Goal: Task Accomplishment & Management: Complete application form

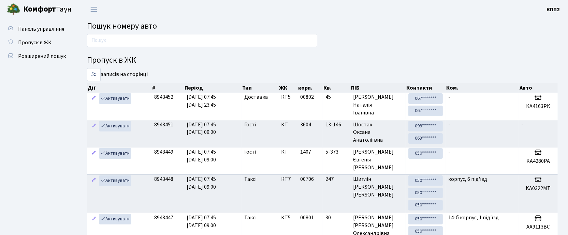
click at [220, 44] on input "text" at bounding box center [202, 40] width 230 height 13
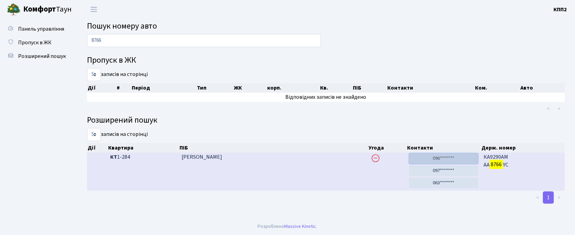
click at [440, 157] on link "096*******" at bounding box center [443, 159] width 69 height 11
click at [467, 156] on link "096*******" at bounding box center [443, 159] width 69 height 11
click at [468, 173] on link "097*******" at bounding box center [443, 171] width 69 height 11
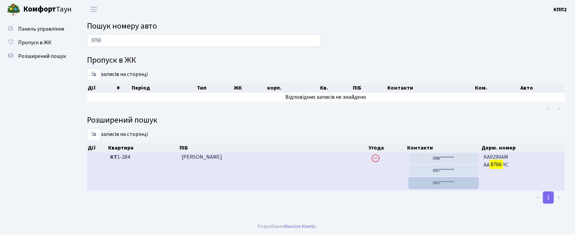
click at [444, 186] on link "063*******" at bounding box center [443, 183] width 69 height 11
click at [448, 171] on link "097*******" at bounding box center [443, 171] width 69 height 11
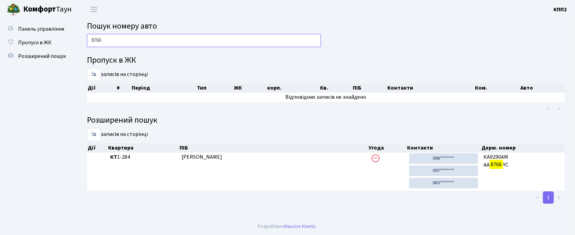
click at [269, 39] on input "8766" at bounding box center [204, 40] width 234 height 13
type input "8"
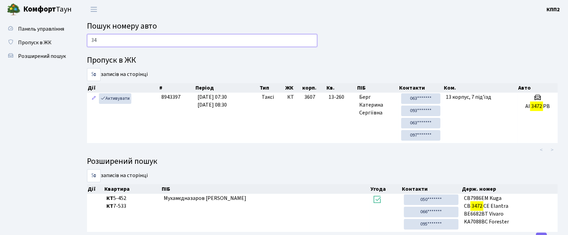
type input "3"
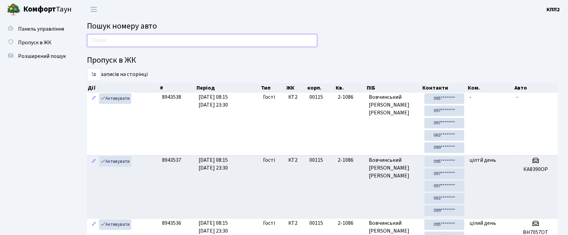
click at [265, 38] on input "text" at bounding box center [202, 40] width 230 height 13
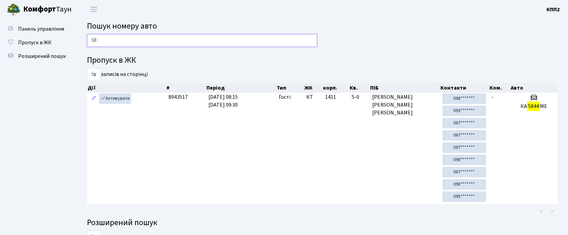
type input "5"
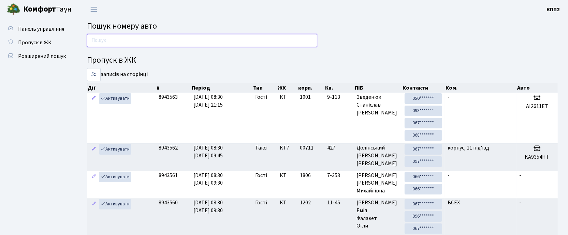
click at [159, 44] on input "text" at bounding box center [202, 40] width 230 height 13
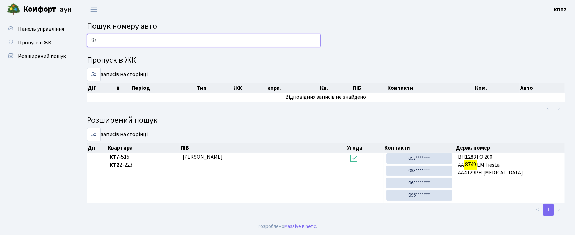
type input "8"
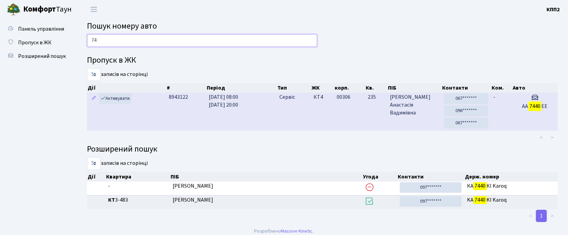
type input "7"
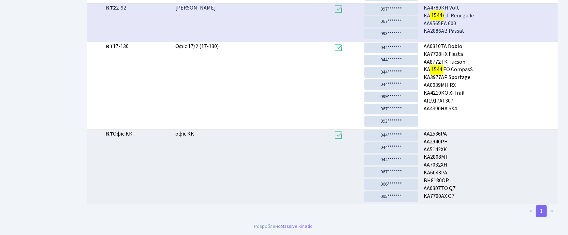
scroll to position [37, 0]
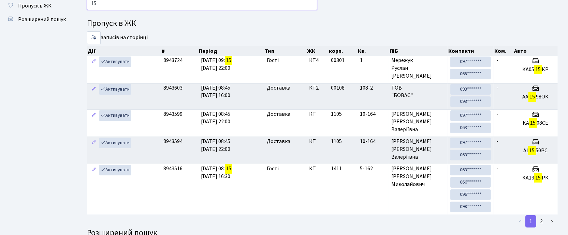
click at [127, 9] on input "15" at bounding box center [202, 3] width 230 height 13
type input "1"
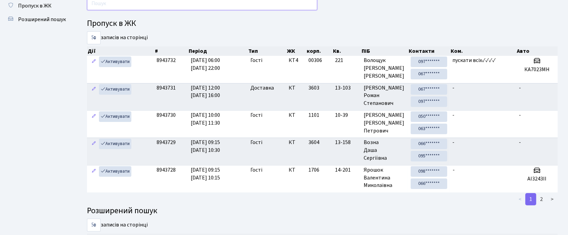
scroll to position [0, 0]
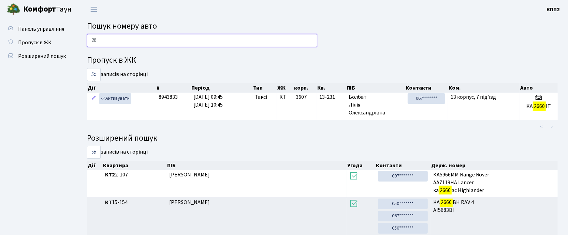
type input "2"
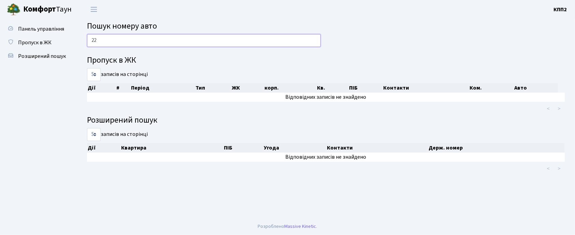
type input "2"
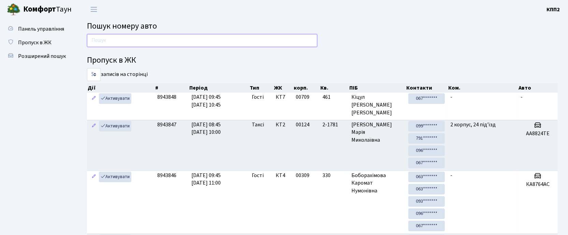
click at [202, 35] on input "text" at bounding box center [202, 40] width 230 height 13
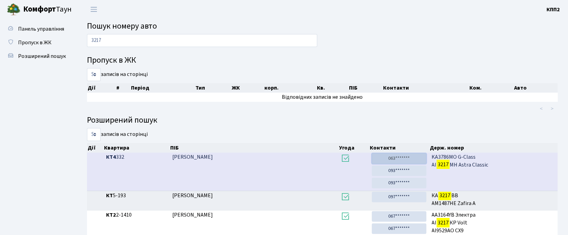
click at [403, 160] on link "063*******" at bounding box center [399, 159] width 54 height 11
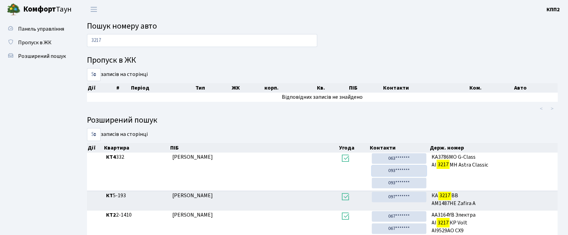
drag, startPoint x: 410, startPoint y: 171, endPoint x: 308, endPoint y: 30, distance: 173.0
click at [410, 171] on link "093*******" at bounding box center [399, 171] width 54 height 11
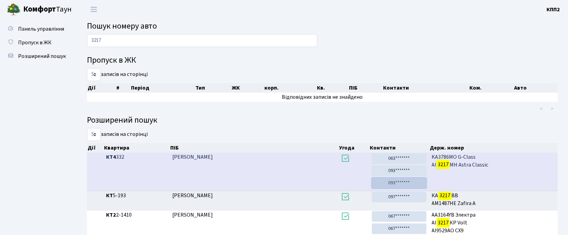
click at [403, 187] on link "093*******" at bounding box center [399, 183] width 54 height 11
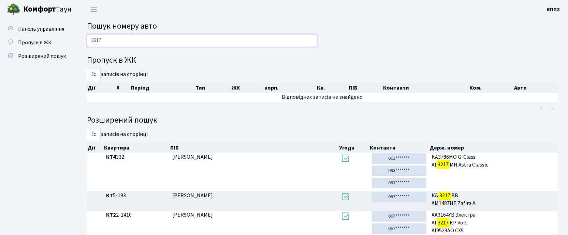
drag, startPoint x: 235, startPoint y: 42, endPoint x: 235, endPoint y: 35, distance: 6.8
click at [235, 42] on input "3217" at bounding box center [202, 40] width 230 height 13
type input "3"
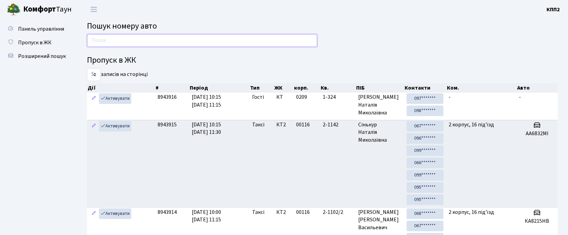
click at [124, 43] on input "text" at bounding box center [202, 40] width 230 height 13
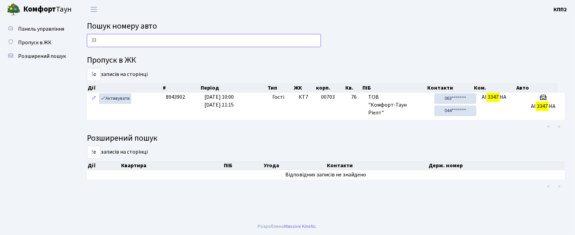
type input "3"
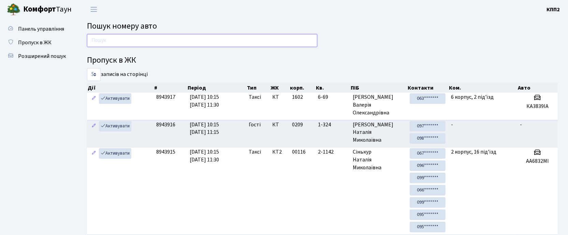
click at [106, 39] on input "text" at bounding box center [202, 40] width 230 height 13
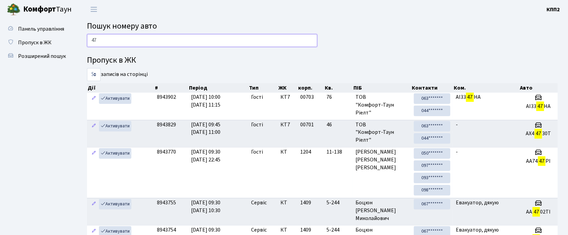
type input "4"
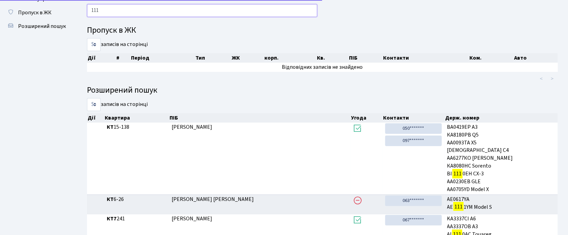
scroll to position [37, 0]
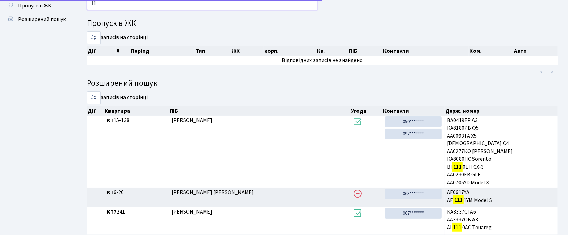
type input "1"
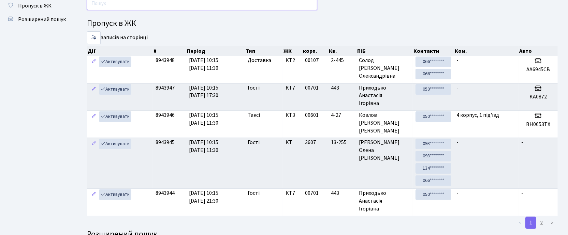
click at [185, 10] on input "text" at bounding box center [202, 3] width 230 height 13
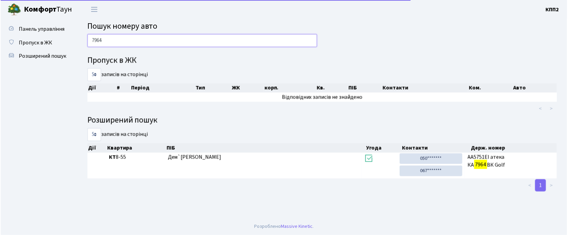
scroll to position [0, 0]
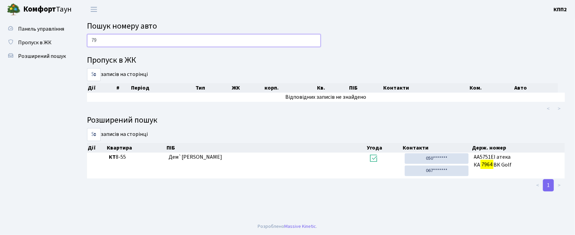
type input "7"
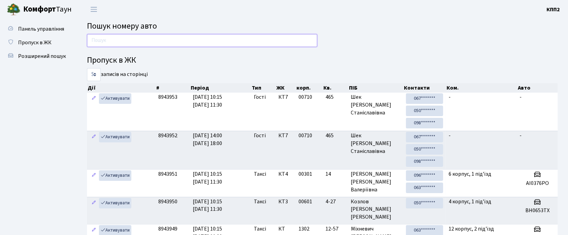
click at [144, 44] on input "text" at bounding box center [202, 40] width 230 height 13
click at [157, 40] on input "text" at bounding box center [202, 40] width 230 height 13
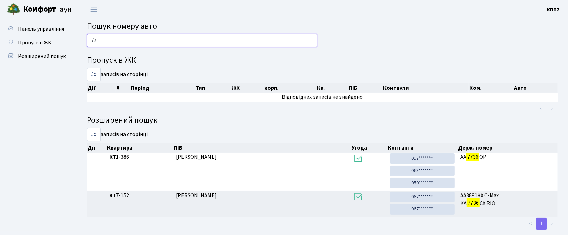
type input "7"
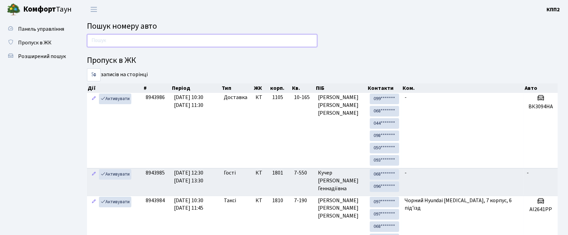
drag, startPoint x: 280, startPoint y: 43, endPoint x: 278, endPoint y: 36, distance: 7.0
click at [279, 41] on input "text" at bounding box center [202, 40] width 230 height 13
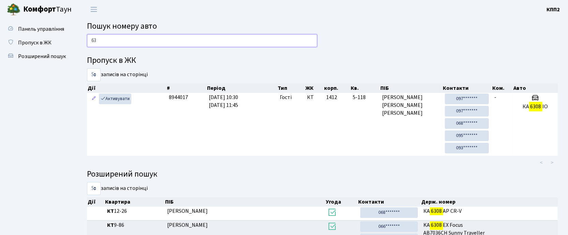
type input "6"
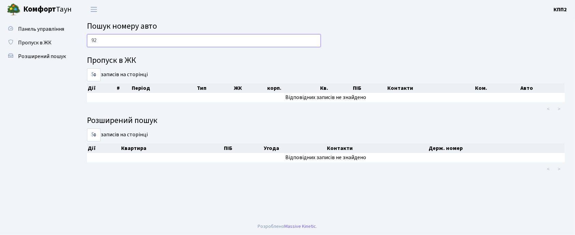
type input "9"
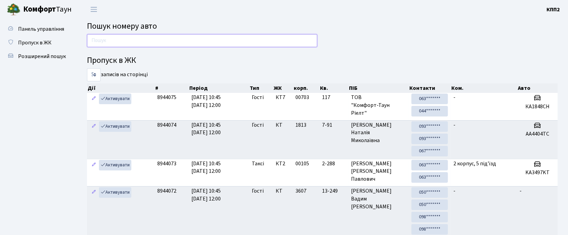
click at [140, 40] on input "text" at bounding box center [202, 40] width 230 height 13
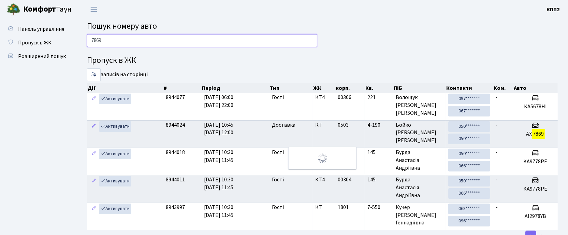
type input "7869"
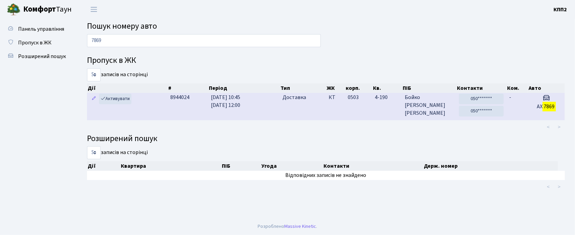
click at [302, 115] on td "Доставка" at bounding box center [303, 106] width 46 height 27
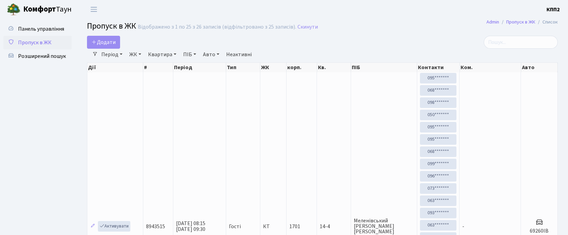
select select "25"
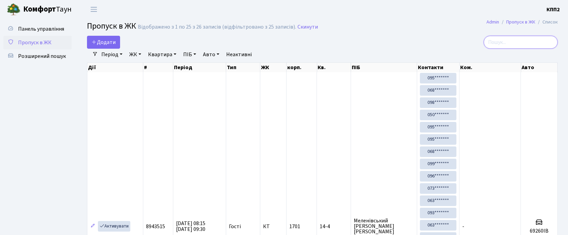
click at [522, 44] on input "search" at bounding box center [521, 42] width 74 height 13
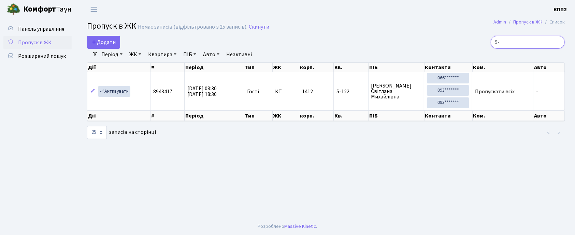
type input "5"
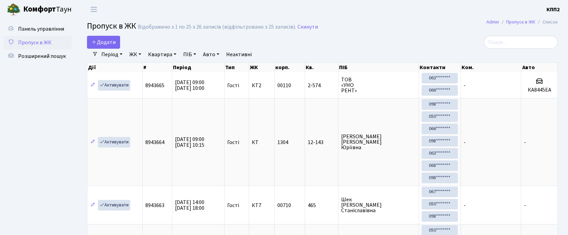
select select "25"
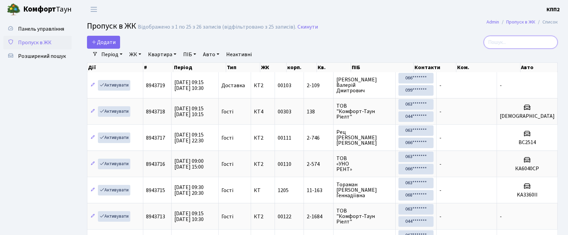
click at [515, 43] on input "search" at bounding box center [521, 42] width 74 height 13
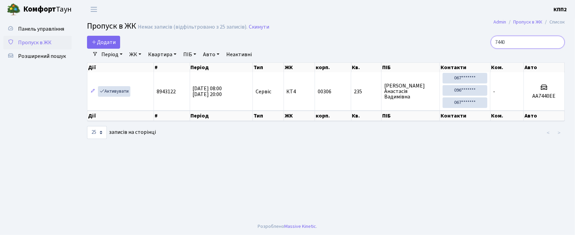
type input "7440"
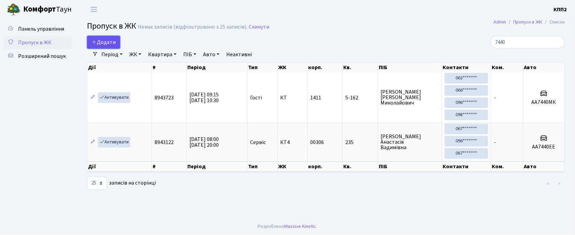
click at [105, 44] on span "Додати" at bounding box center [103, 43] width 24 height 8
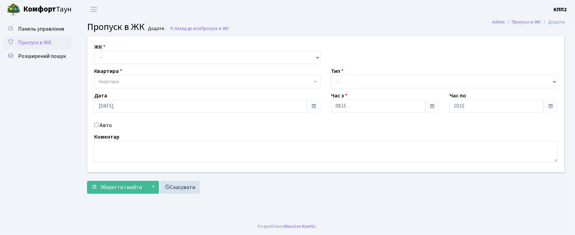
drag, startPoint x: 96, startPoint y: 124, endPoint x: 95, endPoint y: 118, distance: 6.0
click at [95, 119] on div "ЖК - КТ, вул. Регенераторна, 4 КТ2, просп. Соборності, 17 КТ3, вул. Березнева, …" at bounding box center [325, 104] width 487 height 136
click at [96, 126] on input "Авто" at bounding box center [96, 125] width 4 height 4
checkbox input "true"
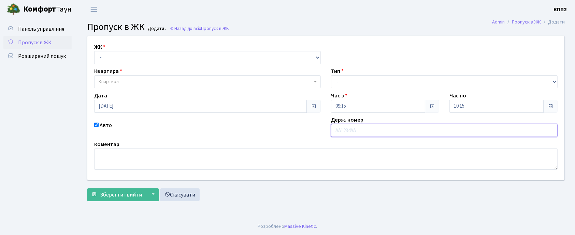
click at [368, 128] on input "text" at bounding box center [444, 130] width 227 height 13
type input "КА3519МВ"
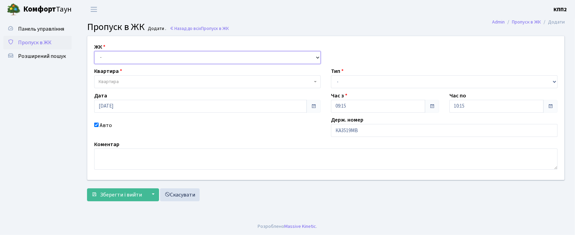
click at [238, 57] on select "- КТ, вул. Регенераторна, 4 КТ2, просп. Соборності, 17 КТ3, вул. Березнева, 16 …" at bounding box center [207, 57] width 227 height 13
select select "271"
click at [94, 51] on select "- КТ, вул. Регенераторна, 4 КТ2, просп. Соборності, 17 КТ3, вул. Березнева, 16 …" at bounding box center [207, 57] width 227 height 13
select select
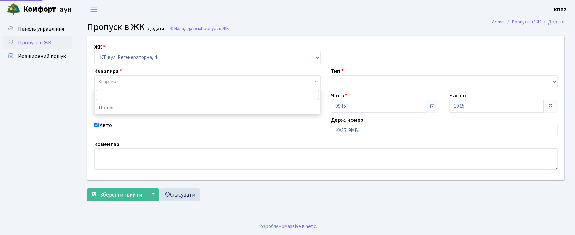
click at [239, 83] on span "Квартира" at bounding box center [206, 81] width 214 height 7
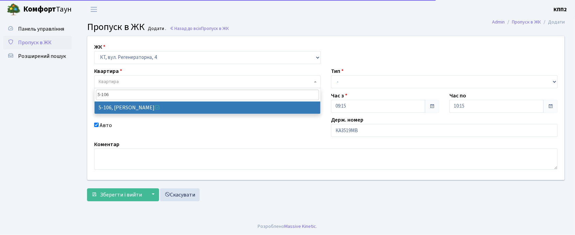
type input "5-106"
select select "2428"
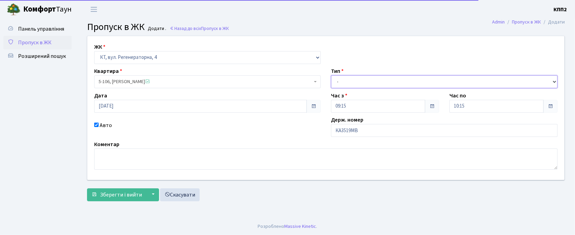
click at [347, 78] on select "- Доставка Таксі Гості Сервіс" at bounding box center [444, 81] width 227 height 13
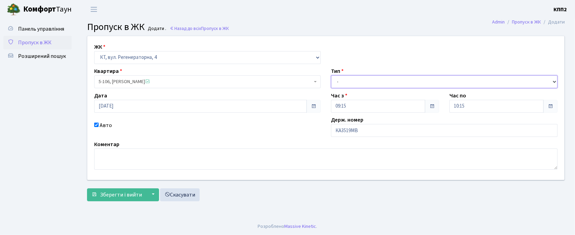
select select "3"
click at [331, 75] on select "- Доставка Таксі Гості Сервіс" at bounding box center [444, 81] width 227 height 13
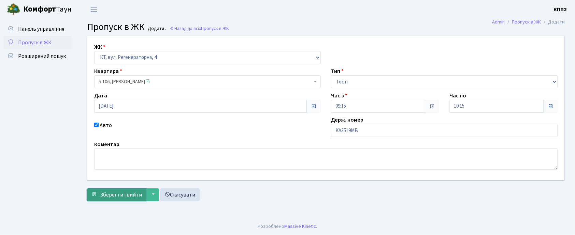
click at [127, 194] on span "Зберегти і вийти" at bounding box center [121, 195] width 42 height 8
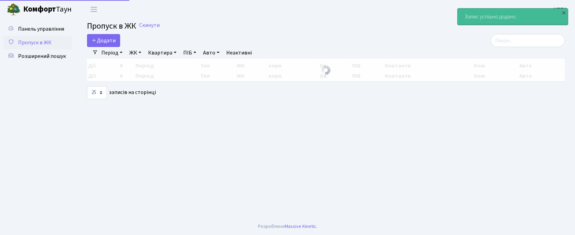
select select "25"
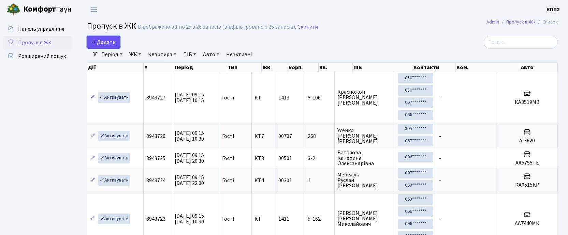
click at [109, 40] on span "Додати" at bounding box center [103, 43] width 24 height 8
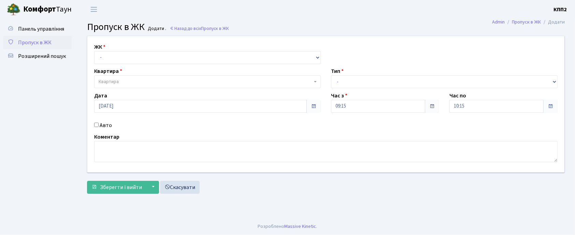
click at [42, 42] on span "Пропуск в ЖК" at bounding box center [34, 43] width 33 height 8
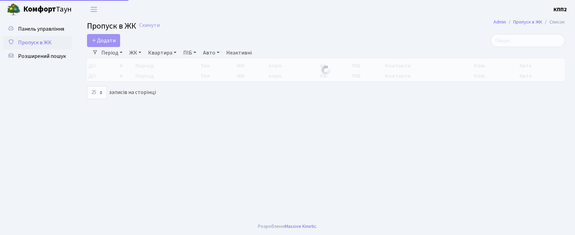
select select "25"
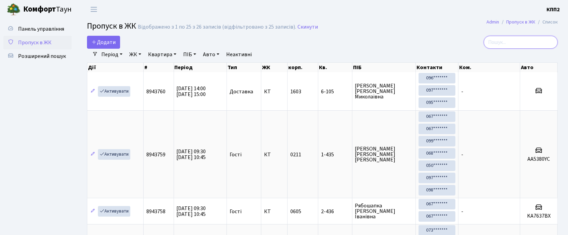
click at [517, 46] on input "search" at bounding box center [521, 42] width 74 height 13
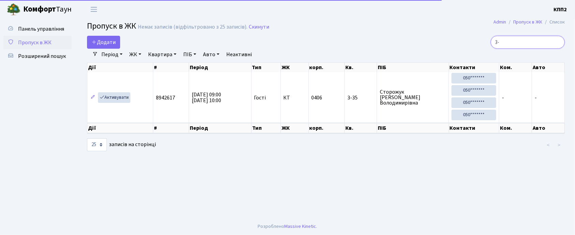
type input "3"
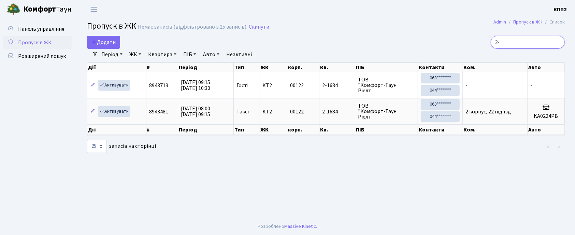
type input "2"
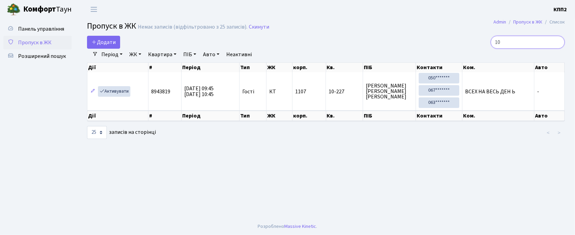
type input "1"
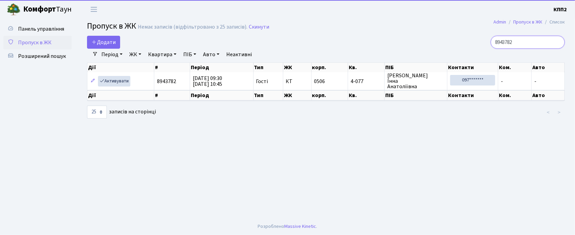
click at [530, 47] on input "8943782" at bounding box center [528, 42] width 74 height 13
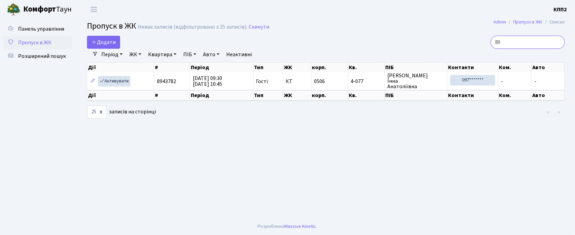
type input "8"
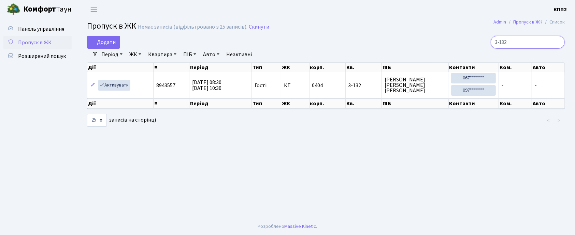
type input "3-132"
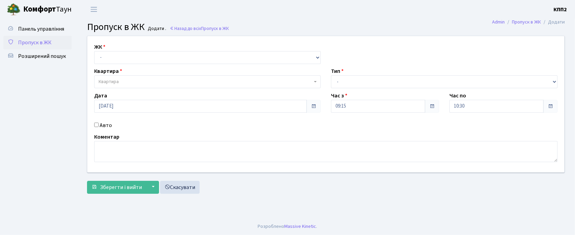
click at [96, 125] on input "Авто" at bounding box center [96, 125] width 4 height 4
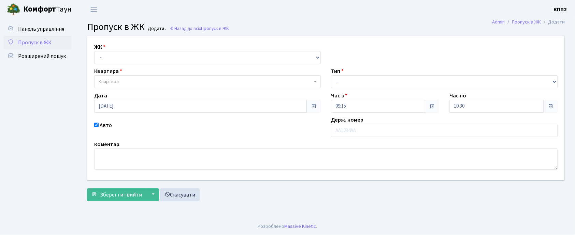
click at [96, 124] on input "Авто" at bounding box center [96, 125] width 4 height 4
checkbox input "false"
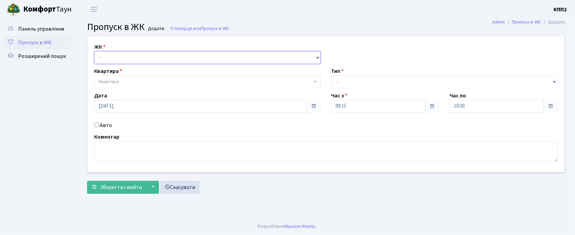
click at [154, 56] on select "- КТ, вул. Регенераторна, 4 КТ2, просп. Соборності, 17 КТ3, вул. Березнева, 16 …" at bounding box center [207, 57] width 227 height 13
select select "271"
click at [94, 51] on select "- КТ, вул. Регенераторна, 4 КТ2, просп. Соборності, 17 КТ3, вул. Березнева, 16 …" at bounding box center [207, 57] width 227 height 13
select select
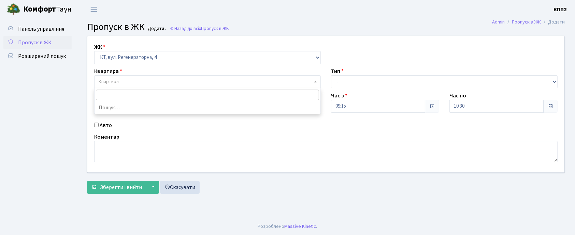
click at [215, 79] on span "Квартира" at bounding box center [206, 81] width 214 height 7
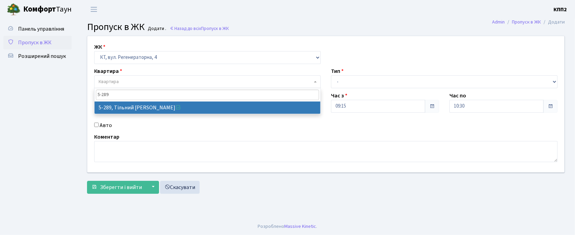
type input "5-289"
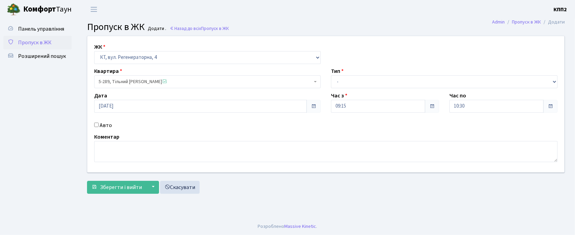
select select "2212"
click at [351, 83] on select "- Доставка Таксі Гості Сервіс" at bounding box center [444, 81] width 227 height 13
select select "3"
click at [331, 75] on select "- Доставка Таксі Гості Сервіс" at bounding box center [444, 81] width 227 height 13
click at [122, 184] on span "Зберегти і вийти" at bounding box center [121, 188] width 42 height 8
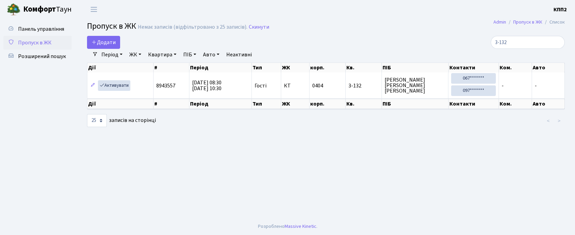
select select "25"
click at [536, 43] on input "3-132" at bounding box center [528, 42] width 74 height 13
type input "3"
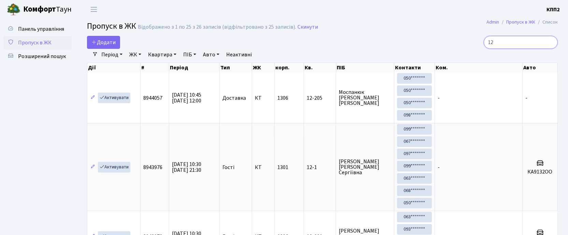
type input "1"
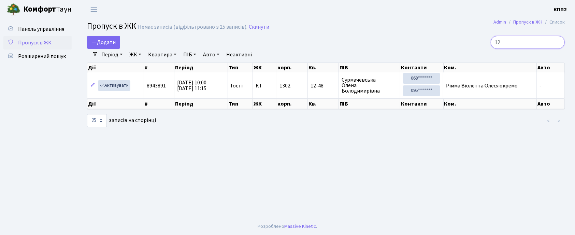
type input "1"
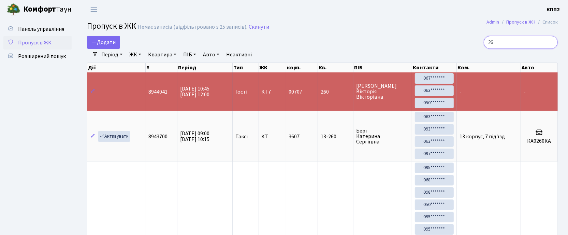
type input "2"
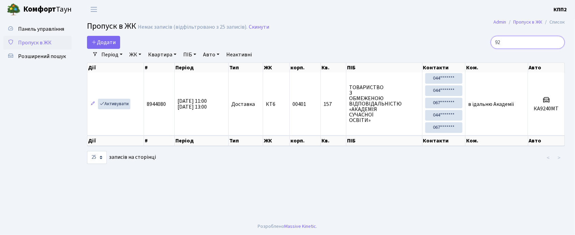
type input "9"
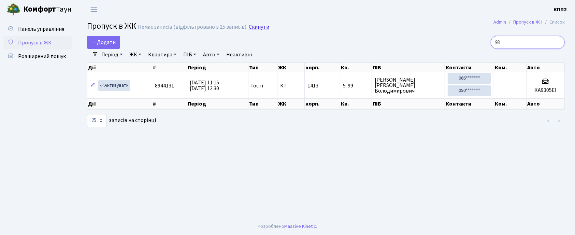
type input "9"
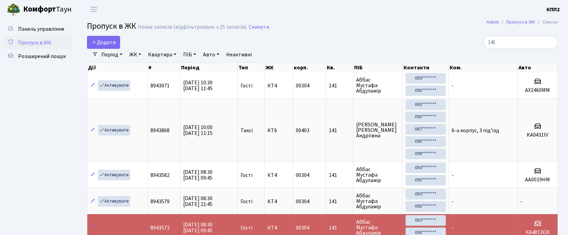
click at [26, 100] on ul "Панель управління Пропуск в ЖК Розширений пошук" at bounding box center [37, 157] width 68 height 270
click at [504, 43] on input "141" at bounding box center [521, 42] width 74 height 13
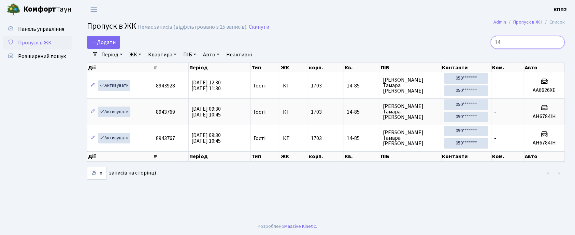
type input "1"
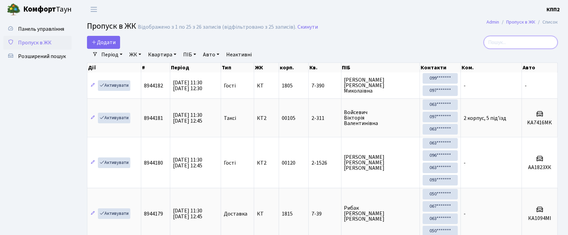
click at [514, 45] on input "search" at bounding box center [521, 42] width 74 height 13
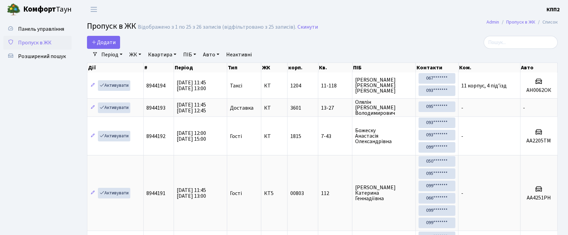
click at [514, 48] on input "search" at bounding box center [521, 42] width 74 height 13
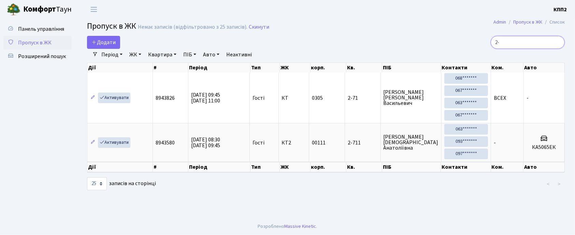
type input "2"
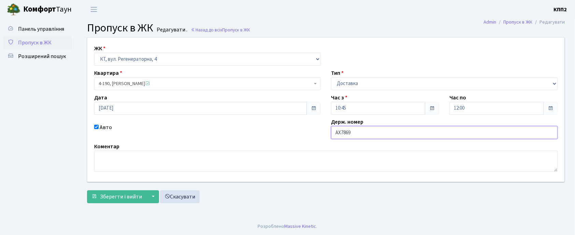
click at [365, 134] on input "АХ7869" at bounding box center [444, 132] width 227 height 13
type input "АХ7869СО"
click at [115, 197] on span "Зберегти і вийти" at bounding box center [121, 197] width 42 height 8
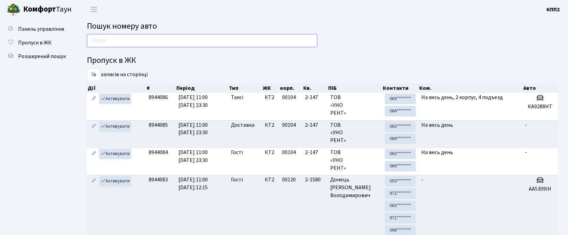
click at [141, 44] on input "text" at bounding box center [202, 40] width 230 height 13
type input "9305"
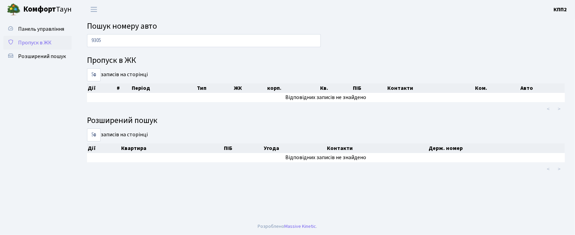
click at [40, 39] on span "Пропуск в ЖК" at bounding box center [34, 43] width 33 height 8
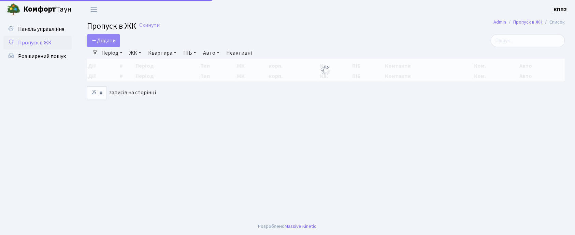
select select "25"
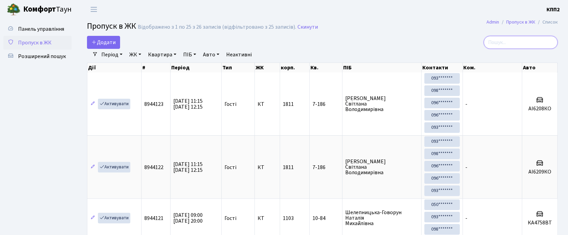
click at [530, 46] on input "search" at bounding box center [521, 42] width 74 height 13
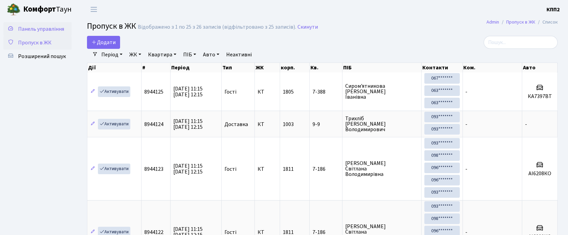
click at [34, 31] on span "Панель управління" at bounding box center [41, 29] width 46 height 8
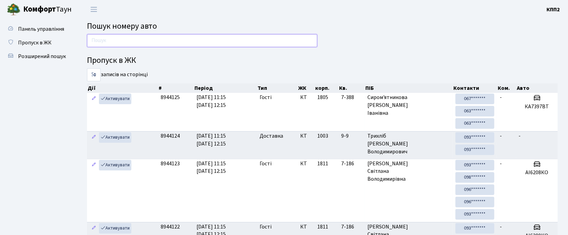
click at [140, 40] on input "text" at bounding box center [202, 40] width 230 height 13
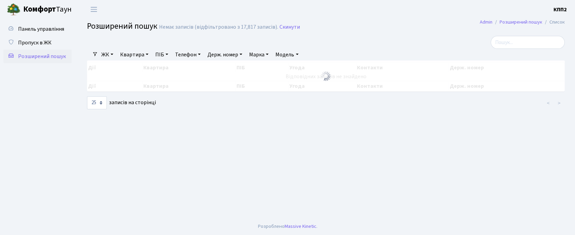
select select "25"
click at [131, 53] on link "Квартира" at bounding box center [134, 55] width 34 height 12
type input "7-170"
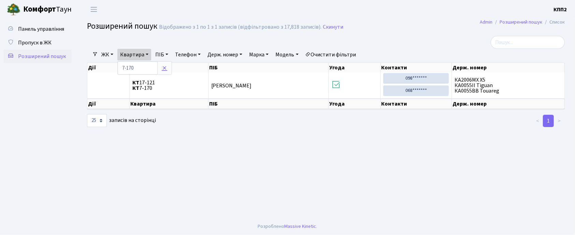
click at [164, 66] on icon at bounding box center [164, 67] width 5 height 5
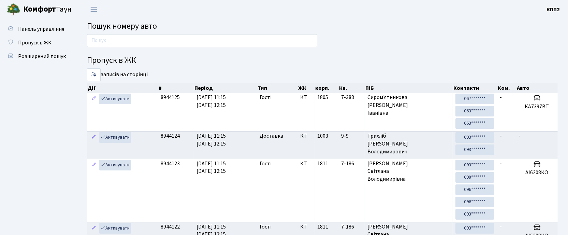
click at [160, 40] on input "text" at bounding box center [202, 40] width 230 height 13
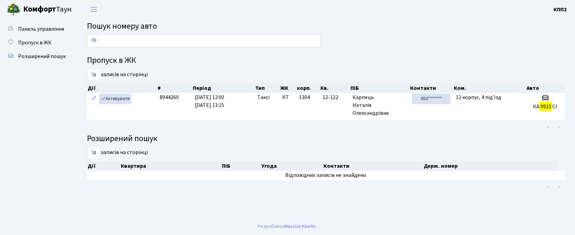
type input "0"
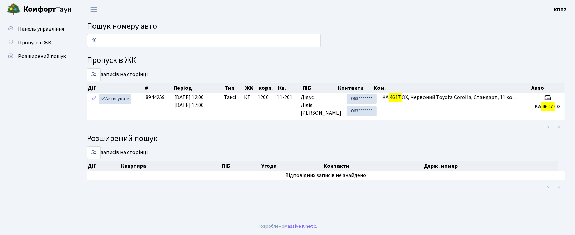
type input "4"
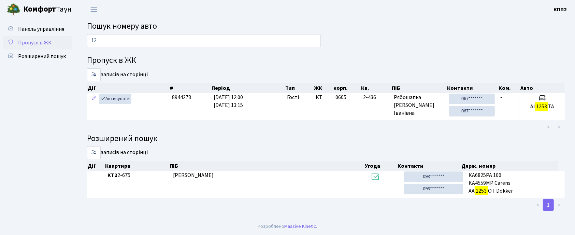
type input "1"
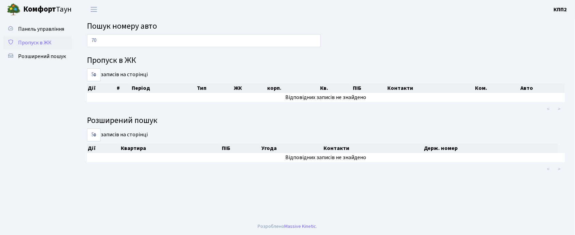
type input "7"
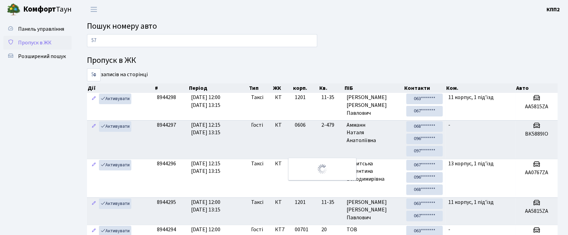
type input "5"
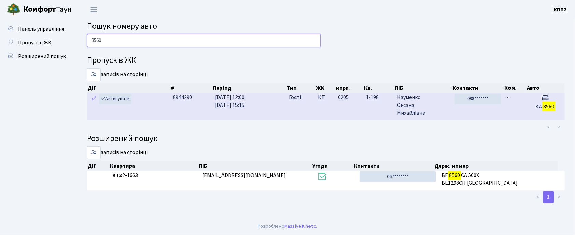
type input "8560"
click at [265, 105] on td "03.09.2025 12:00 03.09.2025 15:15" at bounding box center [249, 106] width 74 height 27
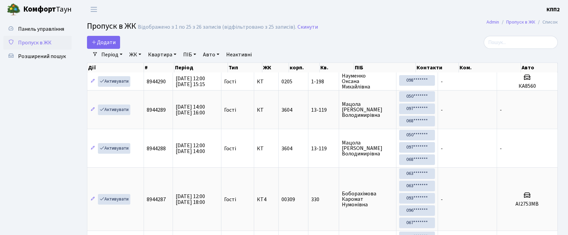
select select "25"
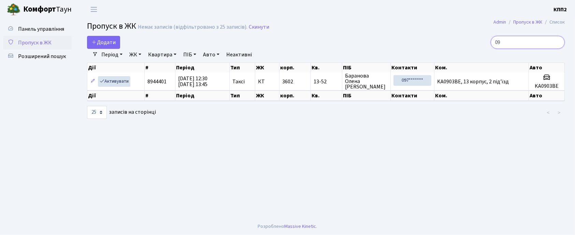
type input "0"
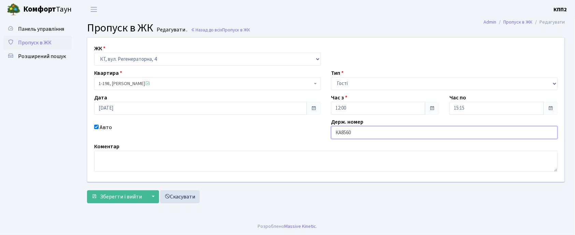
click at [362, 132] on input "КА8560" at bounding box center [444, 132] width 227 height 13
type input "КА8560ІВ"
click at [133, 198] on span "Зберегти і вийти" at bounding box center [121, 197] width 42 height 8
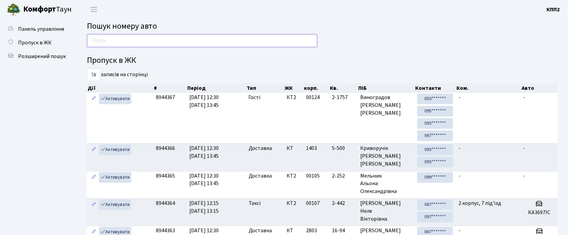
click at [106, 39] on input "text" at bounding box center [202, 40] width 230 height 13
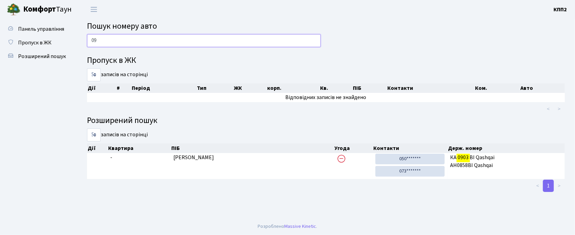
type input "0"
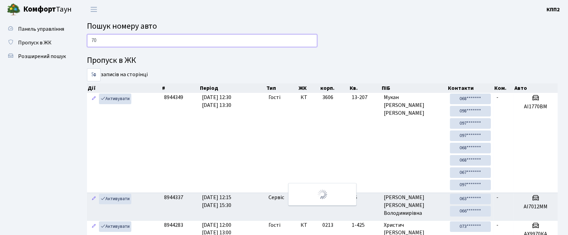
type input "7"
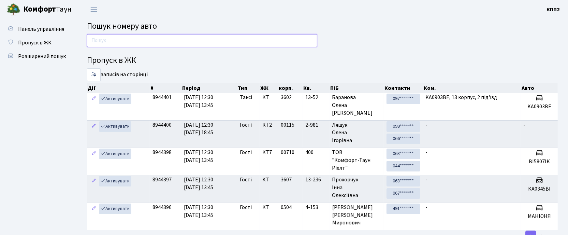
click at [209, 42] on input "text" at bounding box center [202, 40] width 230 height 13
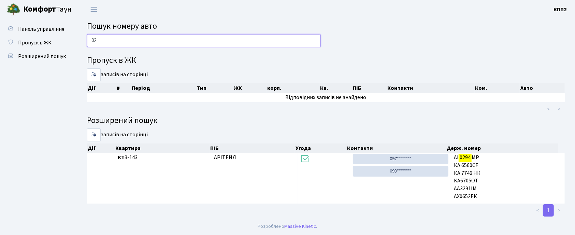
type input "0"
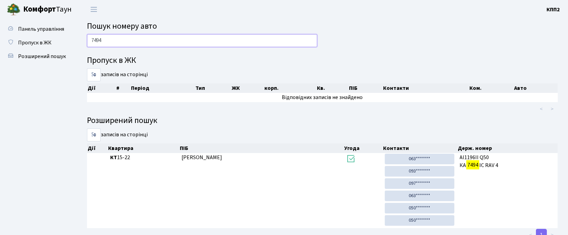
click at [118, 40] on input "7494" at bounding box center [202, 40] width 230 height 13
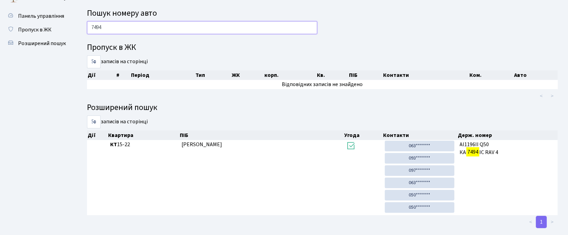
scroll to position [25, 0]
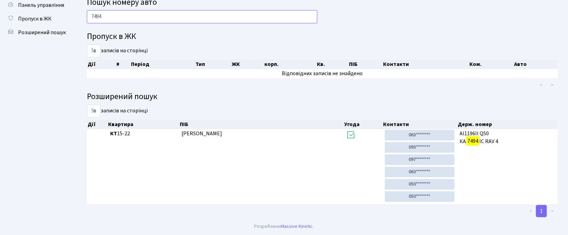
click at [231, 12] on input "7494" at bounding box center [202, 16] width 230 height 13
click at [182, 15] on input "7494" at bounding box center [202, 16] width 230 height 13
type input "7"
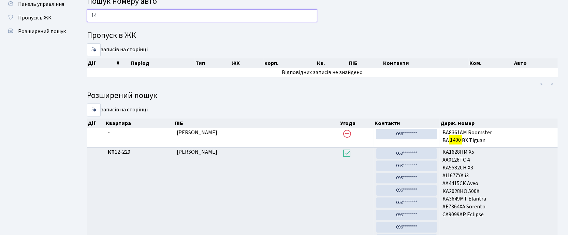
type input "1"
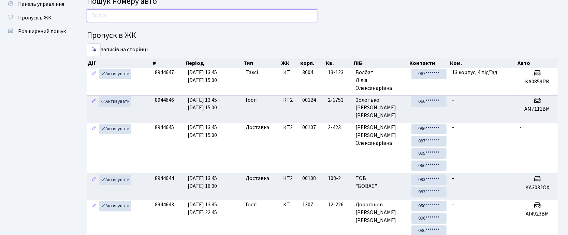
click at [161, 14] on input "text" at bounding box center [202, 15] width 230 height 13
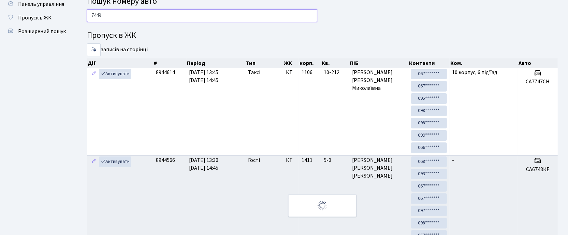
scroll to position [18, 0]
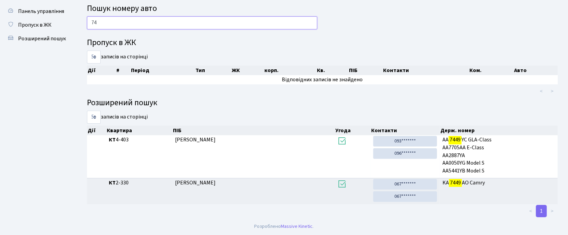
type input "7"
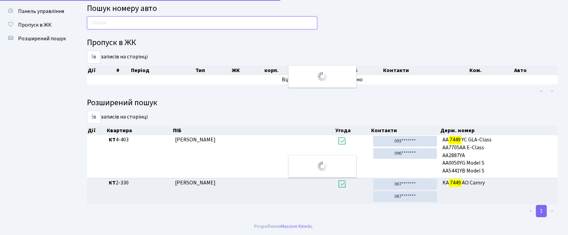
scroll to position [25, 0]
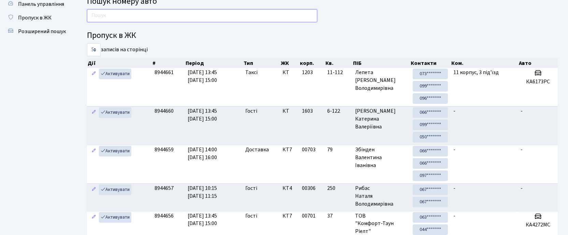
click at [186, 12] on input "text" at bounding box center [202, 15] width 230 height 13
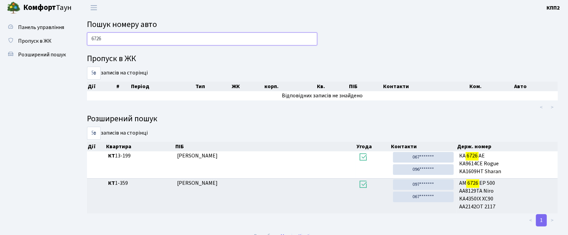
scroll to position [0, 0]
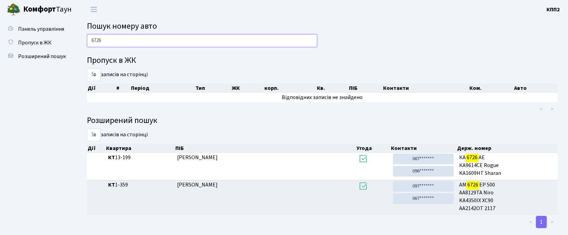
click at [184, 34] on input "6726" at bounding box center [202, 40] width 230 height 13
type input "6"
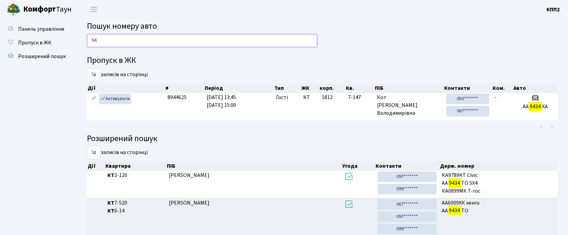
type input "9"
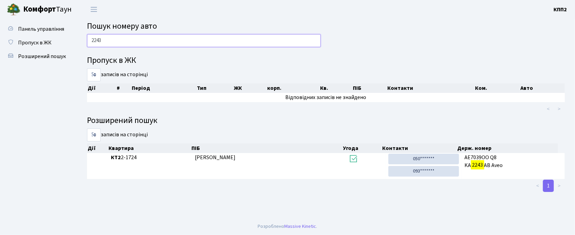
click at [120, 44] on input "2243" at bounding box center [204, 40] width 234 height 13
type input "2"
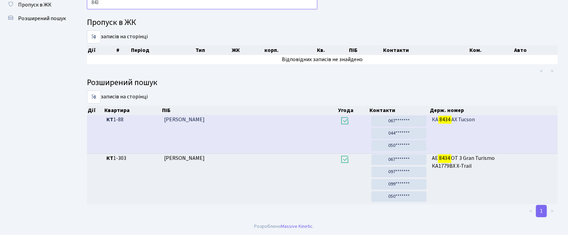
scroll to position [37, 0]
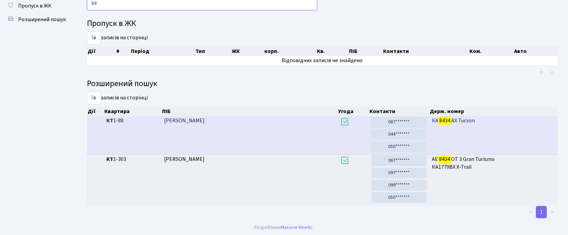
type input "8"
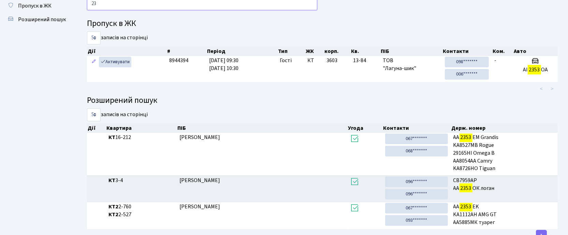
type input "2"
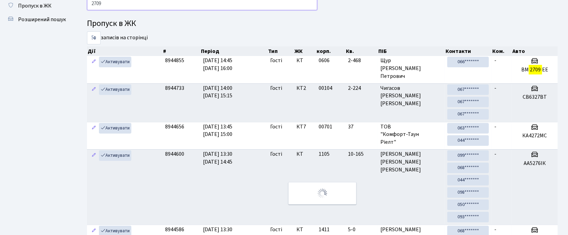
scroll to position [3, 0]
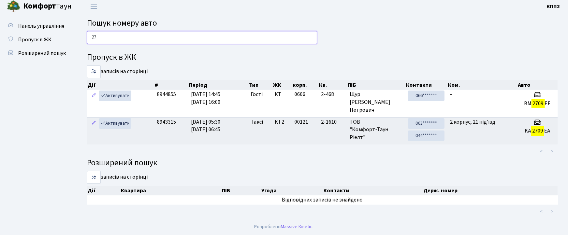
type input "2"
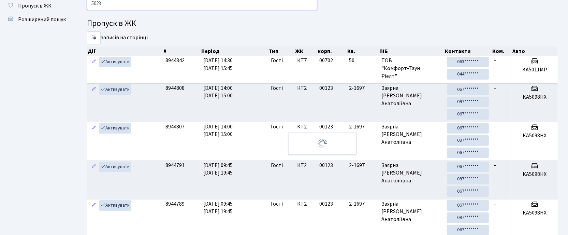
scroll to position [0, 0]
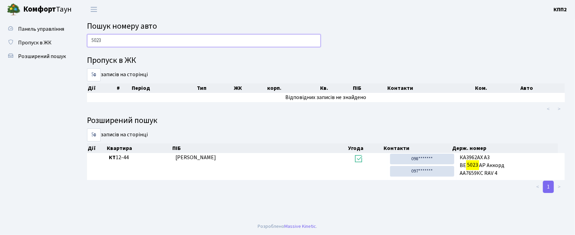
click at [142, 40] on input "5023" at bounding box center [204, 40] width 234 height 13
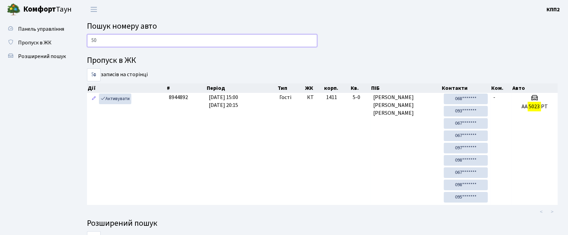
type input "5"
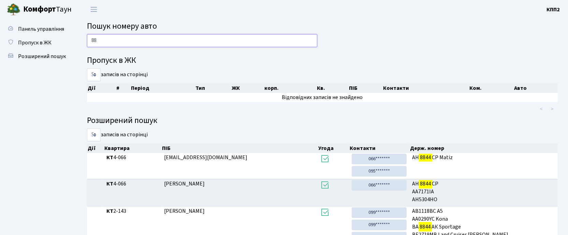
type input "8"
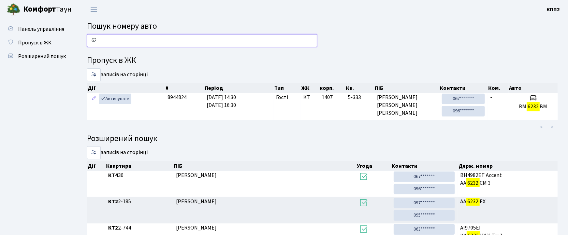
type input "6"
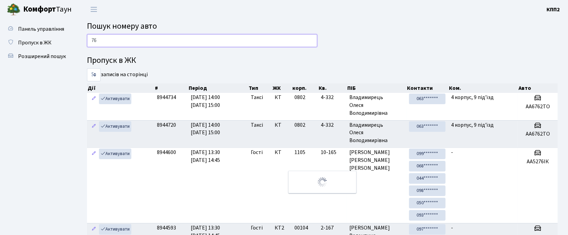
type input "7"
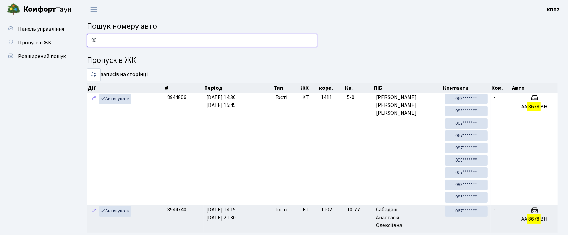
type input "8"
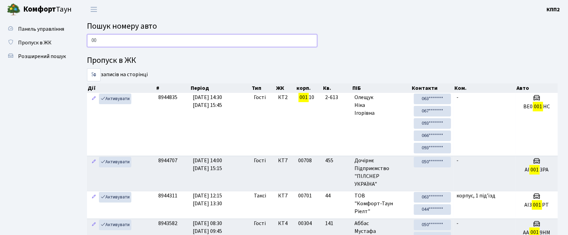
type input "0"
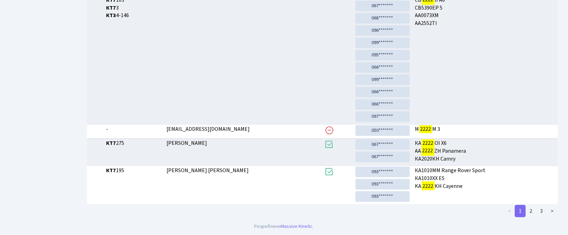
scroll to position [196, 0]
click at [531, 212] on link "2" at bounding box center [530, 211] width 11 height 12
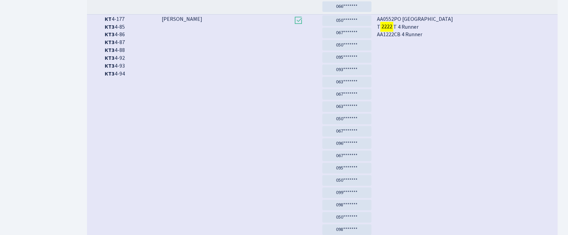
scroll to position [403, 0]
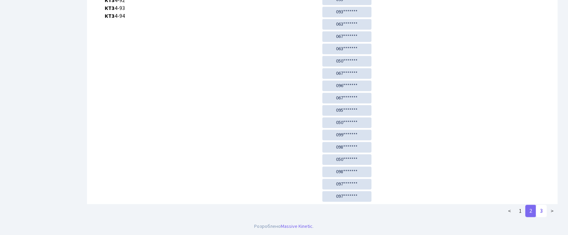
click at [543, 211] on link "3" at bounding box center [541, 211] width 11 height 12
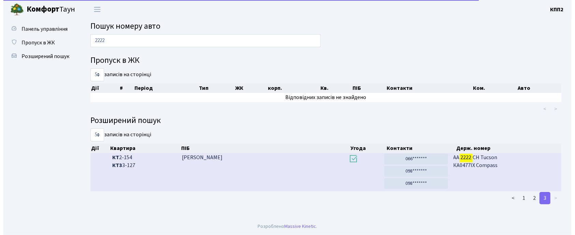
scroll to position [0, 0]
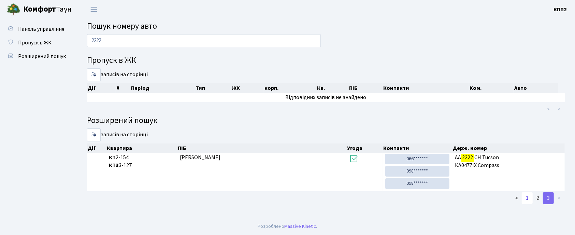
click at [525, 198] on link "1" at bounding box center [527, 198] width 11 height 12
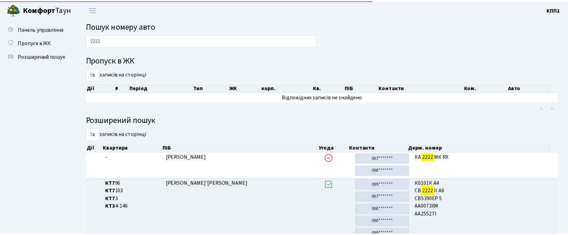
scroll to position [196, 0]
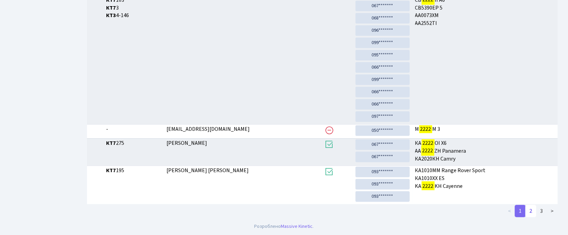
click at [530, 212] on link "2" at bounding box center [530, 211] width 11 height 12
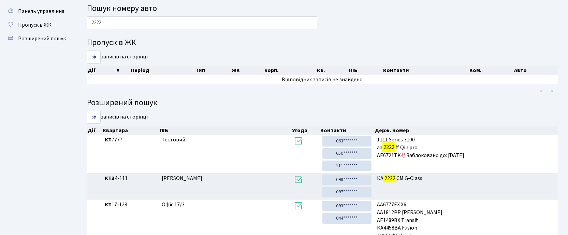
scroll to position [0, 0]
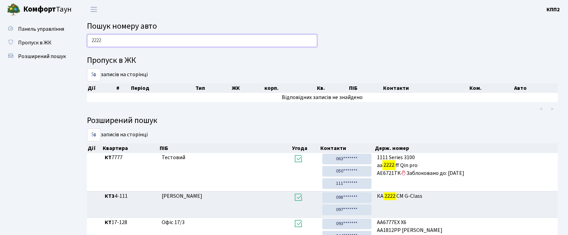
click at [157, 40] on input "2222" at bounding box center [202, 40] width 230 height 13
type input "2"
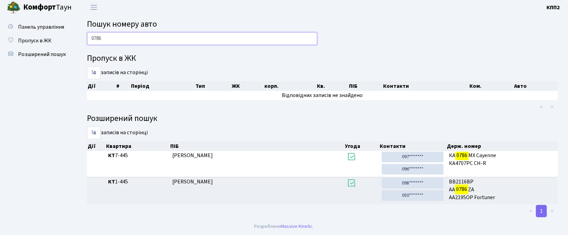
scroll to position [3, 0]
type input "0"
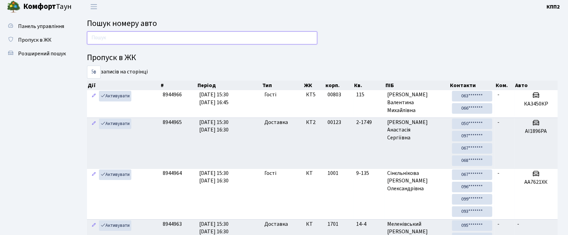
click at [219, 37] on input "text" at bounding box center [202, 37] width 230 height 13
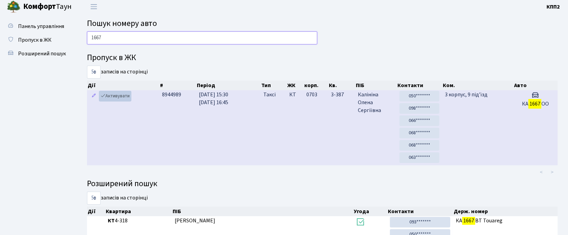
type input "1667"
click at [123, 98] on link "Активувати" at bounding box center [115, 96] width 32 height 11
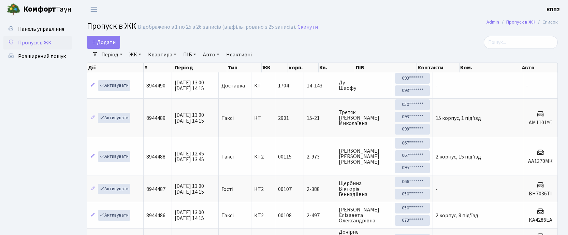
select select "25"
click at [515, 40] on input "search" at bounding box center [521, 42] width 74 height 13
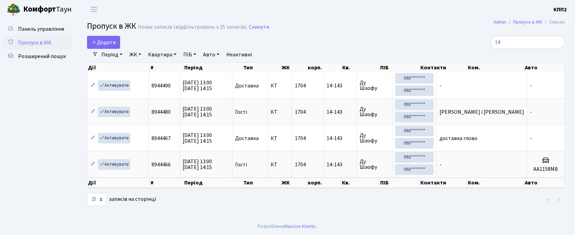
type input "1"
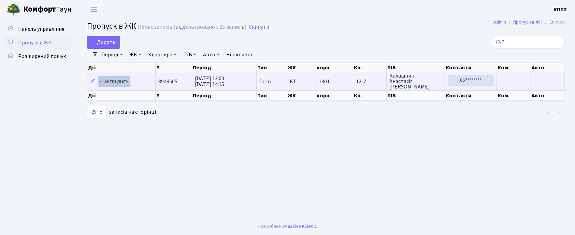
type input "12-7"
click at [114, 84] on link "Активувати" at bounding box center [114, 81] width 32 height 11
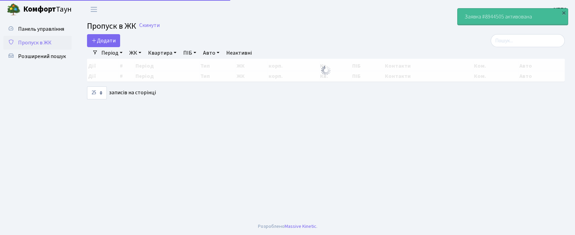
select select "25"
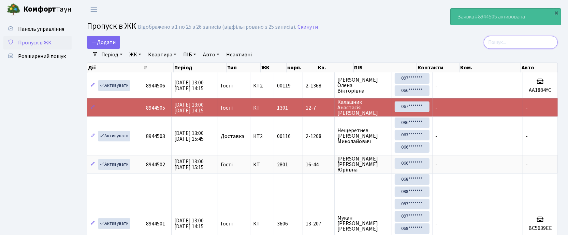
click at [520, 40] on input "search" at bounding box center [521, 42] width 74 height 13
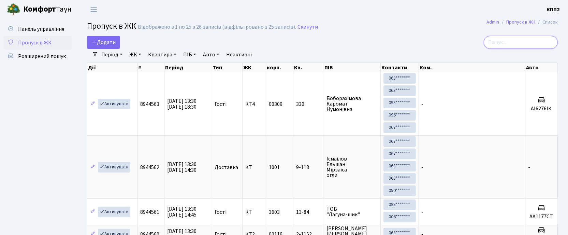
click at [509, 40] on input "search" at bounding box center [521, 42] width 74 height 13
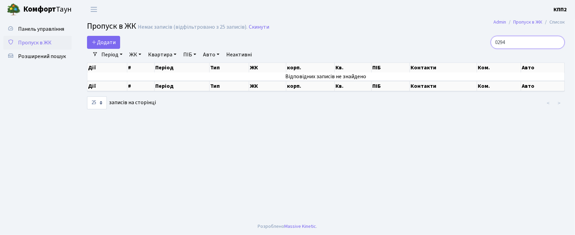
click at [520, 43] on input "0294" at bounding box center [528, 42] width 74 height 13
type input "0"
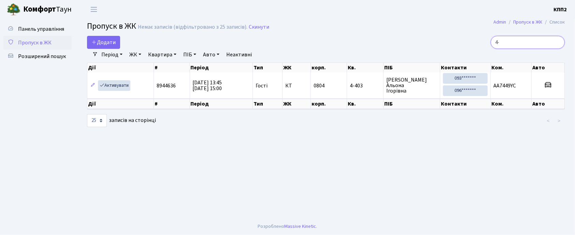
type input "4"
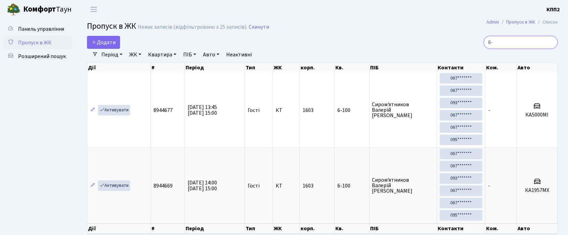
type input "6"
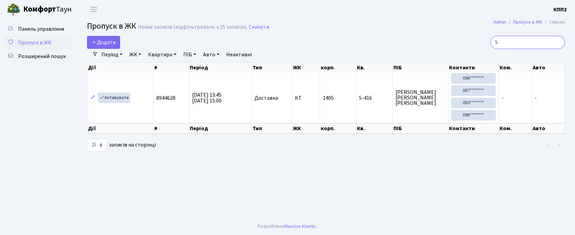
type input "5"
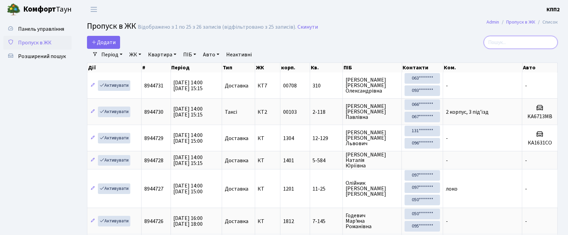
click at [507, 43] on input "search" at bounding box center [521, 42] width 74 height 13
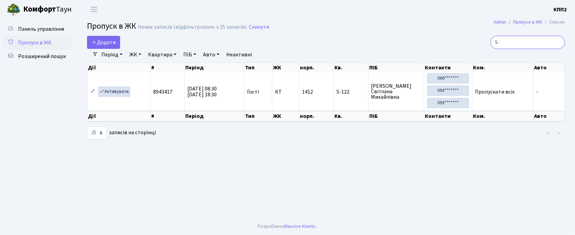
type input "5"
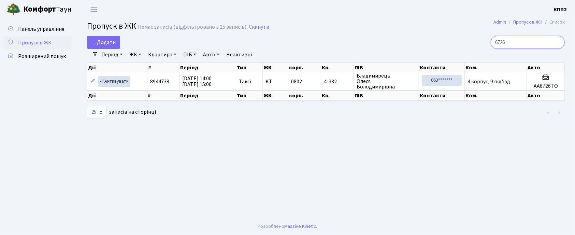
click at [523, 44] on input "6726" at bounding box center [528, 42] width 74 height 13
type input "6"
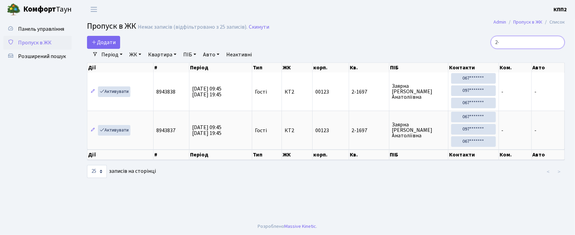
type input "2"
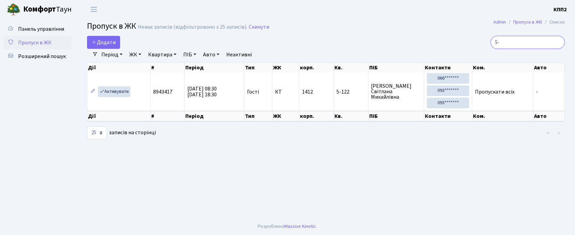
type input "5"
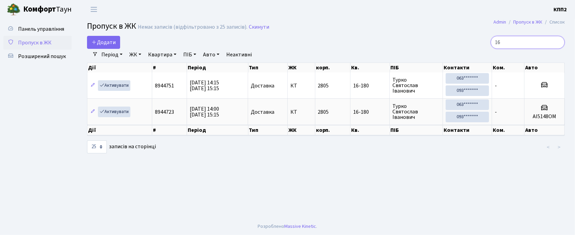
type input "1"
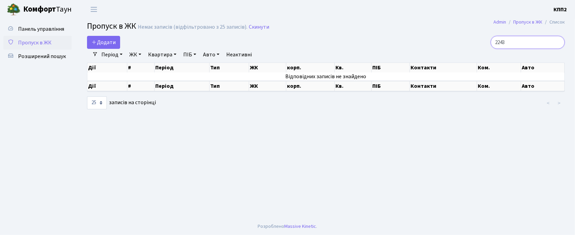
click at [538, 43] on input "2243" at bounding box center [528, 42] width 74 height 13
type input "2"
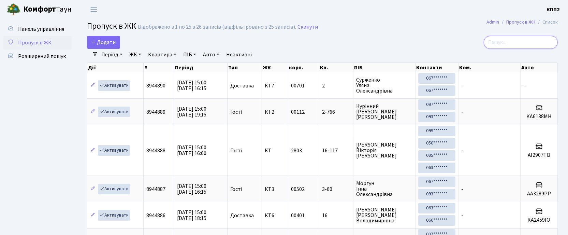
click at [517, 39] on input "search" at bounding box center [521, 42] width 74 height 13
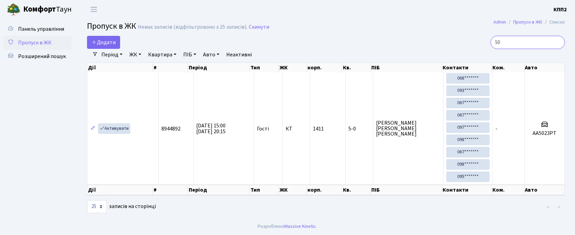
type input "5"
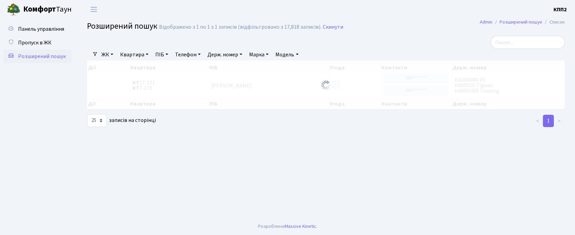
select select "25"
click at [219, 55] on link "Держ. номер" at bounding box center [225, 55] width 40 height 12
click at [226, 65] on input "text" at bounding box center [225, 67] width 40 height 13
type input "4-403"
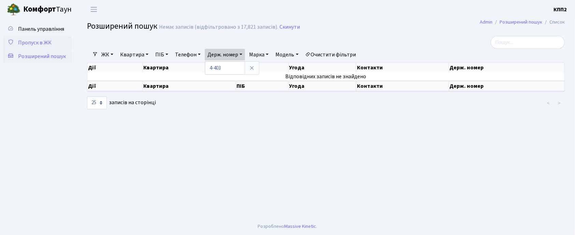
click at [52, 42] on link "Пропуск в ЖК" at bounding box center [37, 43] width 68 height 14
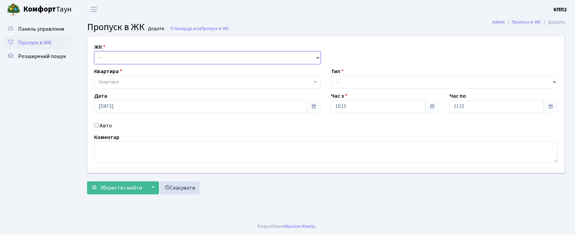
click at [126, 53] on select "- КТ, вул. Регенераторна, 4 КТ2, просп. [STREET_ADDRESS] [STREET_ADDRESS] [PERS…" at bounding box center [207, 57] width 227 height 13
select select "302"
click at [94, 51] on select "- КТ, вул. Регенераторна, 4 КТ2, просп. [STREET_ADDRESS] [STREET_ADDRESS] [PERS…" at bounding box center [207, 57] width 227 height 13
select select
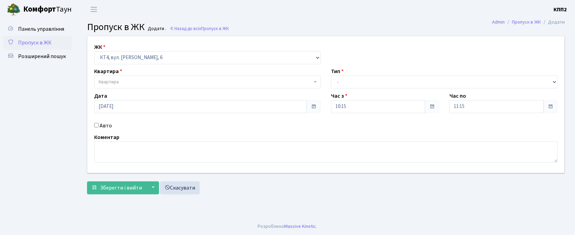
click at [136, 76] on span "Квартира" at bounding box center [207, 81] width 227 height 13
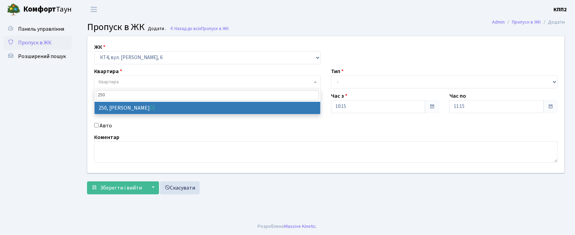
type input "250"
select select "16967"
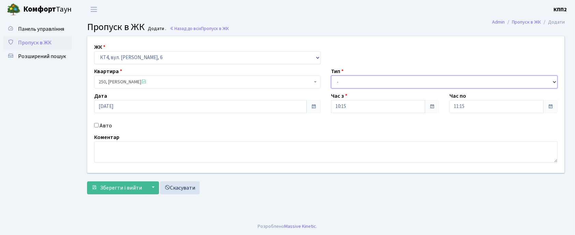
click at [347, 84] on select "- Доставка Таксі Гості Сервіс" at bounding box center [444, 81] width 227 height 13
select select "3"
click at [331, 75] on select "- Доставка Таксі Гості Сервіс" at bounding box center [444, 81] width 227 height 13
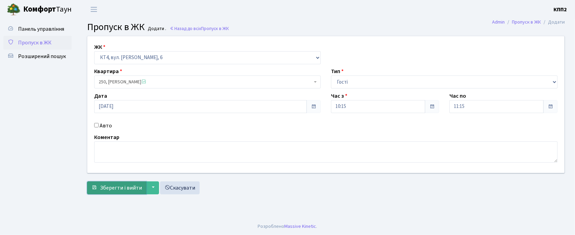
click at [139, 190] on span "Зберегти і вийти" at bounding box center [121, 188] width 42 height 8
click at [96, 126] on input "Авто" at bounding box center [96, 125] width 4 height 4
checkbox input "true"
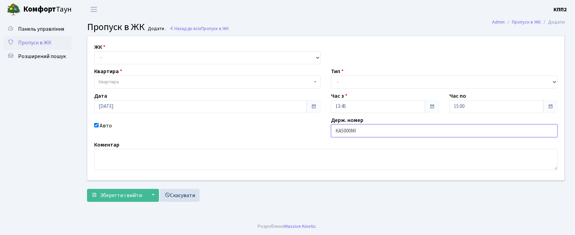
type input "КА5000МІ"
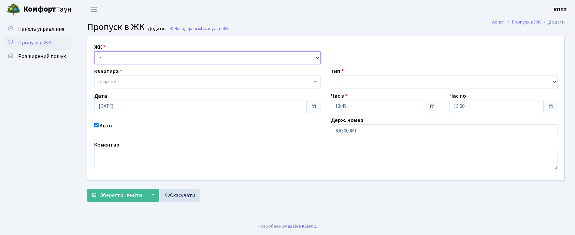
click at [118, 63] on select "- КТ, вул. Регенераторна, 4 КТ2, просп. [STREET_ADDRESS] [STREET_ADDRESS] [PERS…" at bounding box center [207, 57] width 227 height 13
select select "271"
click at [94, 51] on select "- КТ, вул. Регенераторна, 4 КТ2, просп. [STREET_ADDRESS] [STREET_ADDRESS] [PERS…" at bounding box center [207, 57] width 227 height 13
select select
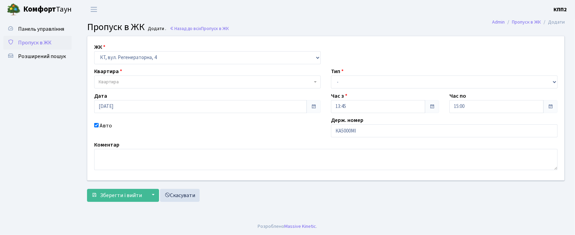
click at [137, 79] on span "Квартира" at bounding box center [206, 81] width 214 height 7
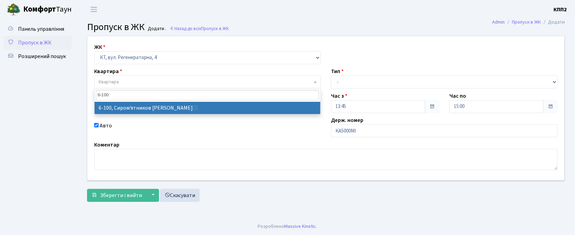
type input "6-100"
select select "5236"
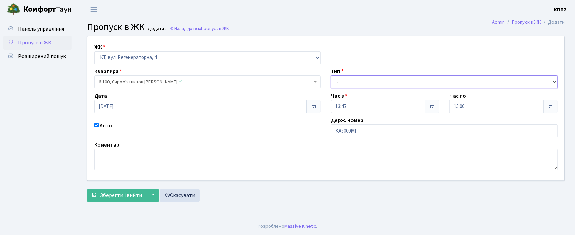
click at [359, 83] on select "- Доставка Таксі Гості Сервіс" at bounding box center [444, 81] width 227 height 13
select select "3"
click at [331, 75] on select "- Доставка Таксі Гості Сервіс" at bounding box center [444, 81] width 227 height 13
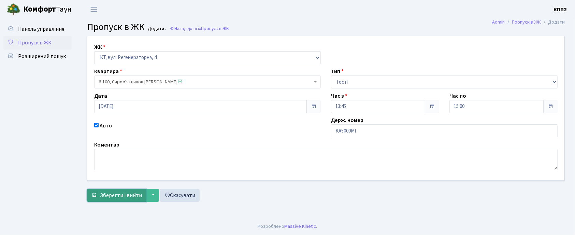
click at [119, 198] on span "Зберегти і вийти" at bounding box center [121, 195] width 42 height 8
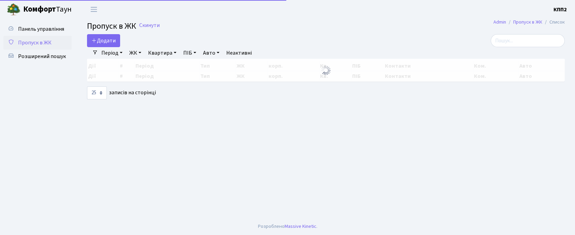
select select "25"
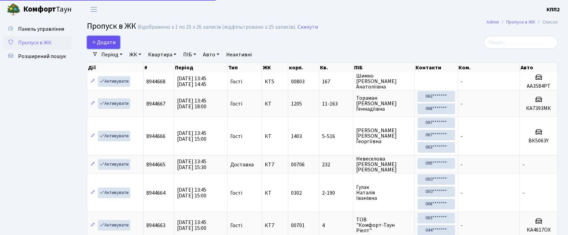
click at [111, 43] on span "Додати" at bounding box center [103, 43] width 24 height 8
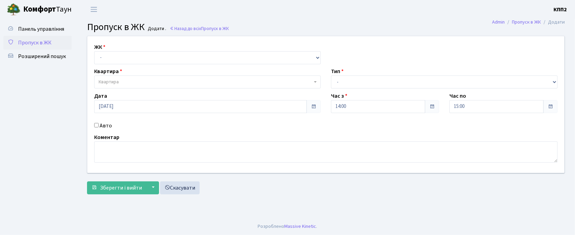
click at [95, 125] on input "Авто" at bounding box center [96, 125] width 4 height 4
checkbox input "true"
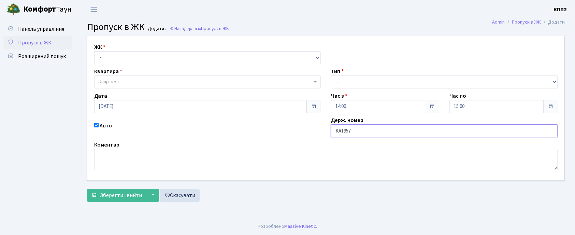
type input "КА1957МХ"
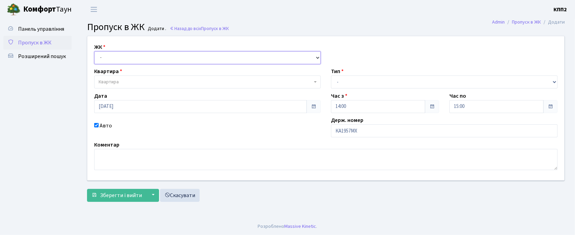
click at [120, 56] on select "- КТ, вул. Регенераторна, 4 КТ2, просп. [STREET_ADDRESS] [STREET_ADDRESS] [PERS…" at bounding box center [207, 57] width 227 height 13
select select "271"
click at [94, 51] on select "- КТ, вул. Регенераторна, 4 КТ2, просп. [STREET_ADDRESS] [STREET_ADDRESS] [PERS…" at bounding box center [207, 57] width 227 height 13
select select
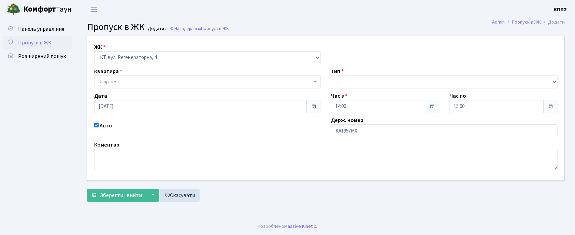
click at [128, 81] on span "Квартира" at bounding box center [206, 81] width 214 height 7
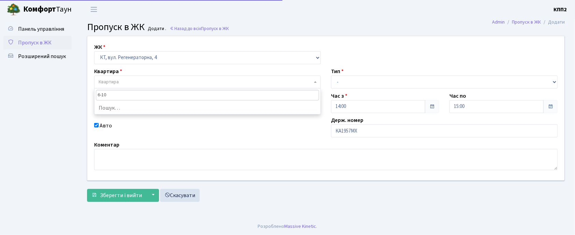
type input "6-100"
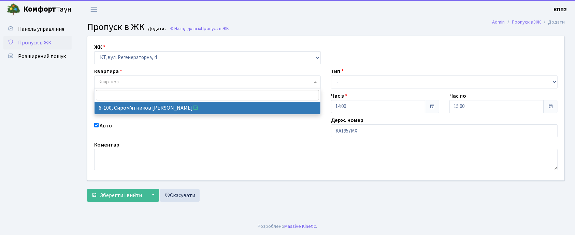
select select "5236"
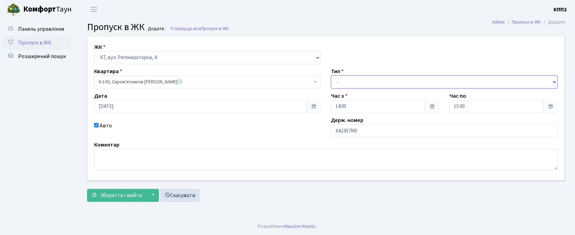
click at [413, 79] on select "- Доставка Таксі Гості Сервіс" at bounding box center [444, 81] width 227 height 13
select select "3"
click at [331, 75] on select "- Доставка Таксі Гості Сервіс" at bounding box center [444, 81] width 227 height 13
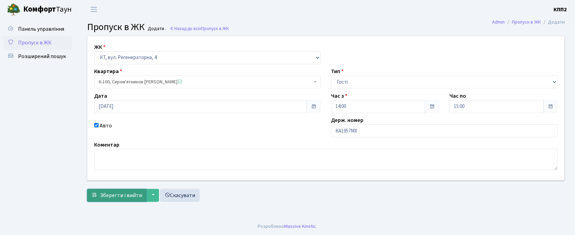
click at [129, 199] on button "Зберегти і вийти" at bounding box center [116, 195] width 59 height 13
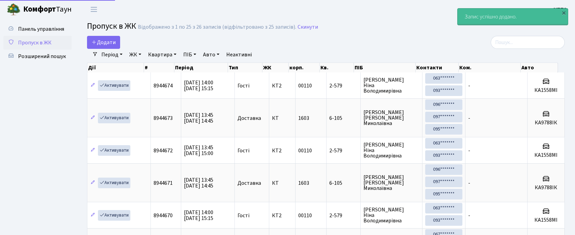
select select "25"
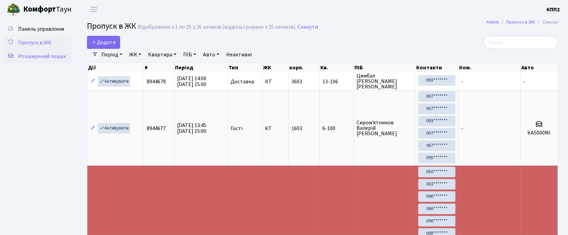
click at [36, 51] on link "Розширений пошук" at bounding box center [37, 56] width 68 height 14
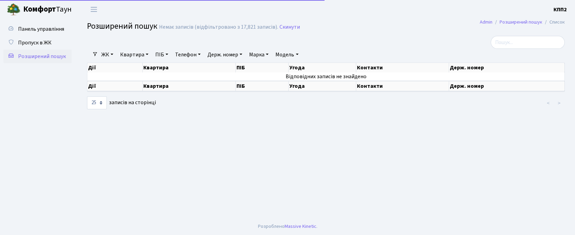
select select "25"
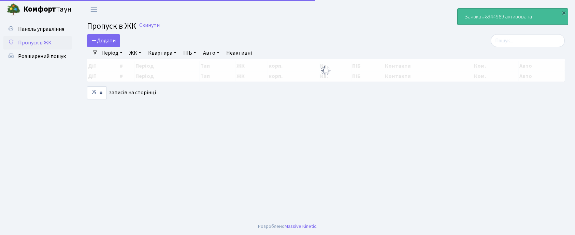
select select "25"
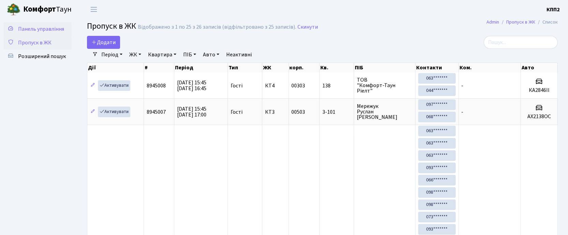
click at [34, 27] on span "Панель управління" at bounding box center [41, 29] width 46 height 8
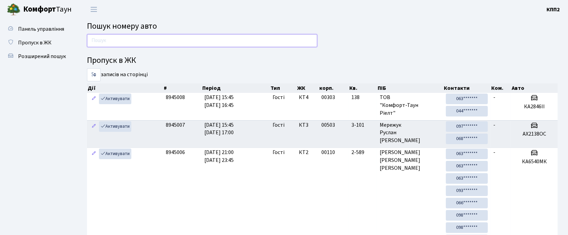
click at [104, 40] on input "text" at bounding box center [202, 40] width 230 height 13
click at [212, 40] on input "text" at bounding box center [202, 40] width 230 height 13
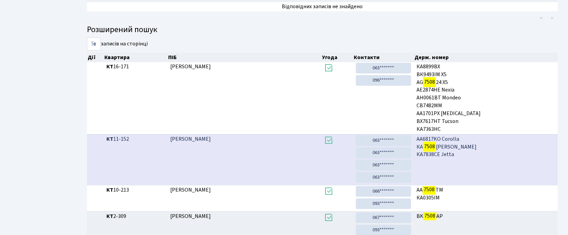
scroll to position [136, 0]
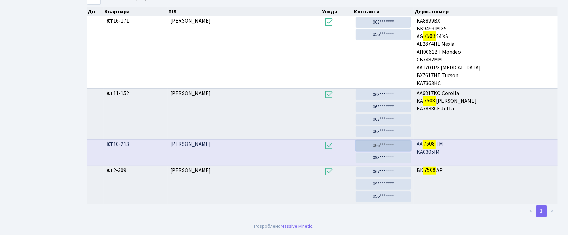
click at [392, 145] on link "066*******" at bounding box center [384, 145] width 56 height 11
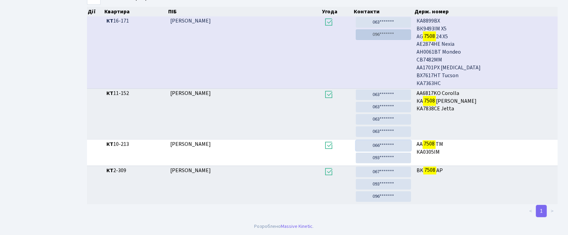
drag, startPoint x: 382, startPoint y: 150, endPoint x: 368, endPoint y: 31, distance: 120.3
click at [382, 149] on link "066*******" at bounding box center [384, 145] width 56 height 11
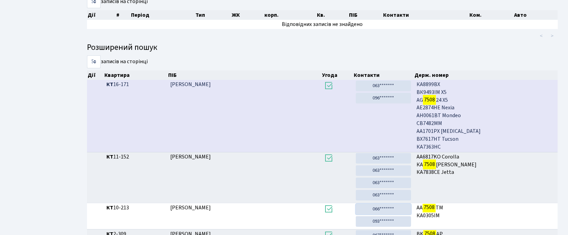
scroll to position [0, 0]
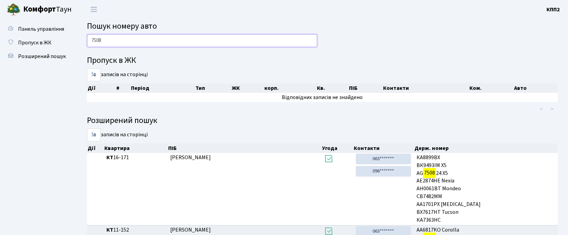
click at [276, 41] on input "7508" at bounding box center [202, 40] width 230 height 13
type input "7"
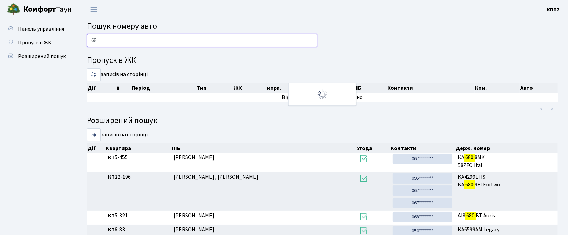
type input "6"
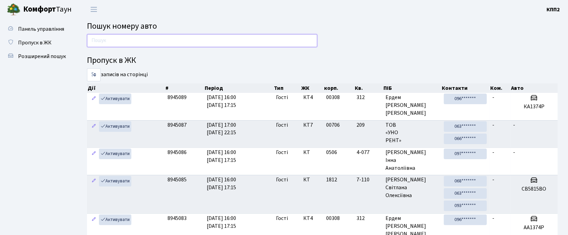
click at [131, 40] on input "text" at bounding box center [202, 40] width 230 height 13
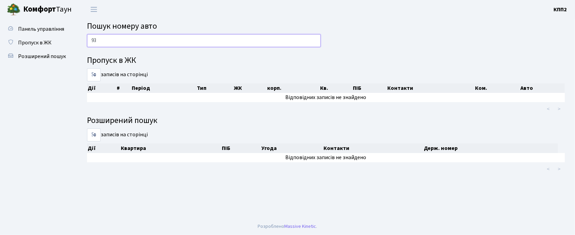
type input "9"
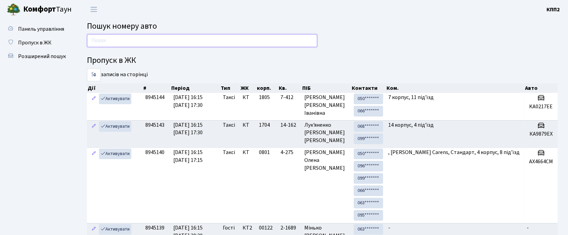
click at [217, 42] on input "text" at bounding box center [202, 40] width 230 height 13
click at [208, 42] on input "text" at bounding box center [202, 40] width 230 height 13
type input "2"
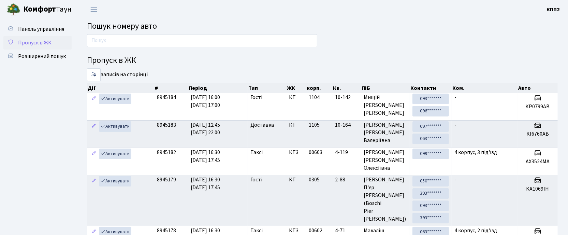
drag, startPoint x: 33, startPoint y: 46, endPoint x: 48, endPoint y: 46, distance: 15.7
click at [33, 46] on link "Пропуск в ЖК" at bounding box center [37, 43] width 68 height 14
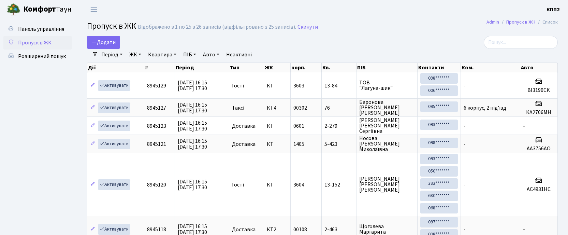
select select "25"
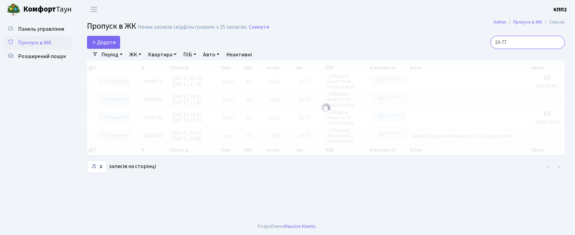
drag, startPoint x: 516, startPoint y: 42, endPoint x: 469, endPoint y: 36, distance: 47.1
click at [469, 36] on div "10-77" at bounding box center [488, 42] width 153 height 13
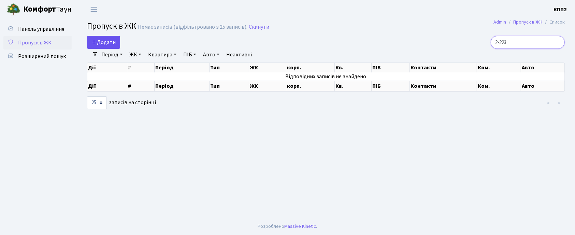
type input "2-223"
click at [104, 43] on span "Додати" at bounding box center [103, 43] width 24 height 8
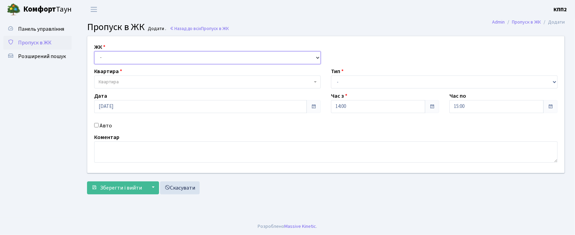
drag, startPoint x: 136, startPoint y: 57, endPoint x: 135, endPoint y: 61, distance: 4.3
click at [136, 57] on select "- КТ, вул. Регенераторна, 4 КТ2, просп. Соборності, 17 КТ3, вул. Березнева, 16 …" at bounding box center [207, 57] width 227 height 13
select select "304"
click at [94, 51] on select "- КТ, вул. Регенераторна, 4 КТ2, просп. Соборності, 17 КТ3, вул. Березнева, 16 …" at bounding box center [207, 57] width 227 height 13
select select
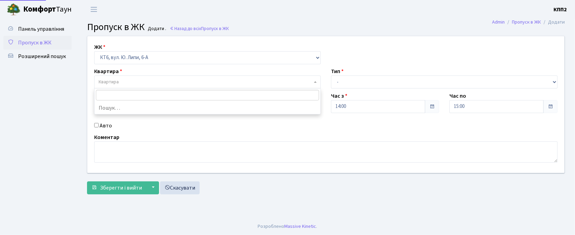
click at [141, 83] on span "Квартира" at bounding box center [206, 81] width 214 height 7
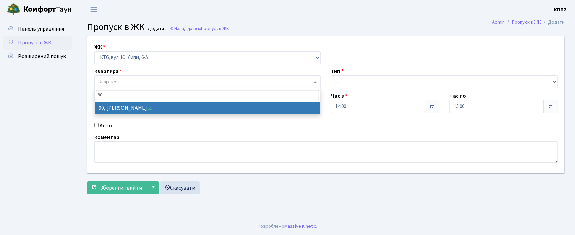
type input "90"
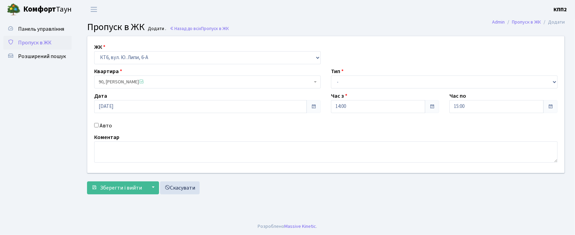
select select "17182"
click at [373, 81] on select "- Доставка Таксі Гості Сервіс" at bounding box center [444, 81] width 227 height 13
select select "3"
click at [331, 75] on select "- Доставка Таксі Гості Сервіс" at bounding box center [444, 81] width 227 height 13
click at [122, 190] on span "Зберегти і вийти" at bounding box center [121, 188] width 42 height 8
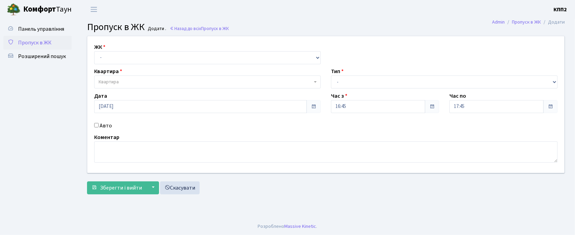
select select "271"
click at [94, 51] on select "- КТ, вул. Регенераторна, 4 КТ2, просп. [STREET_ADDRESS] [STREET_ADDRESS] [PERS…" at bounding box center [207, 57] width 227 height 13
select select
click at [124, 81] on span "Квартира" at bounding box center [206, 81] width 214 height 7
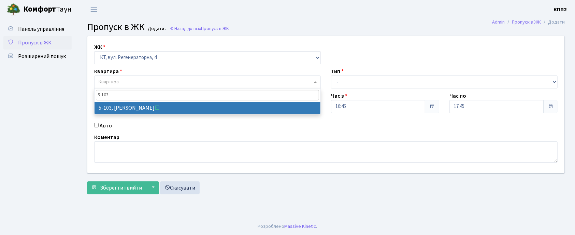
type input "5-103"
select select "2425"
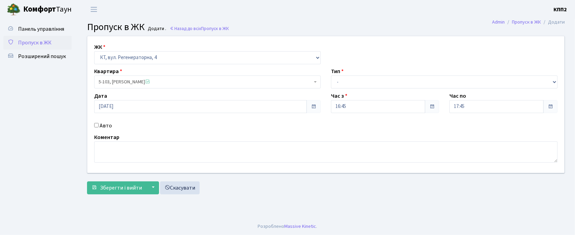
click at [100, 123] on label "Авто" at bounding box center [106, 125] width 12 height 8
click at [99, 123] on input "Авто" at bounding box center [96, 125] width 4 height 4
checkbox input "true"
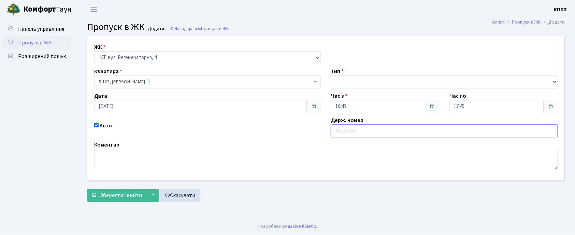
click at [344, 130] on input "text" at bounding box center [444, 130] width 227 height 13
type input "КА3319НТ"
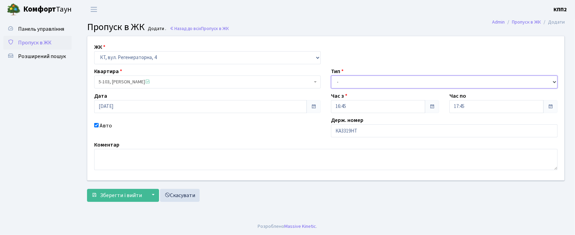
click at [362, 83] on select "- Доставка Таксі Гості Сервіс" at bounding box center [444, 81] width 227 height 13
select select "2"
click at [331, 75] on select "- Доставка Таксі Гості Сервіс" at bounding box center [444, 81] width 227 height 13
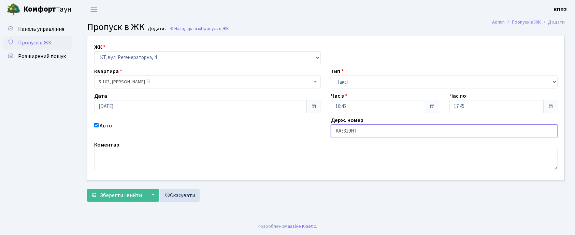
click at [344, 137] on input "КА3319НТ" at bounding box center [444, 130] width 227 height 13
type input "КА6319НТ"
drag, startPoint x: 113, startPoint y: 194, endPoint x: 159, endPoint y: 179, distance: 48.1
click at [115, 194] on span "Зберегти і вийти" at bounding box center [121, 195] width 42 height 8
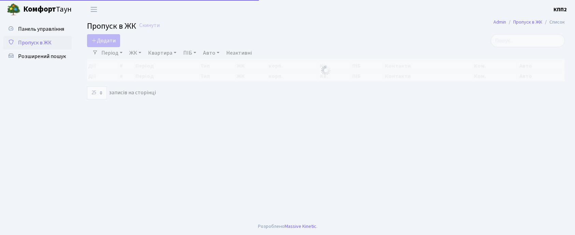
select select "25"
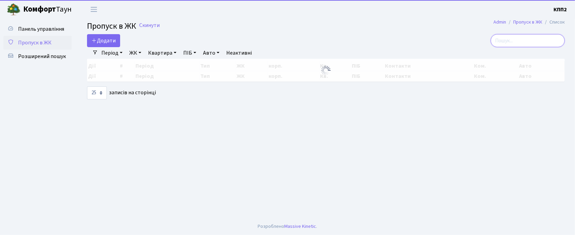
click at [520, 36] on input "search" at bounding box center [528, 40] width 74 height 13
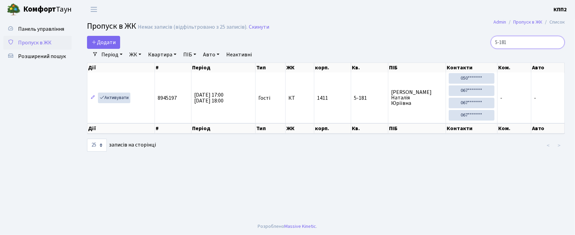
type input "5-181"
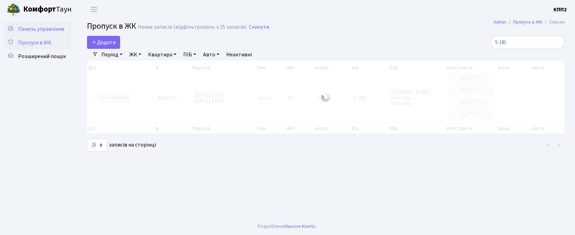
click at [43, 25] on span "Панель управління" at bounding box center [41, 29] width 46 height 8
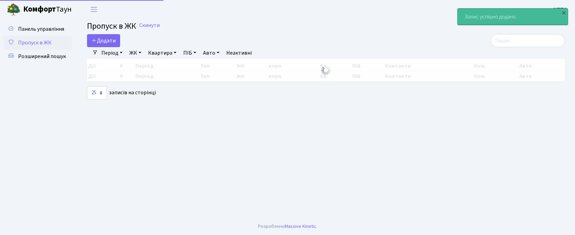
select select "25"
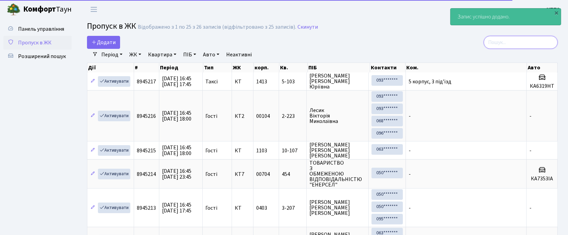
click at [514, 46] on input "search" at bounding box center [521, 42] width 74 height 13
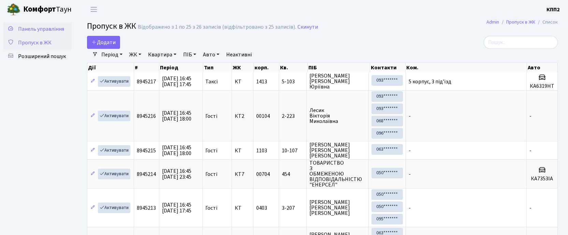
click at [45, 29] on span "Панель управління" at bounding box center [41, 29] width 46 height 8
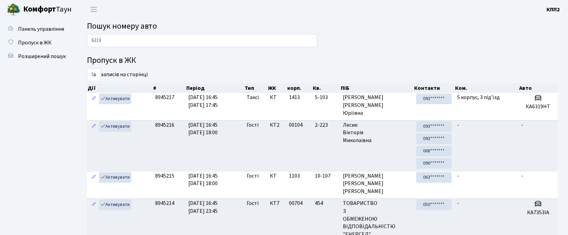
type input "6319"
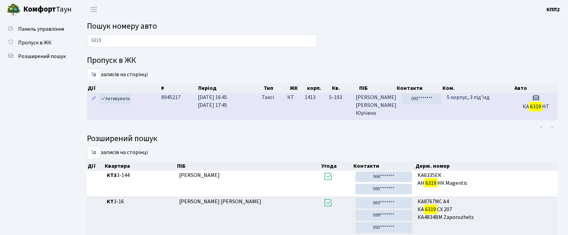
click at [421, 112] on td "093*******" at bounding box center [421, 106] width 45 height 27
click at [299, 106] on td "КТ" at bounding box center [293, 106] width 17 height 27
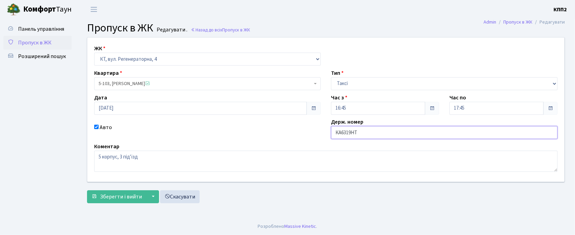
click at [354, 137] on input "КА6319НТ" at bounding box center [444, 132] width 227 height 13
type input "КА6319МТ"
click at [106, 197] on span "Зберегти і вийти" at bounding box center [121, 197] width 42 height 8
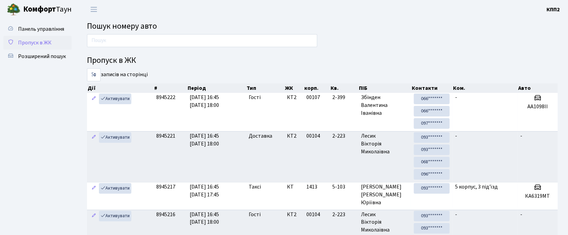
click at [50, 40] on span "Пропуск в ЖК" at bounding box center [34, 43] width 33 height 8
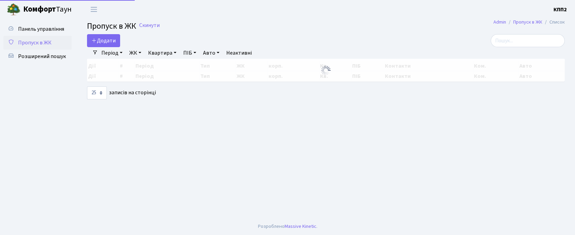
select select "25"
click at [528, 35] on input "search" at bounding box center [528, 40] width 74 height 13
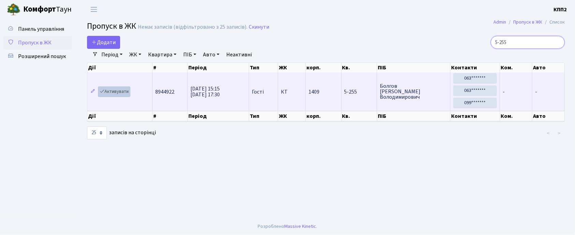
type input "5-255"
click at [124, 92] on link "Активувати" at bounding box center [114, 91] width 32 height 11
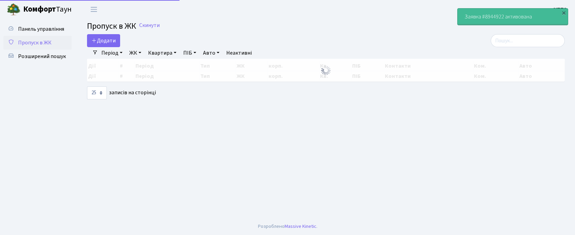
select select "25"
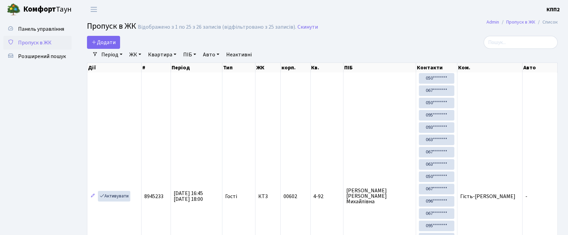
click at [50, 26] on span "Панель управління" at bounding box center [41, 29] width 46 height 8
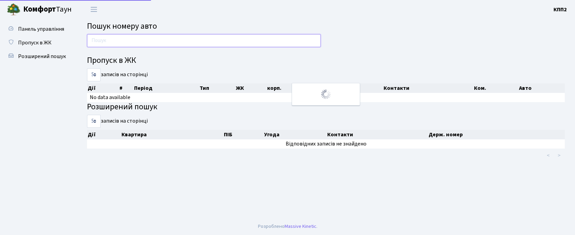
drag, startPoint x: 0, startPoint y: 0, endPoint x: 115, endPoint y: 41, distance: 122.5
click at [115, 41] on input "text" at bounding box center [204, 40] width 234 height 13
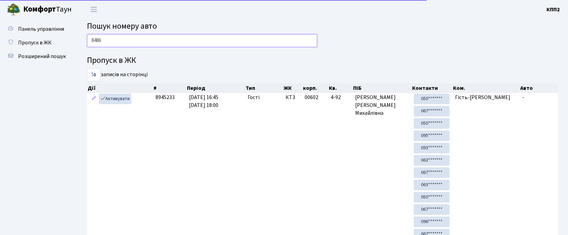
type input "8486"
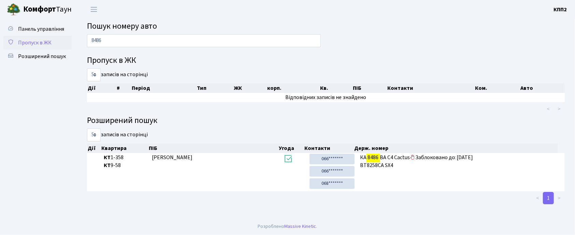
click at [43, 39] on span "Пропуск в ЖК" at bounding box center [34, 43] width 33 height 8
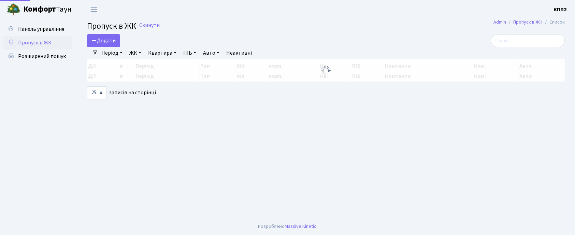
select select "25"
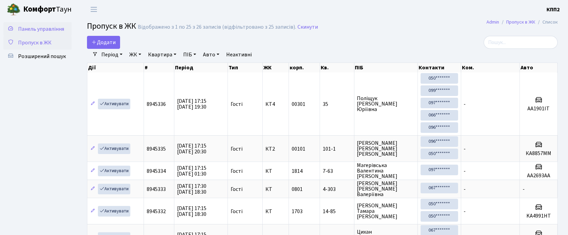
click at [55, 27] on span "Панель управління" at bounding box center [41, 29] width 46 height 8
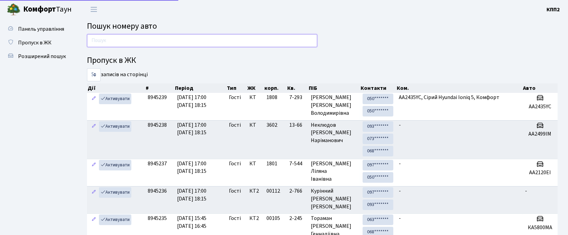
drag, startPoint x: 0, startPoint y: 0, endPoint x: 160, endPoint y: 43, distance: 165.9
click at [160, 43] on input "text" at bounding box center [202, 40] width 230 height 13
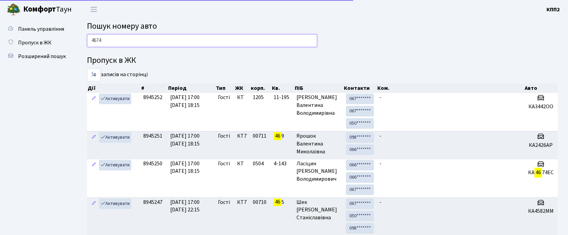
type input "4674"
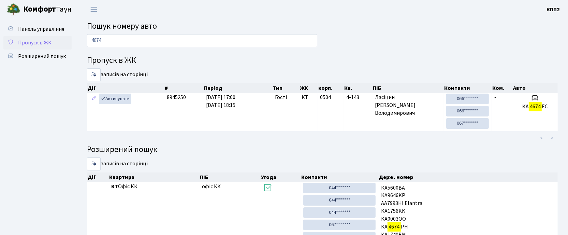
click at [31, 40] on span "Пропуск в ЖК" at bounding box center [34, 43] width 33 height 8
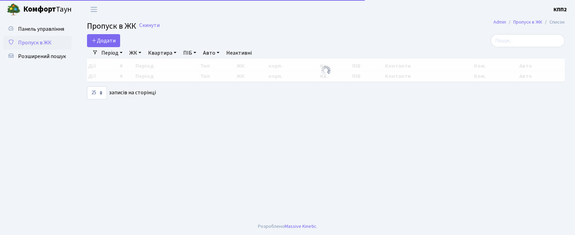
select select "25"
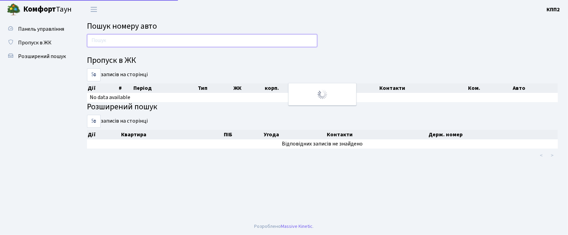
click at [129, 44] on input "text" at bounding box center [202, 40] width 230 height 13
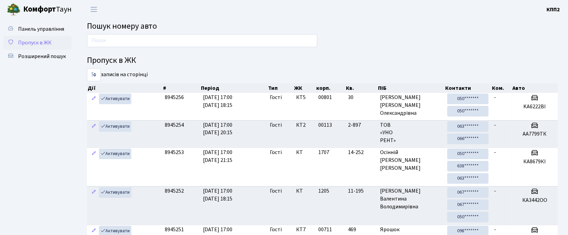
click at [49, 36] on link "Пропуск в ЖК" at bounding box center [37, 43] width 68 height 14
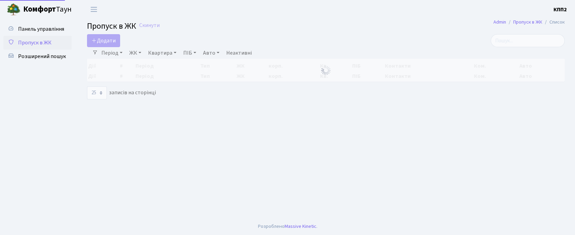
select select "25"
click at [118, 41] on link "Додати" at bounding box center [103, 40] width 33 height 13
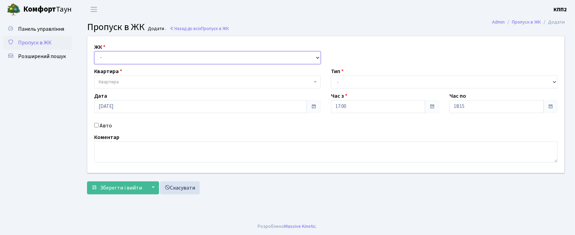
click at [130, 63] on select "- КТ, вул. Регенераторна, 4 КТ2, просп. [STREET_ADDRESS] [STREET_ADDRESS] [PERS…" at bounding box center [207, 57] width 227 height 13
select select "271"
click at [94, 51] on select "- КТ, вул. Регенераторна, 4 КТ2, просп. Соборності, 17 КТ3, вул. Березнева, 16 …" at bounding box center [207, 57] width 227 height 13
select select
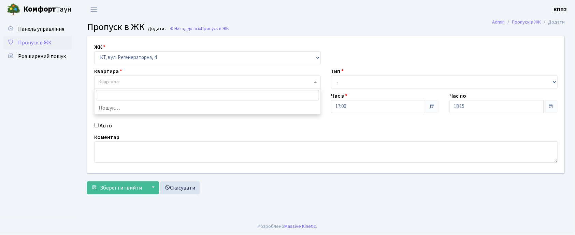
click at [126, 81] on span "Квартира" at bounding box center [206, 81] width 214 height 7
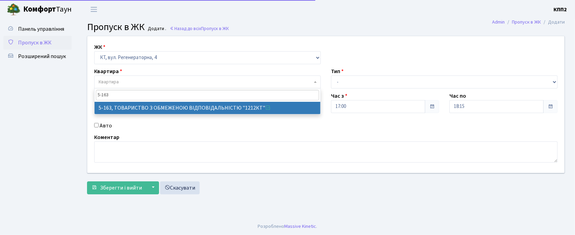
type input "5-163"
drag, startPoint x: 143, startPoint y: 104, endPoint x: 227, endPoint y: 103, distance: 83.9
select select "2321"
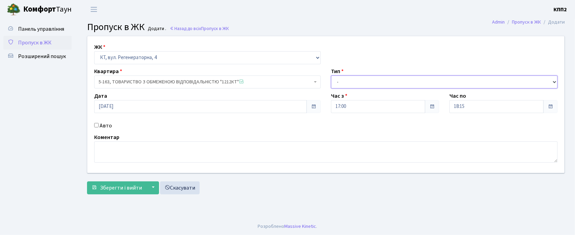
click at [344, 81] on select "- Доставка Таксі Гості Сервіс" at bounding box center [444, 81] width 227 height 13
select select "1"
click at [331, 75] on select "- Доставка Таксі Гості Сервіс" at bounding box center [444, 81] width 227 height 13
click at [100, 126] on label "Авто" at bounding box center [106, 125] width 12 height 8
click at [99, 126] on input "Авто" at bounding box center [96, 125] width 4 height 4
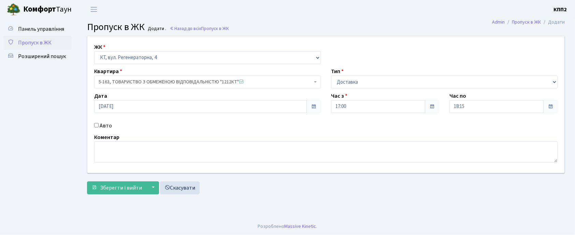
checkbox input "true"
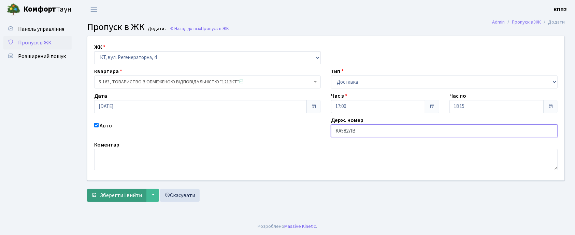
type input "КА5827ІВ"
click at [107, 194] on span "Зберегти і вийти" at bounding box center [121, 195] width 42 height 8
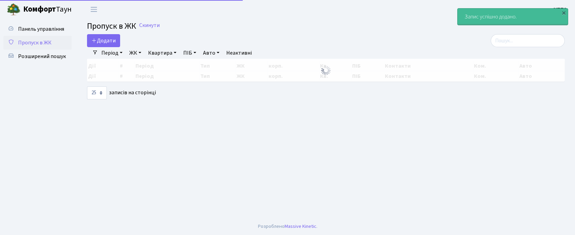
select select "25"
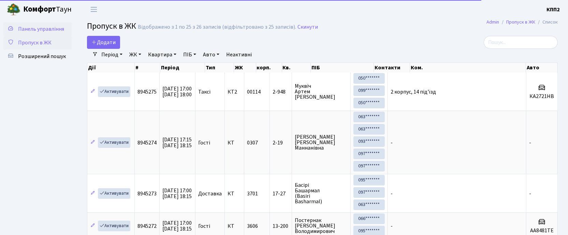
click at [33, 26] on span "Панель управління" at bounding box center [41, 29] width 46 height 8
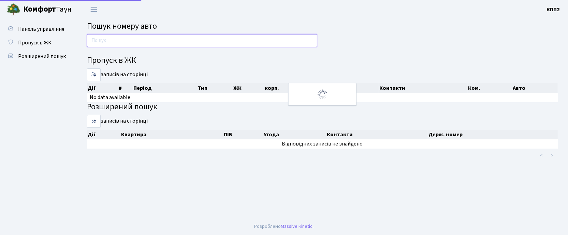
drag, startPoint x: 0, startPoint y: 0, endPoint x: 136, endPoint y: 37, distance: 141.4
click at [137, 34] on input "text" at bounding box center [202, 40] width 230 height 13
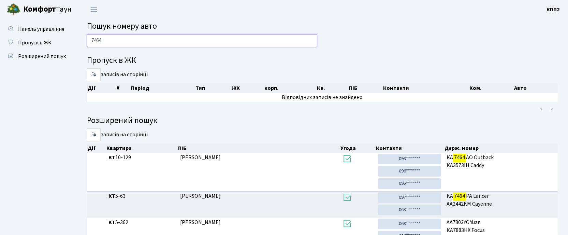
click at [126, 41] on input "7464" at bounding box center [202, 40] width 230 height 13
type input "7464"
drag, startPoint x: 58, startPoint y: 28, endPoint x: 96, endPoint y: 47, distance: 42.3
click at [59, 28] on span "Панель управління" at bounding box center [41, 29] width 46 height 8
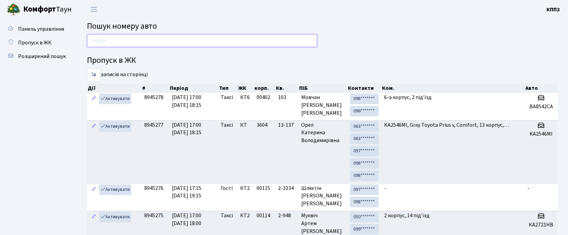
click at [98, 40] on input "text" at bounding box center [202, 40] width 230 height 13
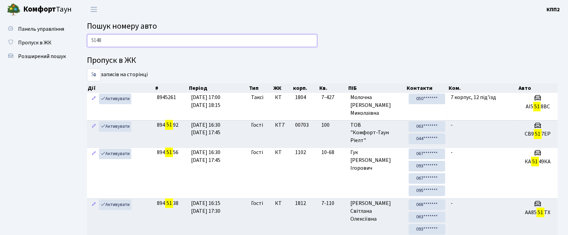
type input "5148"
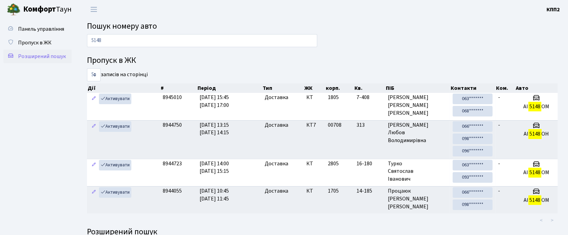
click at [38, 50] on link "Розширений пошук" at bounding box center [37, 56] width 68 height 14
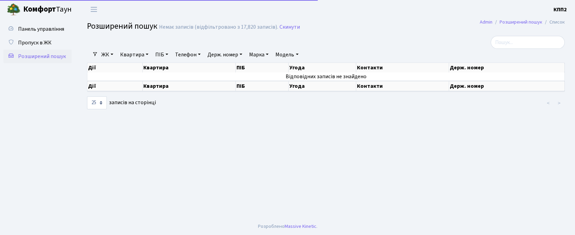
select select "25"
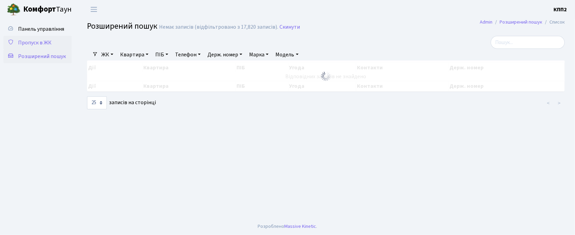
click at [27, 42] on span "Пропуск в ЖК" at bounding box center [34, 43] width 33 height 8
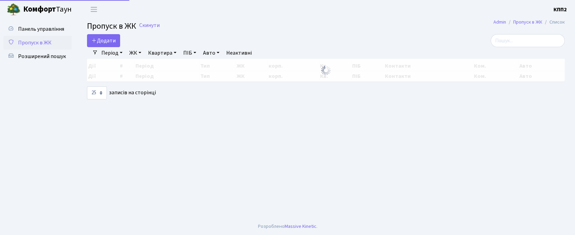
select select "25"
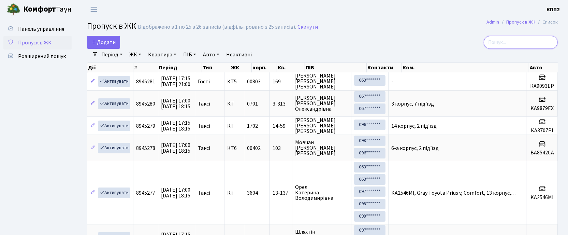
click at [525, 43] on input "search" at bounding box center [521, 42] width 74 height 13
click at [35, 30] on span "Панель управління" at bounding box center [41, 29] width 46 height 8
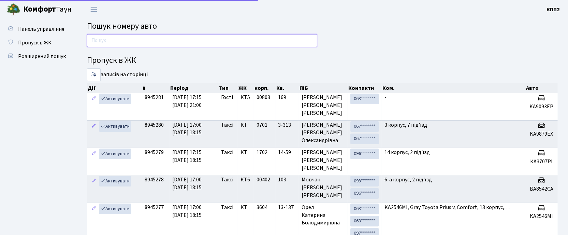
click at [109, 35] on input "text" at bounding box center [202, 40] width 230 height 13
type input "0357"
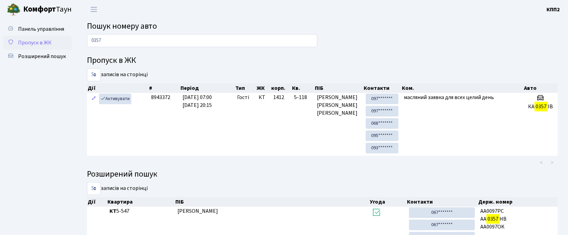
click at [44, 39] on span "Пропуск в ЖК" at bounding box center [34, 43] width 33 height 8
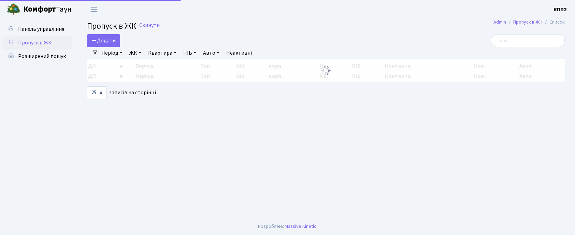
select select "25"
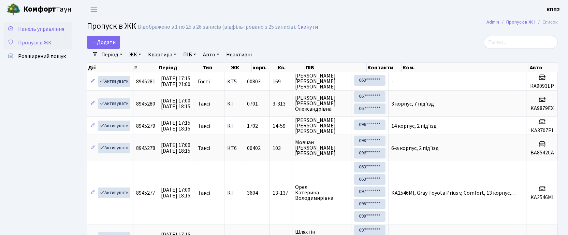
click at [53, 31] on span "Панель управління" at bounding box center [41, 29] width 46 height 8
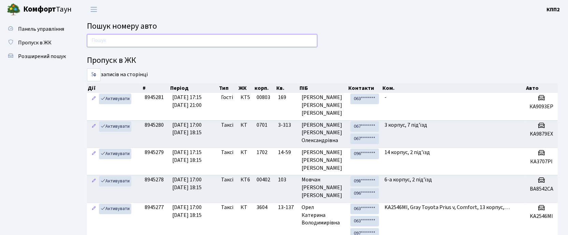
click at [189, 36] on input "text" at bounding box center [202, 40] width 230 height 13
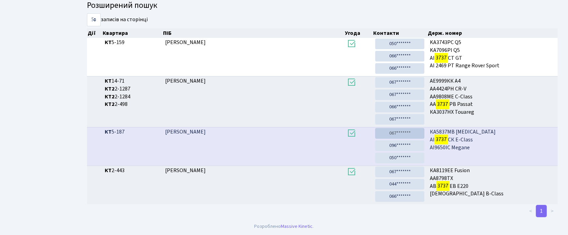
scroll to position [118, 0]
click at [404, 134] on link "067*******" at bounding box center [399, 133] width 49 height 11
click at [395, 142] on link "096*******" at bounding box center [399, 145] width 49 height 11
click at [404, 155] on link "050*******" at bounding box center [399, 158] width 49 height 11
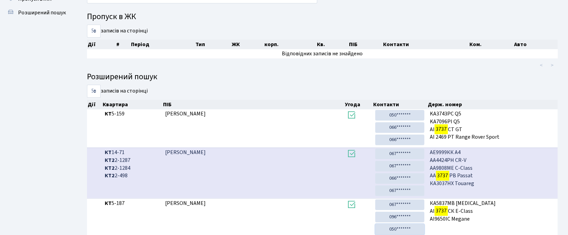
scroll to position [0, 0]
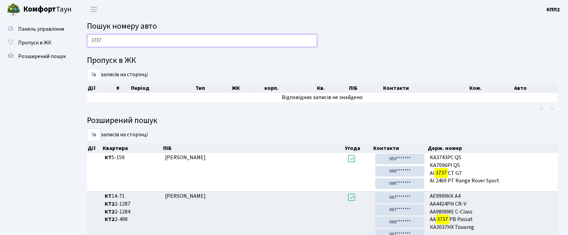
click at [116, 44] on input "3737" at bounding box center [202, 40] width 230 height 13
click at [116, 43] on input "3737" at bounding box center [202, 40] width 230 height 13
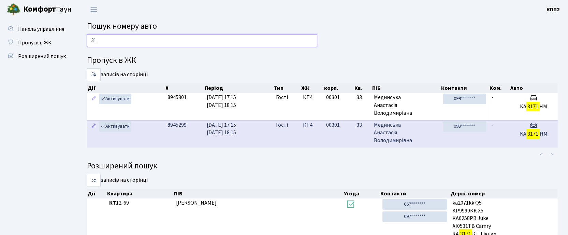
type input "3"
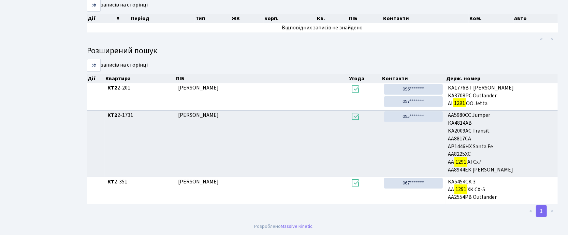
scroll to position [37, 0]
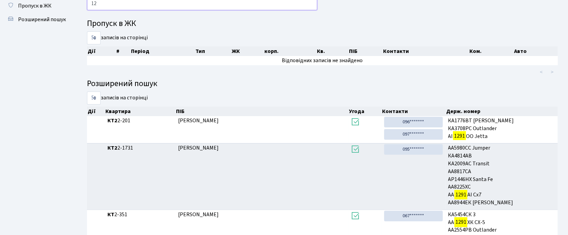
type input "1"
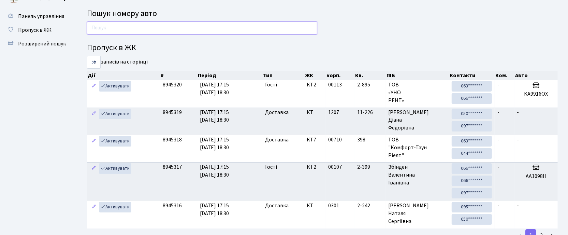
scroll to position [0, 0]
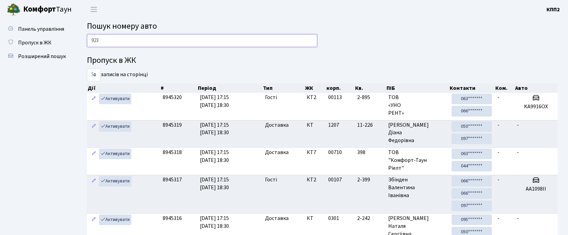
type input "9235"
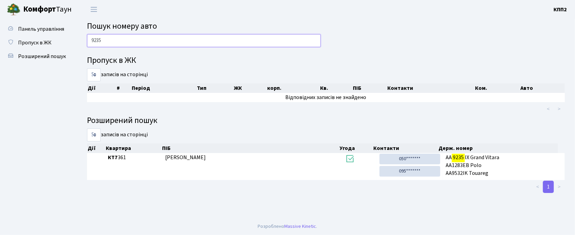
drag, startPoint x: 145, startPoint y: 43, endPoint x: 70, endPoint y: 16, distance: 79.6
click at [70, 16] on body "Комфорт Таун КПП2 Мій обліковий запис Вийти Панель управління Пропуск в ЖК Розш…" at bounding box center [287, 117] width 575 height 235
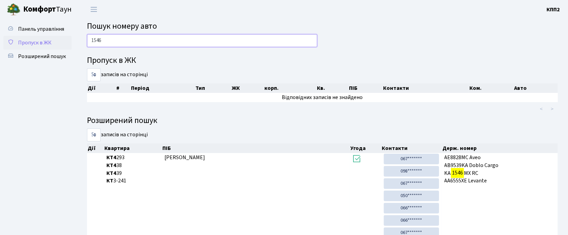
drag, startPoint x: 119, startPoint y: 40, endPoint x: 65, endPoint y: 38, distance: 53.9
click at [65, 38] on div "Панель управління Пропуск в ЖК Розширений пошук Пошук номеру авто 1546 Пропуск …" at bounding box center [284, 149] width 568 height 261
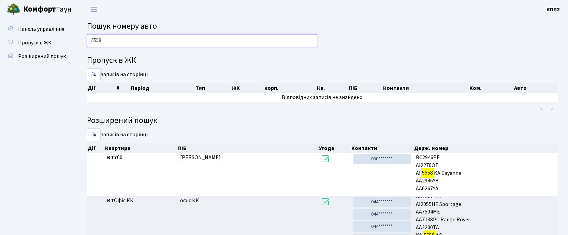
drag, startPoint x: 112, startPoint y: 37, endPoint x: 81, endPoint y: 36, distance: 31.4
click at [81, 36] on div "5558 Пропуск в ЖК 5 10 25 50 записів на сторінці Дії # Період Тип ЖК корп. Кв. …" at bounding box center [322, 159] width 491 height 250
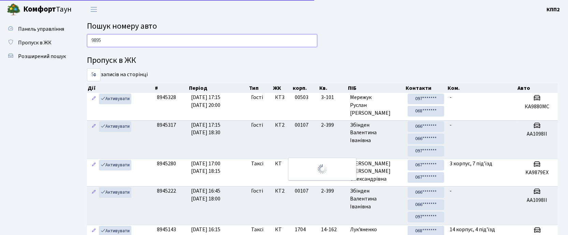
type input "9895"
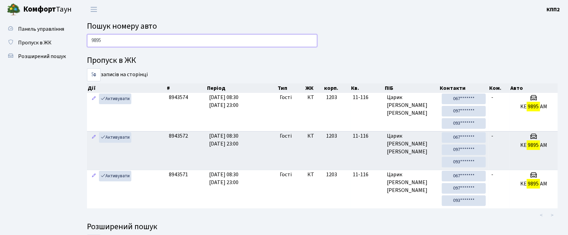
click at [126, 45] on input "9895" at bounding box center [202, 40] width 230 height 13
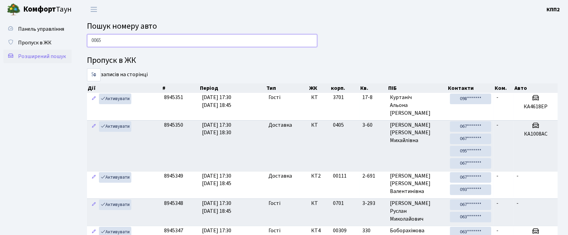
type input "0065"
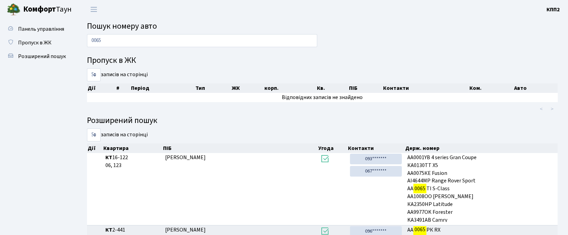
drag, startPoint x: 38, startPoint y: 60, endPoint x: 66, endPoint y: 67, distance: 28.9
click at [38, 59] on link "Розширений пошук" at bounding box center [37, 56] width 68 height 14
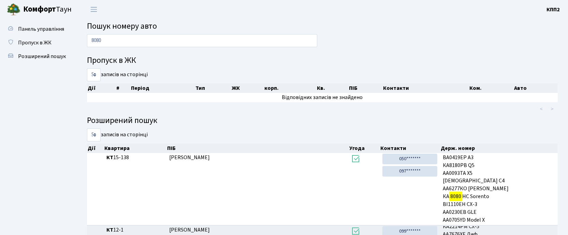
click at [102, 44] on input "8080" at bounding box center [202, 40] width 230 height 13
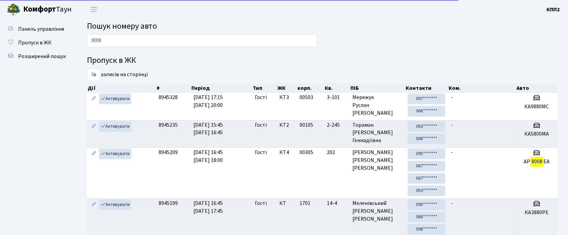
type input "8008"
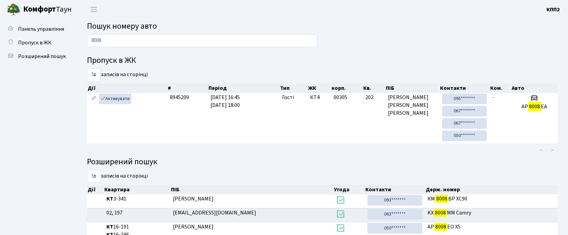
drag, startPoint x: 89, startPoint y: 39, endPoint x: 84, endPoint y: 39, distance: 4.8
click at [84, 39] on div "8008" at bounding box center [202, 42] width 241 height 16
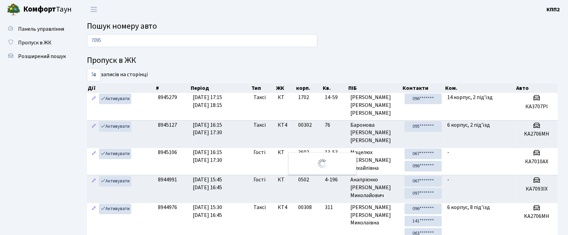
type input "7095"
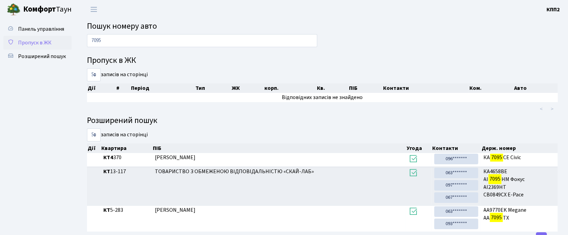
click at [33, 46] on span "Пропуск в ЖК" at bounding box center [34, 43] width 33 height 8
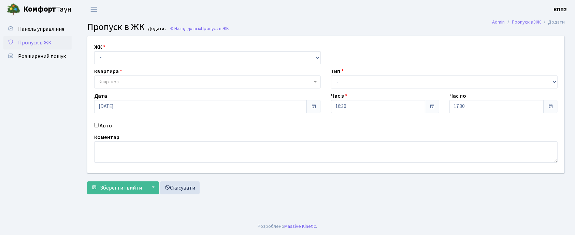
click at [29, 40] on span "Пропуск в ЖК" at bounding box center [34, 43] width 33 height 8
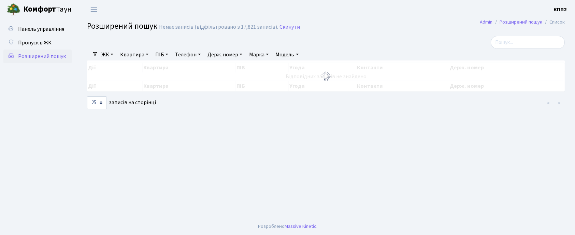
select select "25"
click at [35, 54] on span "Розширений пошук" at bounding box center [42, 57] width 48 height 8
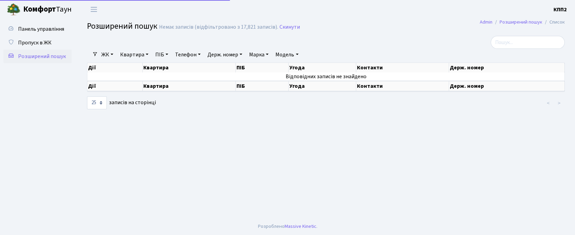
select select "25"
click at [35, 44] on span "Пропуск в ЖК" at bounding box center [34, 43] width 33 height 8
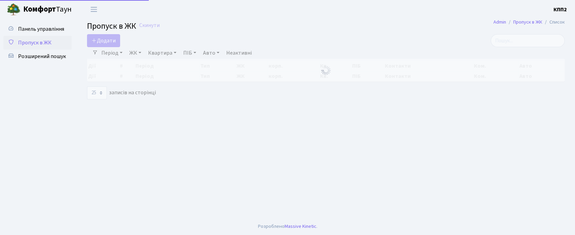
select select "25"
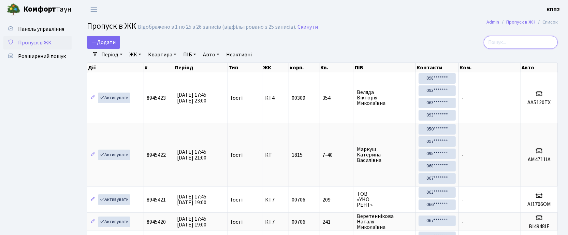
click at [508, 37] on input "search" at bounding box center [521, 42] width 74 height 13
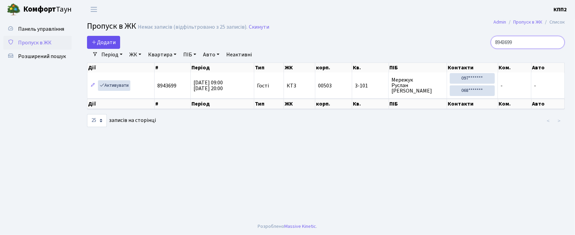
type input "8943699"
click at [110, 36] on link "Додати" at bounding box center [103, 42] width 33 height 13
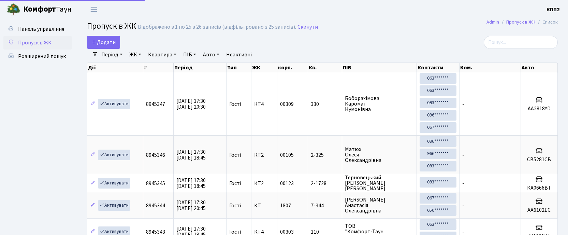
select select "25"
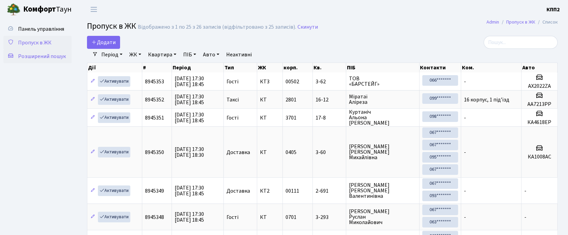
click at [44, 58] on span "Розширений пошук" at bounding box center [42, 57] width 48 height 8
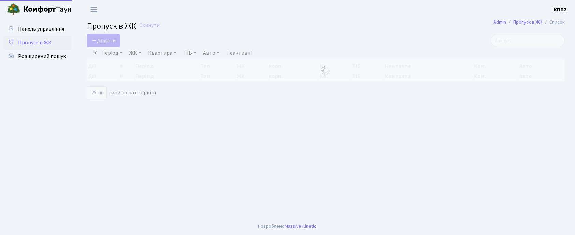
select select "25"
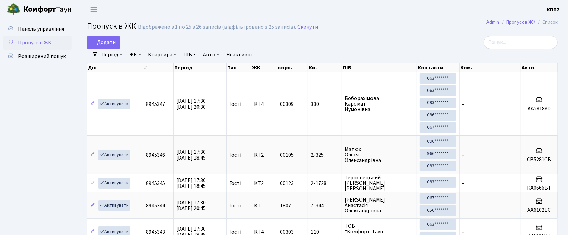
click at [172, 55] on link "Квартира" at bounding box center [162, 55] width 34 height 12
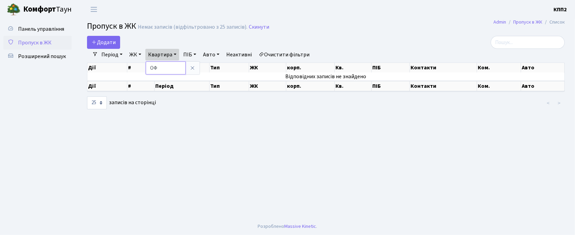
type input "О"
drag, startPoint x: 129, startPoint y: 49, endPoint x: 129, endPoint y: 58, distance: 8.5
click at [129, 49] on link "ЖК" at bounding box center [135, 55] width 17 height 12
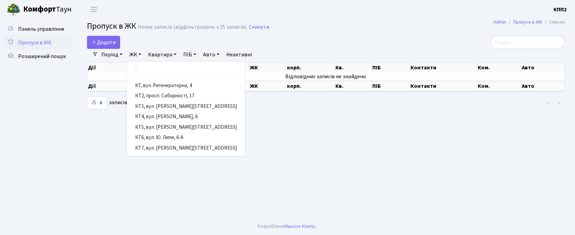
click at [141, 57] on link "ЖК" at bounding box center [135, 55] width 17 height 12
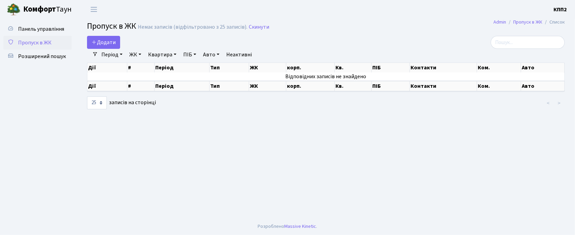
click at [176, 56] on link "Квартира" at bounding box center [162, 55] width 34 height 12
click at [197, 59] on link "ПІБ" at bounding box center [189, 55] width 18 height 12
type input "О"
click at [170, 56] on link "Квартира" at bounding box center [162, 55] width 34 height 12
click at [162, 70] on input "text" at bounding box center [166, 67] width 40 height 13
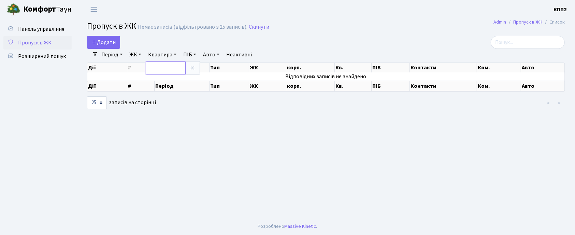
type input "Ж"
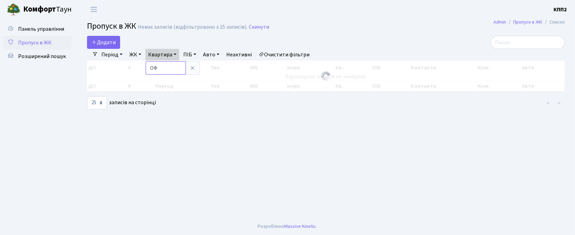
type input "О"
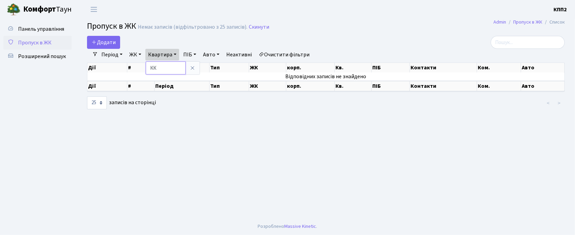
type input "К"
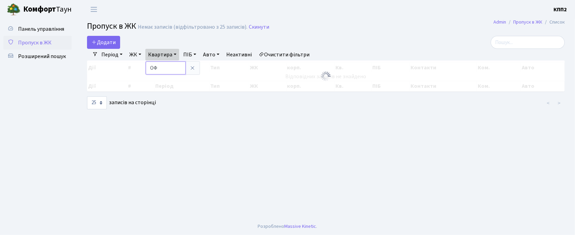
type input "О"
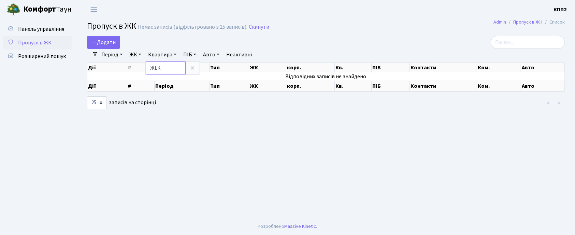
type input "ЖЕК"
click at [34, 58] on span "Розширений пошук" at bounding box center [42, 57] width 48 height 8
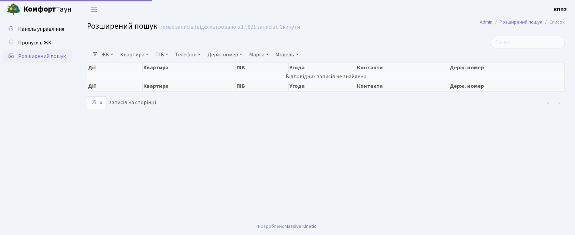
select select "25"
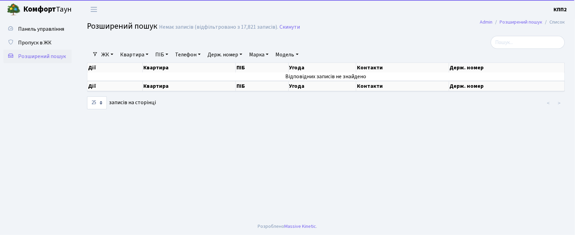
click at [192, 54] on link "Телефон" at bounding box center [187, 55] width 31 height 12
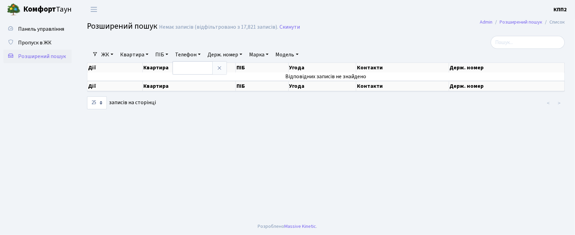
click at [130, 54] on link "Квартира" at bounding box center [134, 55] width 34 height 12
type input "О"
click at [164, 56] on link "ПІБ" at bounding box center [162, 55] width 18 height 12
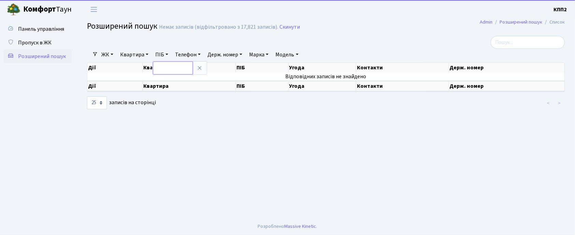
click at [169, 65] on input "text" at bounding box center [173, 67] width 40 height 13
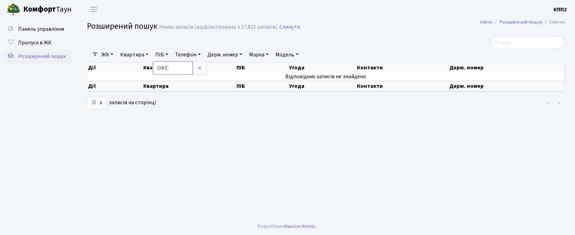
type input "ОФІС"
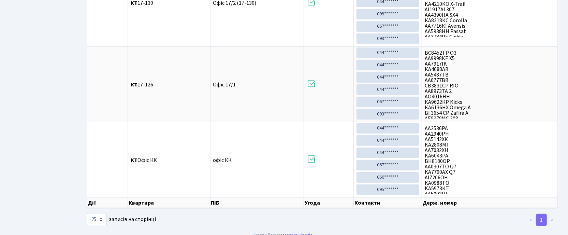
scroll to position [216, 0]
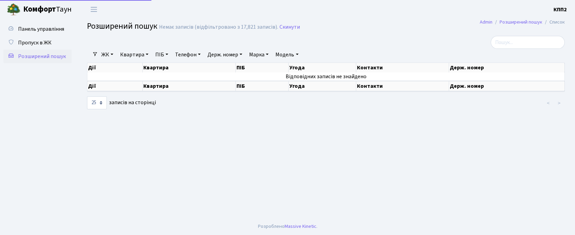
select select "25"
click at [51, 57] on span "Розширений пошук" at bounding box center [42, 57] width 48 height 8
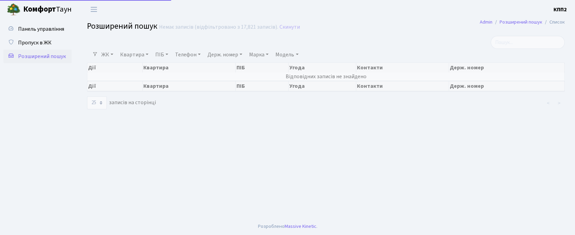
select select "25"
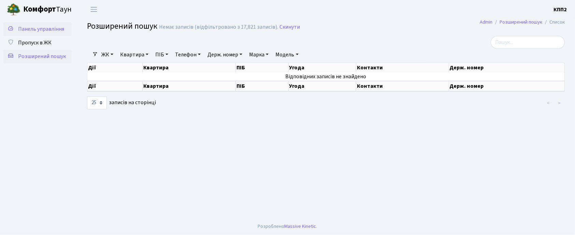
click at [47, 28] on span "Панель управління" at bounding box center [41, 29] width 46 height 8
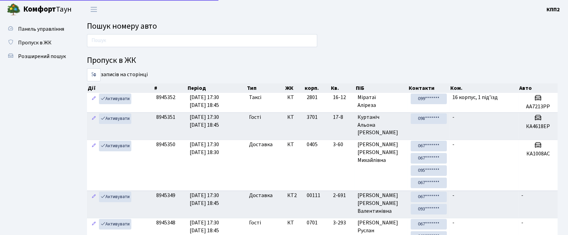
click at [115, 37] on input "text" at bounding box center [202, 40] width 230 height 13
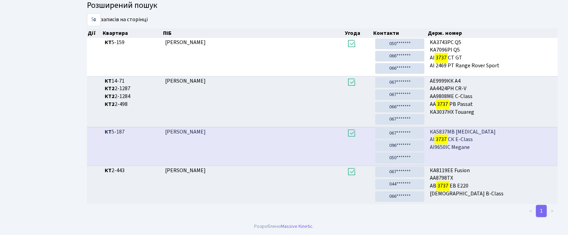
scroll to position [118, 0]
click at [400, 156] on link "050*******" at bounding box center [399, 158] width 49 height 11
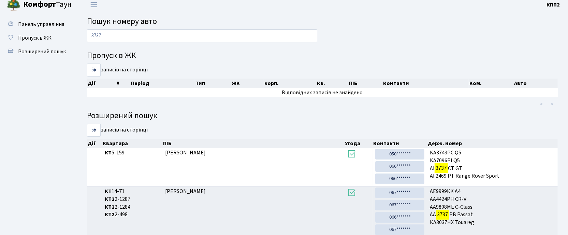
scroll to position [0, 0]
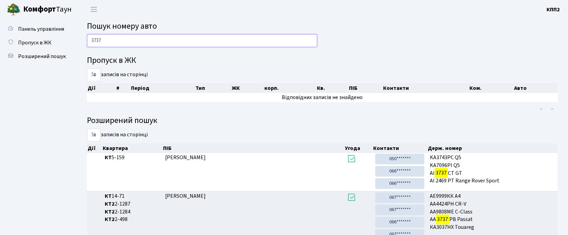
click at [111, 40] on input "3737" at bounding box center [202, 40] width 230 height 13
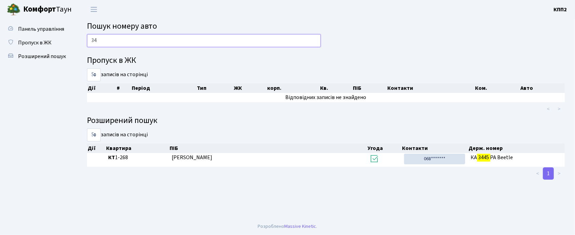
type input "3"
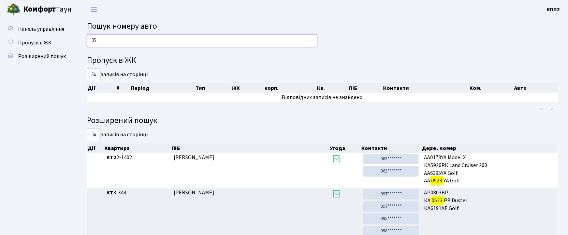
type input "0"
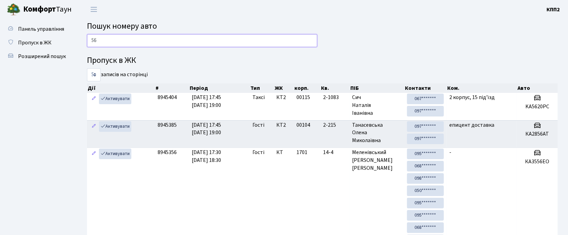
type input "5"
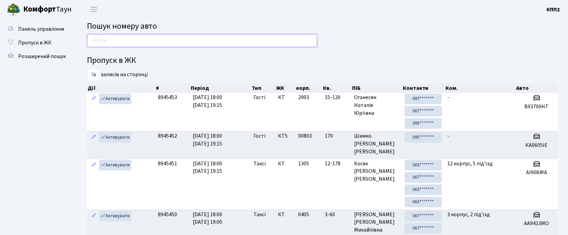
click at [104, 40] on input "text" at bounding box center [202, 40] width 230 height 13
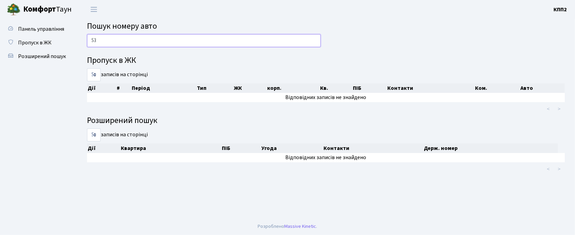
type input "5"
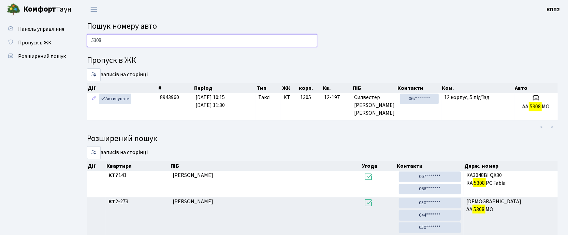
click at [107, 41] on input "5308" at bounding box center [202, 40] width 230 height 13
type input "5"
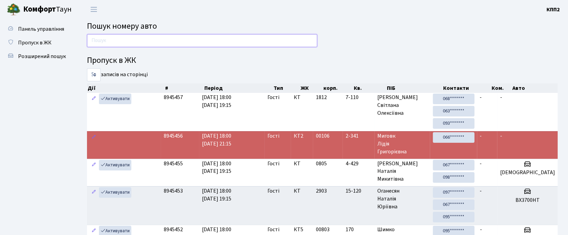
click at [133, 41] on input "text" at bounding box center [202, 40] width 230 height 13
type input "4"
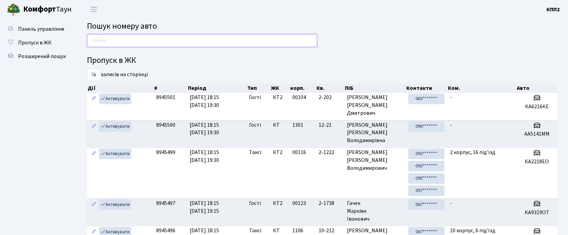
click at [133, 41] on input "text" at bounding box center [202, 40] width 230 height 13
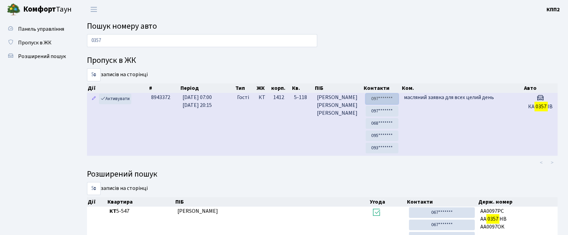
click at [385, 98] on link "097*******" at bounding box center [382, 98] width 33 height 11
click at [390, 109] on link "097*******" at bounding box center [382, 111] width 33 height 11
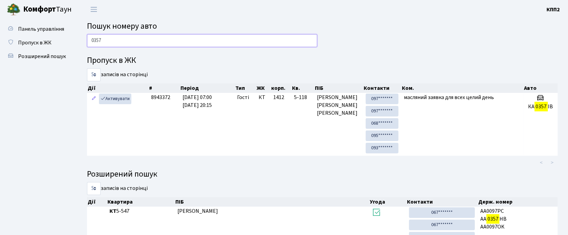
click at [189, 40] on input "0357" at bounding box center [202, 40] width 230 height 13
type input "0"
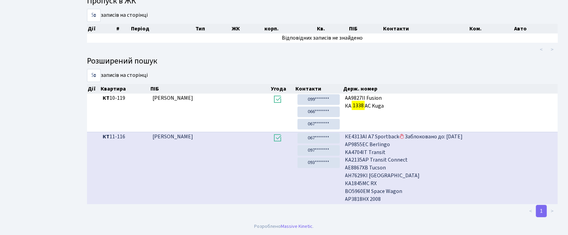
scroll to position [37, 0]
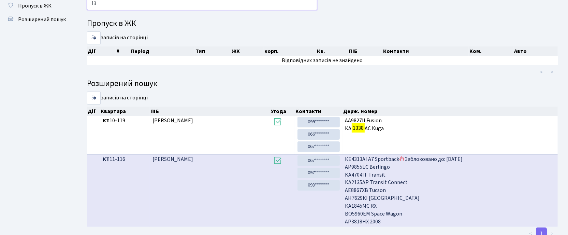
type input "1"
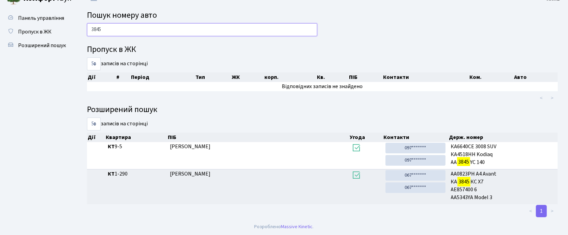
scroll to position [11, 0]
type input "3"
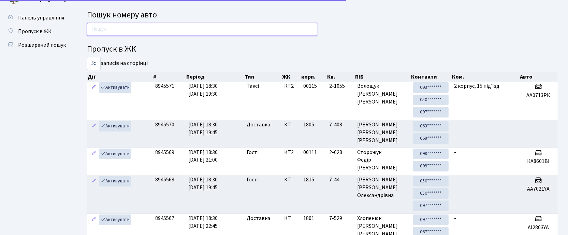
scroll to position [37, 0]
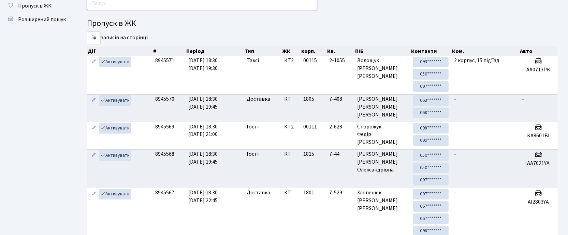
type input "+"
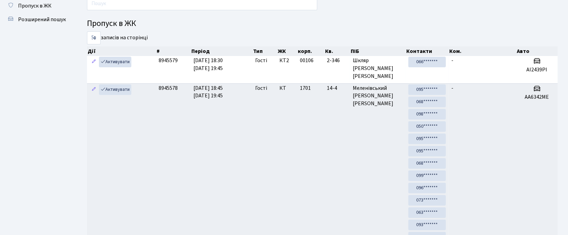
click at [122, 7] on input "text" at bounding box center [202, 3] width 230 height 13
click at [279, 4] on input "text" at bounding box center [202, 3] width 230 height 13
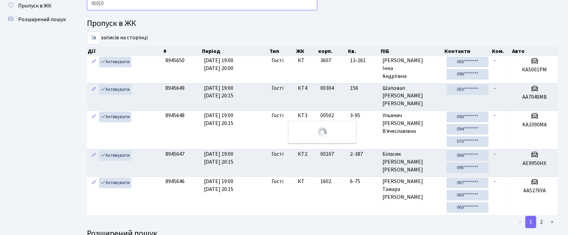
scroll to position [0, 0]
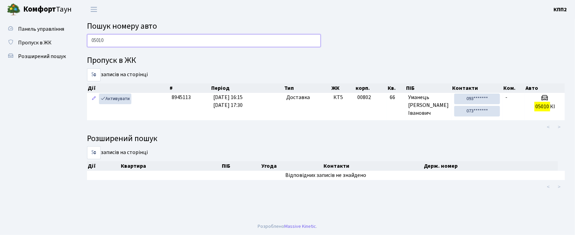
click at [203, 39] on input "05010" at bounding box center [204, 40] width 234 height 13
type input "0"
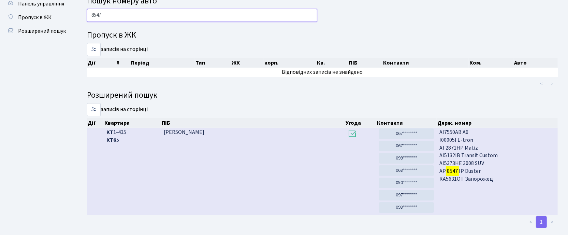
scroll to position [38, 0]
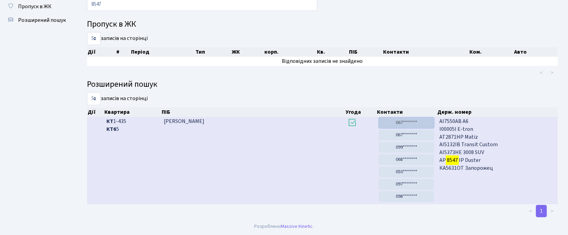
click at [414, 121] on link "067*******" at bounding box center [406, 122] width 55 height 11
click at [400, 120] on link "067*******" at bounding box center [406, 122] width 55 height 11
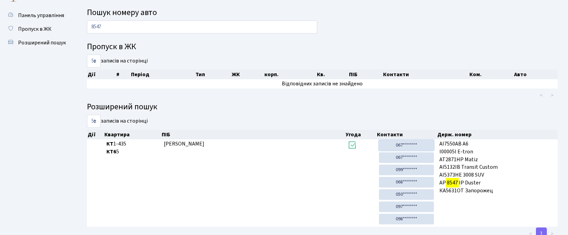
scroll to position [0, 0]
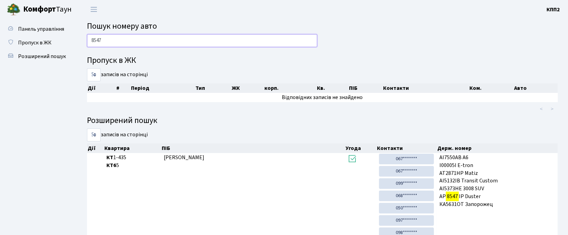
click at [128, 38] on input "8547" at bounding box center [202, 40] width 230 height 13
type input "8"
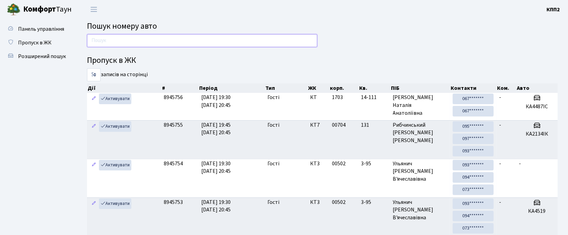
click at [149, 40] on input "text" at bounding box center [202, 40] width 230 height 13
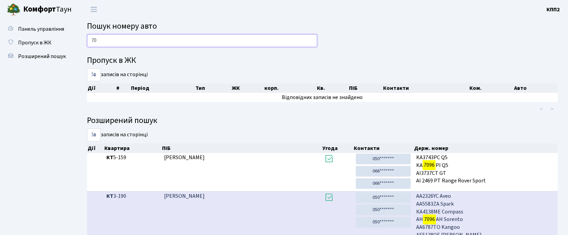
type input "7"
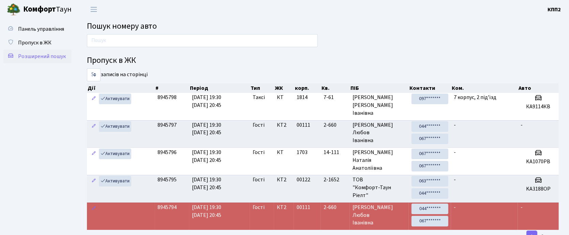
click at [24, 50] on link "Розширений пошук" at bounding box center [37, 56] width 68 height 14
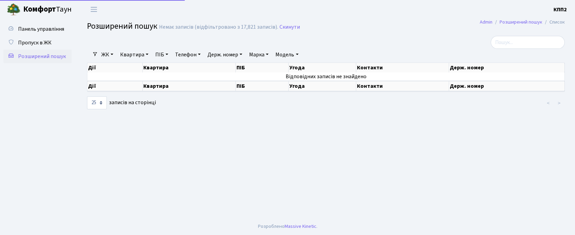
select select "25"
click at [171, 57] on link "ПІБ" at bounding box center [162, 55] width 18 height 12
type input "ОФІ"
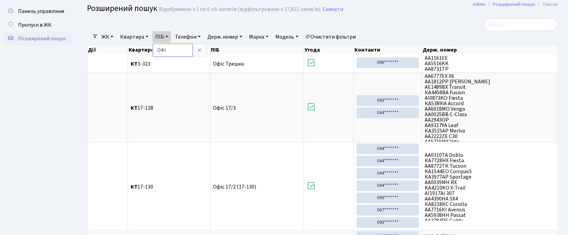
scroll to position [2, 0]
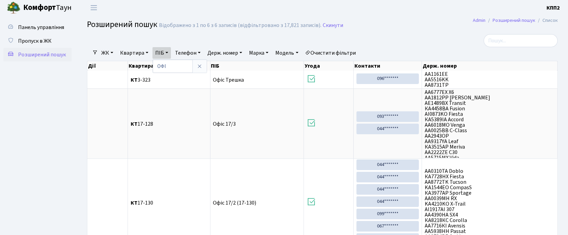
click at [144, 54] on link "Квартира" at bounding box center [134, 53] width 34 height 12
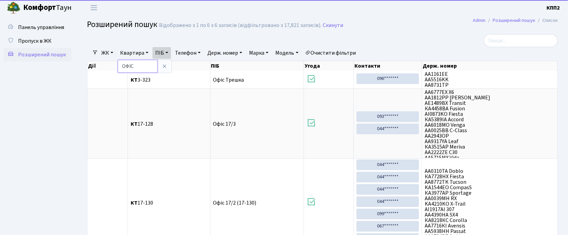
type input "ОФІС"
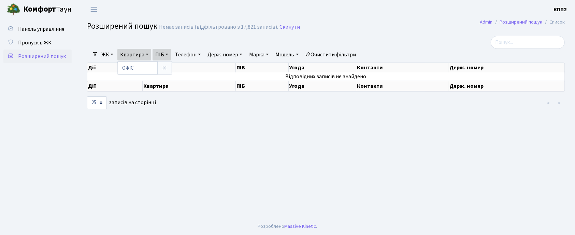
click at [163, 55] on link "ПІБ" at bounding box center [162, 55] width 18 height 12
click at [201, 68] on icon at bounding box center [199, 67] width 5 height 5
click at [129, 53] on link "Квартира" at bounding box center [134, 55] width 34 height 12
click at [142, 67] on input "ОФІС" at bounding box center [138, 67] width 40 height 13
click at [163, 68] on icon at bounding box center [164, 67] width 5 height 5
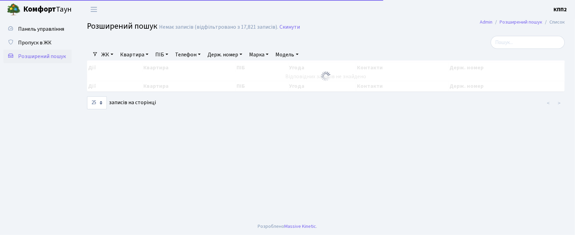
click at [163, 56] on link "ПІБ" at bounding box center [162, 55] width 18 height 12
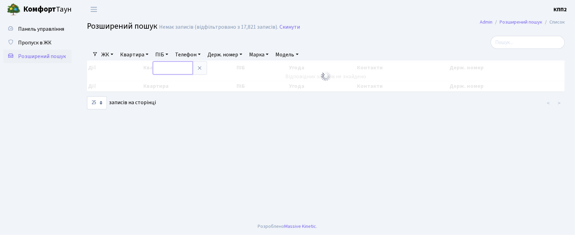
click at [167, 64] on input "text" at bounding box center [173, 67] width 40 height 13
type input "ОФІ"
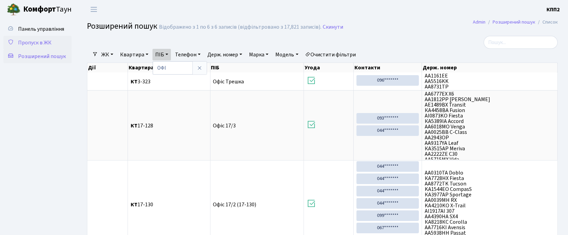
click at [31, 45] on span "Пропуск в ЖК" at bounding box center [34, 43] width 33 height 8
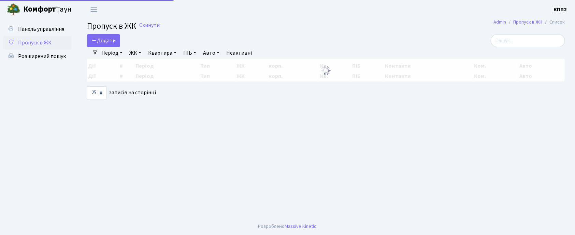
select select "25"
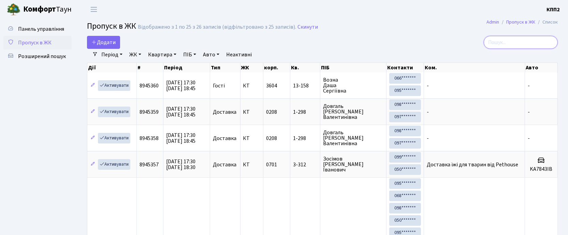
click at [546, 44] on input "search" at bounding box center [521, 42] width 74 height 13
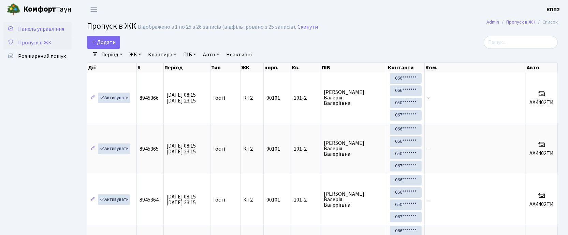
click at [54, 33] on link "Панель управління" at bounding box center [37, 29] width 68 height 14
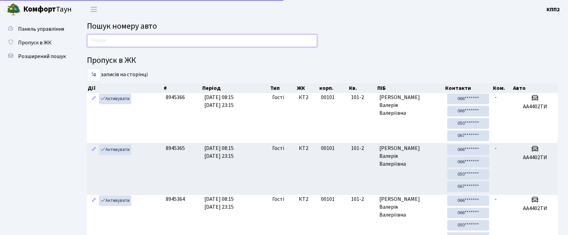
click at [126, 46] on input "text" at bounding box center [202, 40] width 230 height 13
type input "3358"
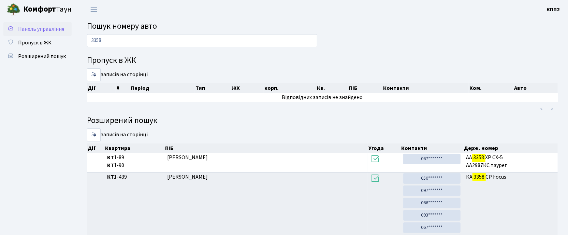
click at [44, 30] on span "Панель управління" at bounding box center [41, 29] width 46 height 8
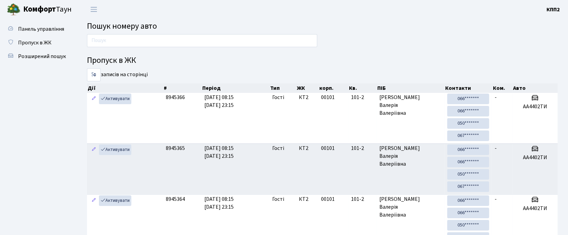
click at [165, 47] on div at bounding box center [202, 42] width 241 height 16
click at [165, 44] on input "text" at bounding box center [202, 40] width 230 height 13
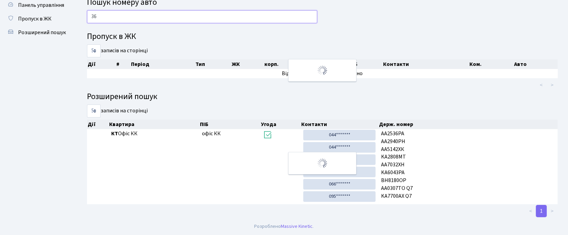
type input "3"
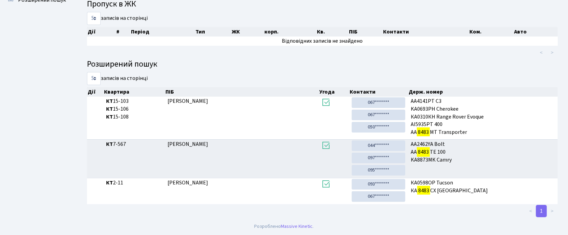
scroll to position [37, 0]
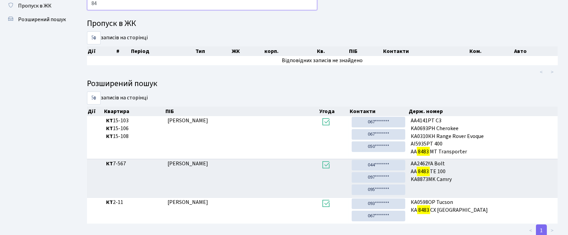
type input "8"
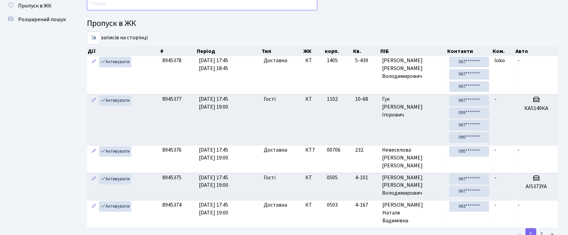
click at [115, 7] on input "text" at bounding box center [202, 3] width 230 height 13
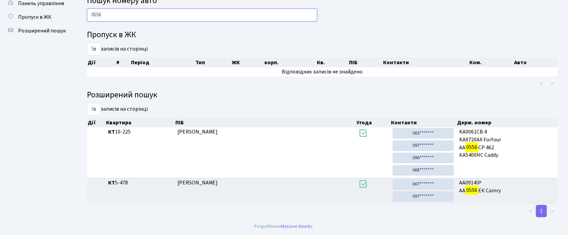
scroll to position [27, 0]
type input "0556"
click at [35, 1] on span "Панель управління" at bounding box center [41, 4] width 46 height 8
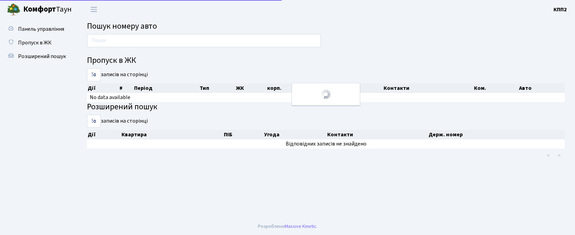
click at [111, 15] on header "[PERSON_NAME] КПП2 Мій обліковий запис Вийти" at bounding box center [287, 9] width 575 height 19
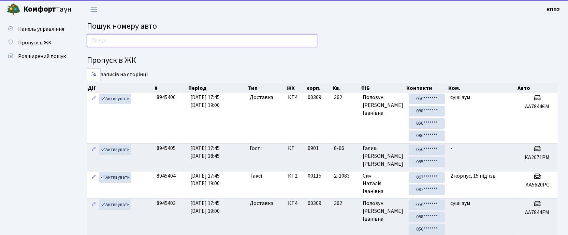
click at [113, 39] on input "text" at bounding box center [202, 40] width 230 height 13
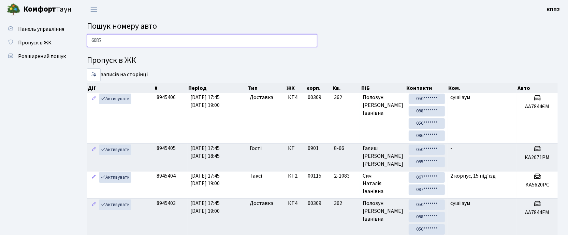
type input "6085"
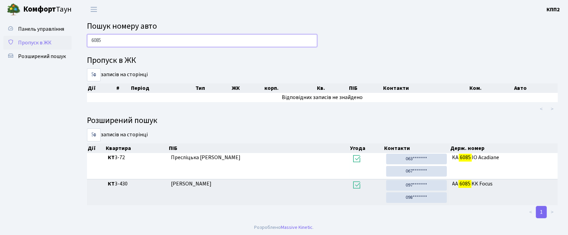
drag, startPoint x: 120, startPoint y: 37, endPoint x: 62, endPoint y: 44, distance: 58.7
click at [62, 44] on div "Панель управління Пропуск в ЖК Розширений пошук Пошук номеру авто 6085 Пропуск …" at bounding box center [284, 119] width 568 height 200
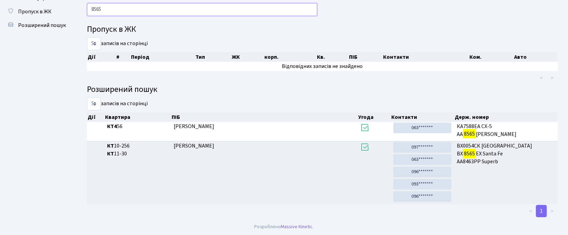
scroll to position [32, 0]
type input "8565"
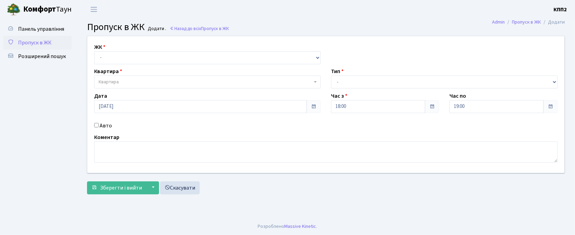
select select "271"
click at [94, 51] on select "- КТ, вул. Регенераторна, 4 КТ2, просп. [STREET_ADDRESS] [STREET_ADDRESS] [PERS…" at bounding box center [207, 57] width 227 height 13
select select
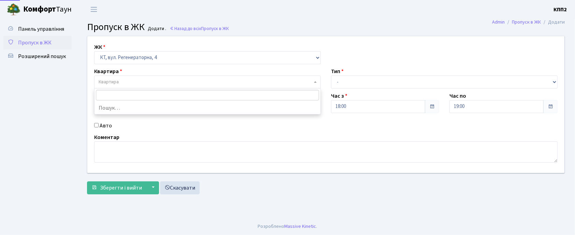
click at [128, 81] on span "Квартира" at bounding box center [206, 81] width 214 height 7
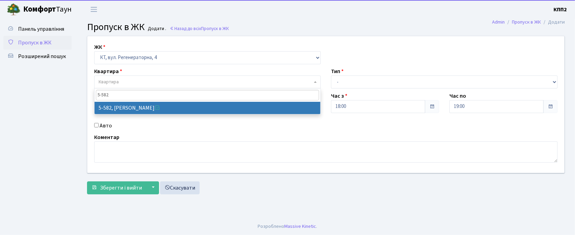
type input "5-582"
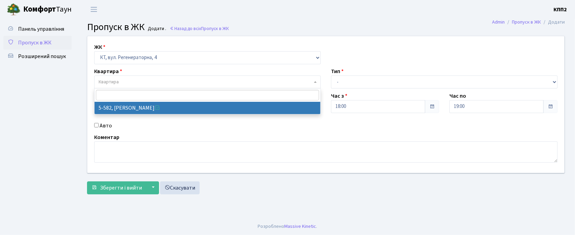
select select "1976"
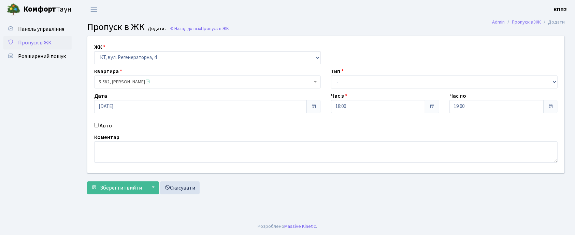
click at [35, 41] on span "Пропуск в ЖК" at bounding box center [34, 43] width 33 height 8
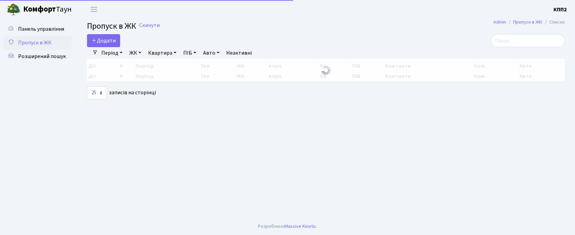
select select "25"
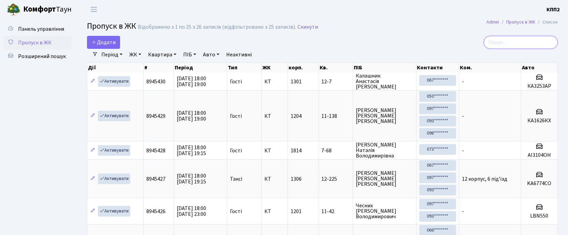
click at [501, 44] on input "search" at bounding box center [521, 42] width 74 height 13
click at [19, 35] on link "Панель управління" at bounding box center [37, 29] width 68 height 14
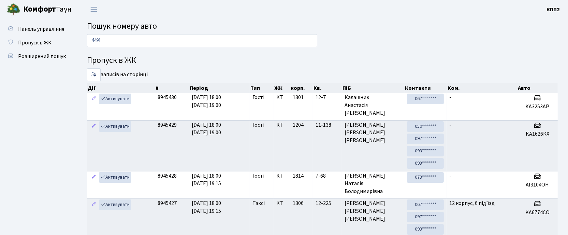
type input "4491"
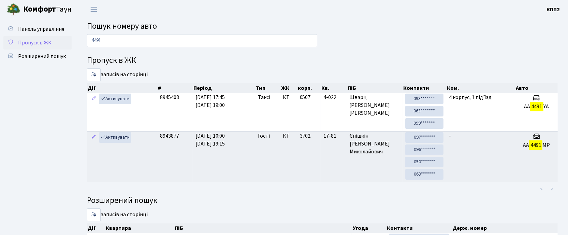
click at [21, 38] on link "Пропуск в ЖК" at bounding box center [37, 43] width 68 height 14
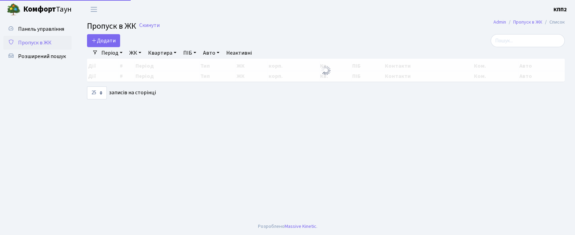
select select "25"
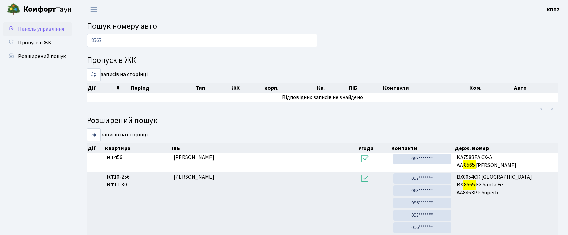
scroll to position [32, 0]
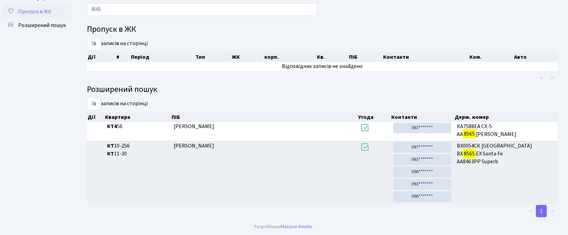
click at [27, 10] on span "Пропуск в ЖК" at bounding box center [34, 12] width 33 height 8
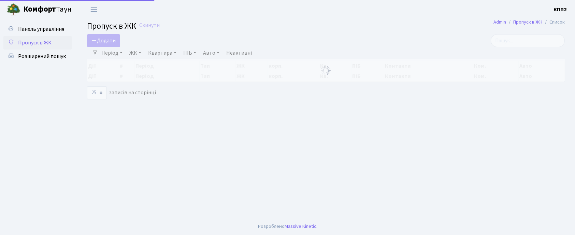
select select "25"
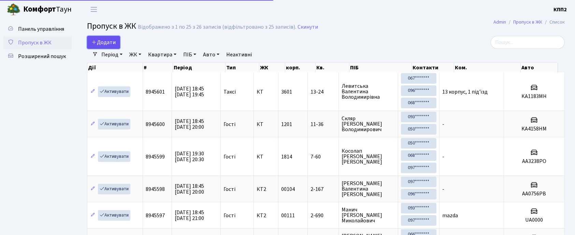
click at [106, 42] on span "Додати" at bounding box center [103, 43] width 24 height 8
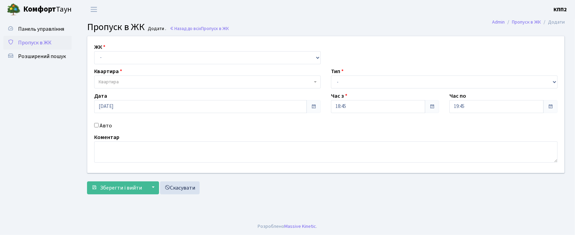
click at [97, 126] on input "Авто" at bounding box center [96, 125] width 4 height 4
checkbox input "true"
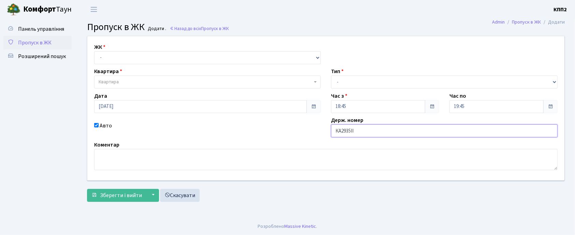
type input "КА2935ІІ"
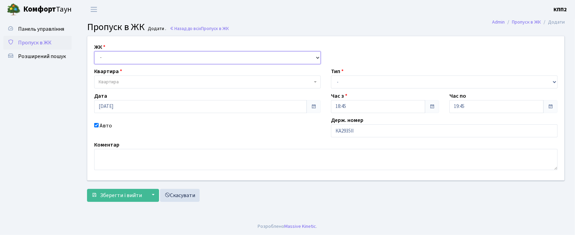
click at [144, 54] on select "- КТ, вул. Регенераторна, 4 КТ2, просп. Соборності, 17 КТ3, вул. Березнева, 16 …" at bounding box center [207, 57] width 227 height 13
select select "271"
click at [94, 51] on select "- КТ, вул. Регенераторна, 4 КТ2, просп. Соборності, 17 КТ3, вул. Березнева, 16 …" at bounding box center [207, 57] width 227 height 13
select select
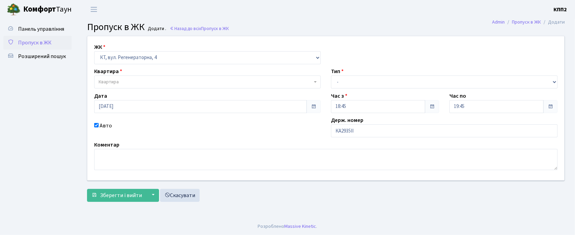
click at [130, 85] on span "Квартира" at bounding box center [206, 81] width 214 height 7
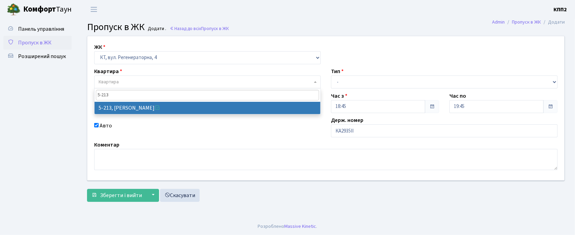
type input "5-213"
select select "2371"
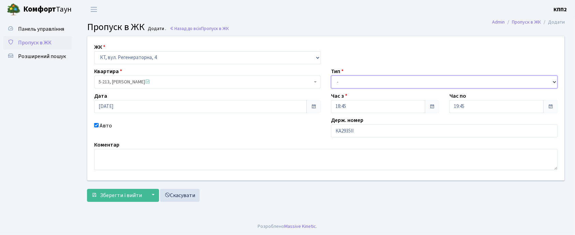
click at [367, 82] on select "- Доставка Таксі Гості Сервіс" at bounding box center [444, 81] width 227 height 13
select select "2"
click at [331, 75] on select "- Доставка Таксі Гості Сервіс" at bounding box center [444, 81] width 227 height 13
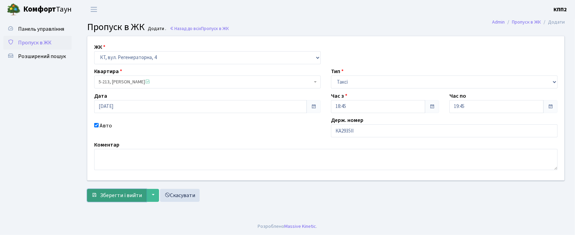
click at [114, 193] on span "Зберегти і вийти" at bounding box center [121, 195] width 42 height 8
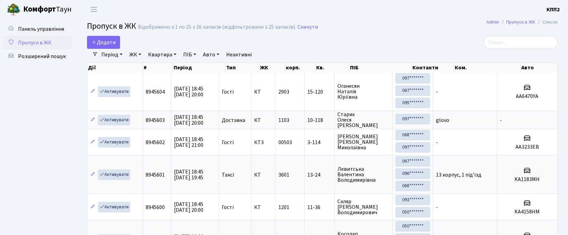
select select "25"
click at [21, 40] on span "Пропуск в ЖК" at bounding box center [34, 43] width 33 height 8
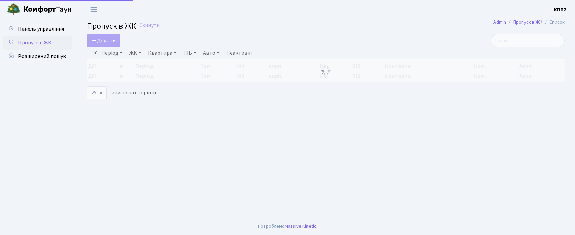
select select "25"
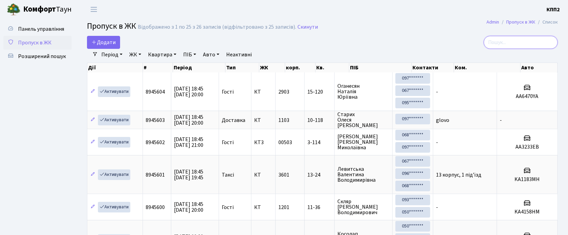
click at [501, 40] on input "search" at bounding box center [521, 42] width 74 height 13
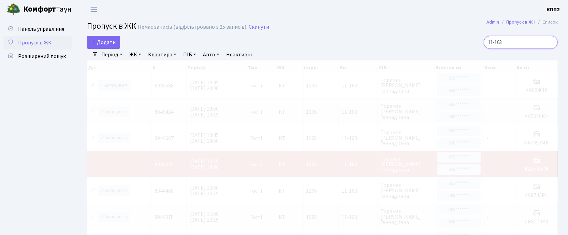
type input "11-163"
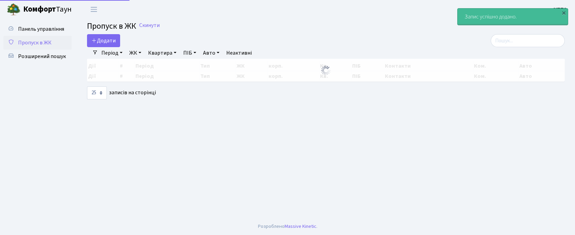
select select "25"
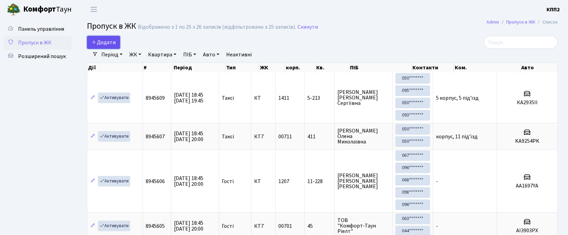
click at [111, 36] on link "Додати" at bounding box center [103, 42] width 33 height 13
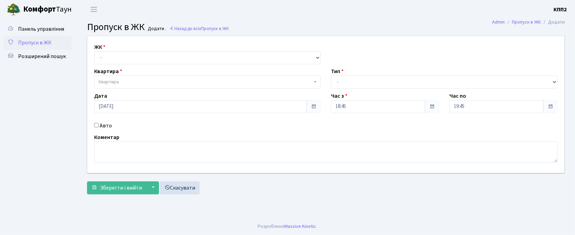
click at [98, 127] on input "Авто" at bounding box center [96, 125] width 4 height 4
checkbox input "true"
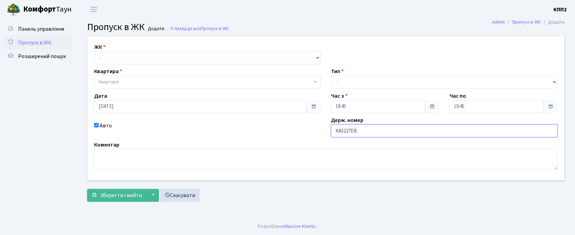
type input "КА5227ЕВ"
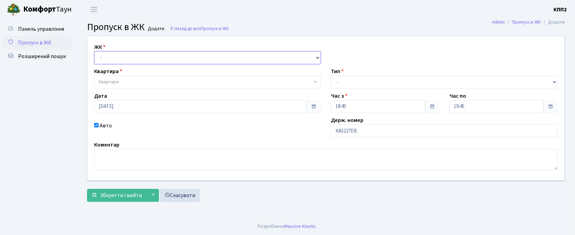
drag, startPoint x: 135, startPoint y: 56, endPoint x: 135, endPoint y: 62, distance: 5.8
click at [135, 57] on select "- КТ, вул. Регенераторна, 4 КТ2, просп. [STREET_ADDRESS] [STREET_ADDRESS] [PERS…" at bounding box center [207, 57] width 227 height 13
select select "271"
click at [94, 51] on select "- КТ, вул. Регенераторна, 4 КТ2, просп. [STREET_ADDRESS] [STREET_ADDRESS] [PERS…" at bounding box center [207, 57] width 227 height 13
select select
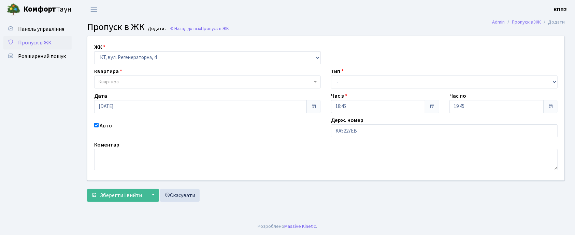
click at [135, 82] on span "Квартира" at bounding box center [206, 81] width 214 height 7
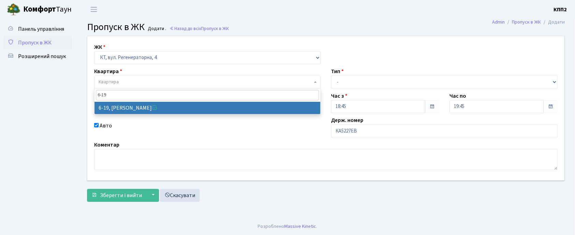
type input "6-19"
select select "5199"
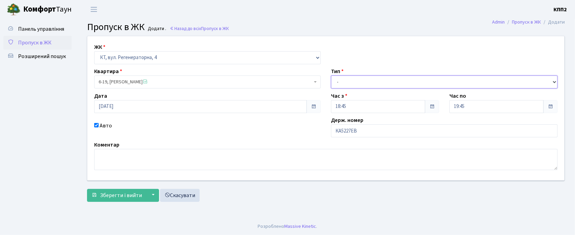
click at [349, 82] on select "- Доставка Таксі Гості Сервіс" at bounding box center [444, 81] width 227 height 13
select select "3"
click at [331, 75] on select "- Доставка Таксі Гості Сервіс" at bounding box center [444, 81] width 227 height 13
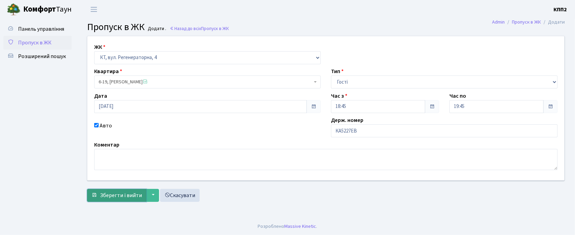
click at [111, 193] on span "Зберегти і вийти" at bounding box center [121, 195] width 42 height 8
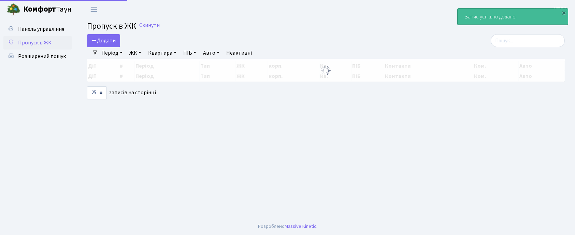
select select "25"
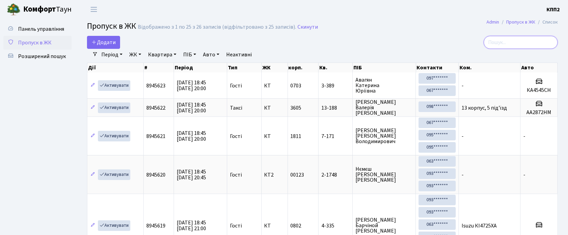
click at [525, 42] on input "search" at bounding box center [521, 42] width 74 height 13
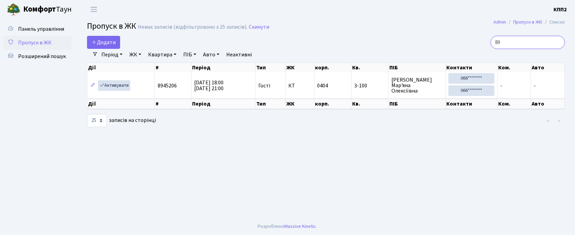
type input "8"
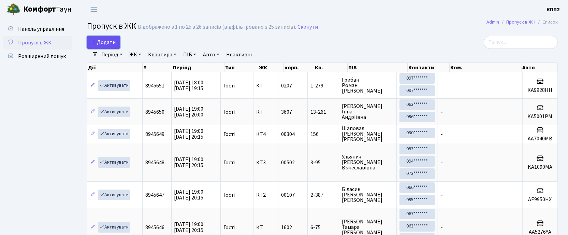
click at [108, 41] on span "Додати" at bounding box center [103, 43] width 24 height 8
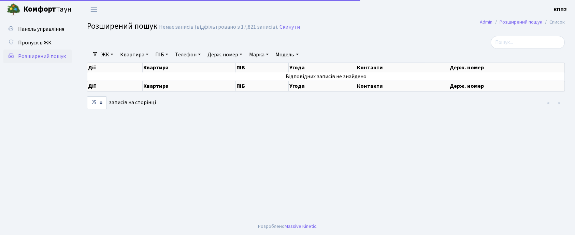
select select "25"
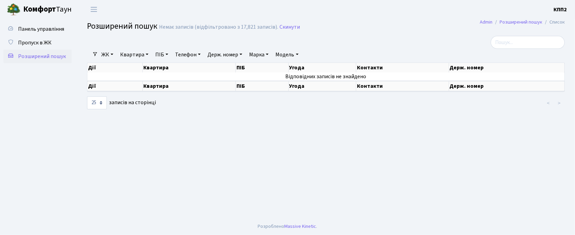
click at [38, 54] on span "Розширений пошук" at bounding box center [42, 57] width 48 height 8
select select "25"
click at [524, 47] on input "search" at bounding box center [528, 42] width 74 height 13
click at [130, 54] on link "Квартира" at bounding box center [134, 55] width 34 height 12
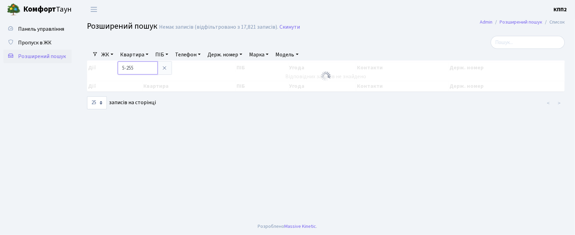
type input "5-255"
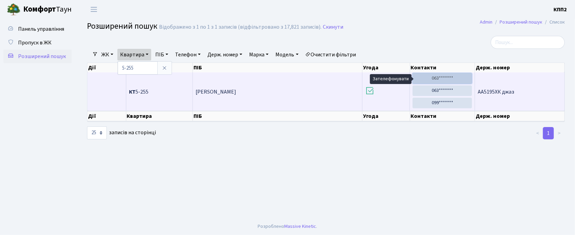
click at [456, 81] on link "063*******" at bounding box center [442, 78] width 59 height 11
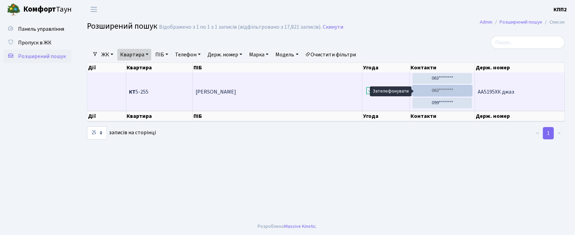
click at [441, 89] on link "063*******" at bounding box center [442, 90] width 59 height 11
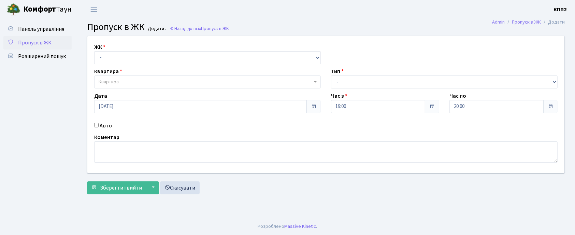
click at [95, 126] on input "Авто" at bounding box center [96, 125] width 4 height 4
checkbox input "true"
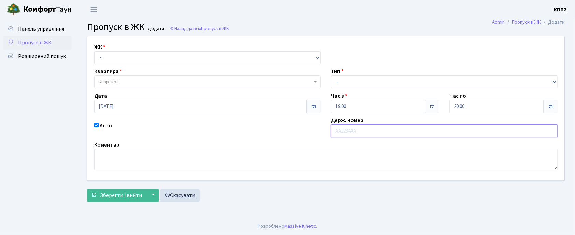
click at [379, 129] on input "text" at bounding box center [444, 130] width 227 height 13
click at [352, 132] on input "text" at bounding box center [444, 130] width 227 height 13
type input "КА6206ВВ"
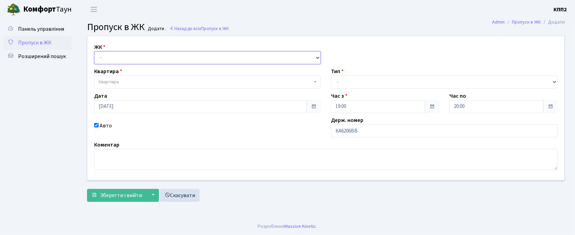
click at [122, 52] on select "- КТ, вул. Регенераторна, 4 КТ2, просп. [STREET_ADDRESS] [STREET_ADDRESS] [PERS…" at bounding box center [207, 57] width 227 height 13
select select "271"
click at [94, 51] on select "- КТ, вул. Регенераторна, 4 КТ2, просп. Соборності, 17 КТ3, вул. Березнева, 16 …" at bounding box center [207, 57] width 227 height 13
select select
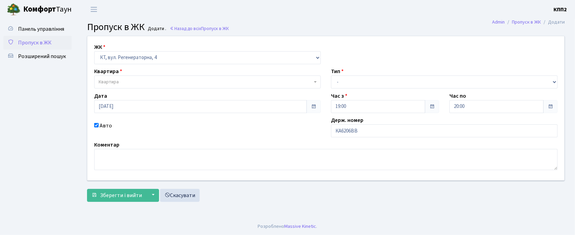
click at [122, 76] on span "Квартира" at bounding box center [207, 81] width 227 height 13
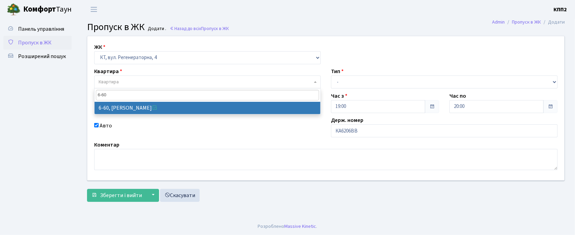
type input "6-60"
select select "5285"
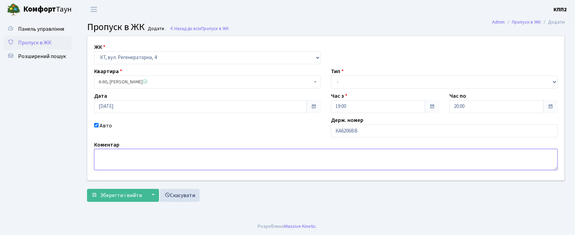
click at [133, 151] on textarea at bounding box center [325, 159] width 463 height 21
type textarea "ЕВАКУАТОР"
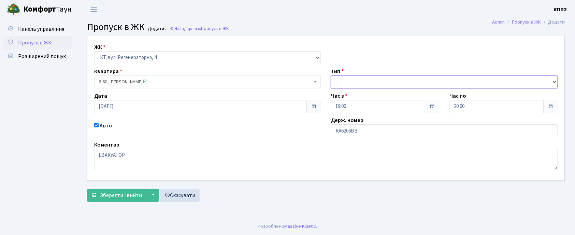
click at [351, 85] on select "- Доставка Таксі Гості Сервіс" at bounding box center [444, 81] width 227 height 13
select select "18"
click at [331, 75] on select "- Доставка Таксі Гості Сервіс" at bounding box center [444, 81] width 227 height 13
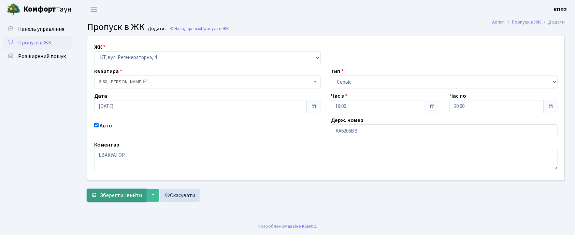
click at [125, 192] on span "Зберегти і вийти" at bounding box center [121, 195] width 42 height 8
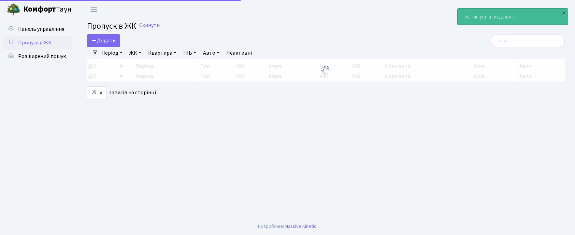
select select "25"
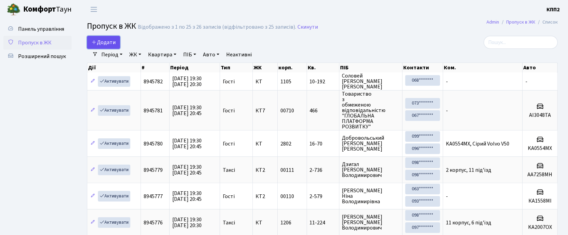
click at [112, 45] on span "Додати" at bounding box center [103, 43] width 24 height 8
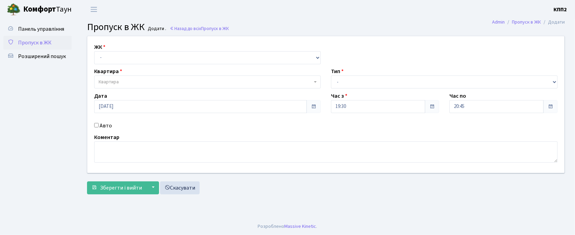
click at [96, 124] on input "Авто" at bounding box center [96, 125] width 4 height 4
checkbox input "true"
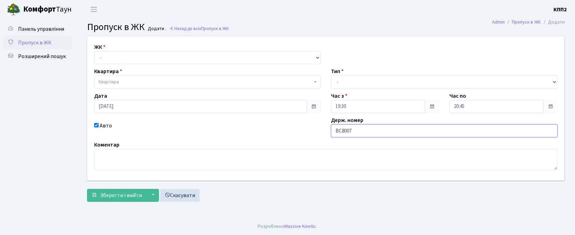
type input "ВС8007ЕТ"
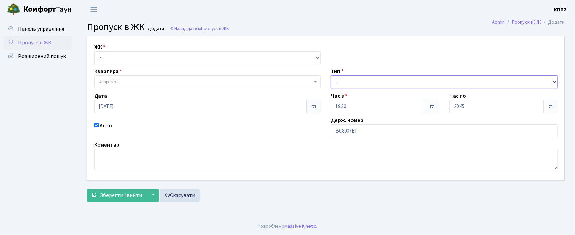
click at [349, 83] on select "- Доставка Таксі Гості Сервіс" at bounding box center [444, 81] width 227 height 13
select select "3"
click at [331, 75] on select "- Доставка Таксі Гості Сервіс" at bounding box center [444, 81] width 227 height 13
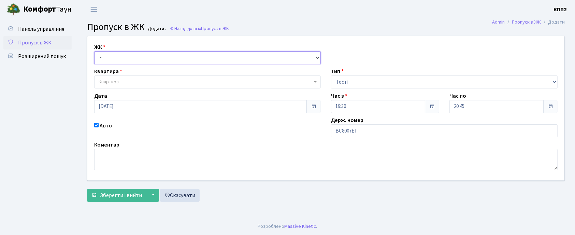
click at [167, 63] on select "- КТ, вул. Регенераторна, 4 КТ2, просп. [STREET_ADDRESS] [STREET_ADDRESS] [PERS…" at bounding box center [207, 57] width 227 height 13
select select "302"
click at [94, 51] on select "- КТ, вул. Регенераторна, 4 КТ2, просп. [STREET_ADDRESS] [STREET_ADDRESS] [PERS…" at bounding box center [207, 57] width 227 height 13
select select
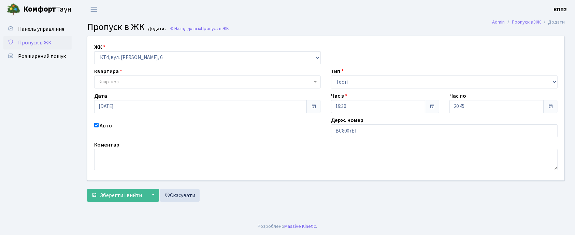
click at [165, 77] on span "Квартира" at bounding box center [207, 81] width 227 height 13
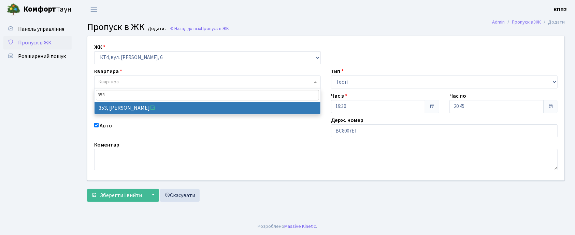
type input "353"
select select "17060"
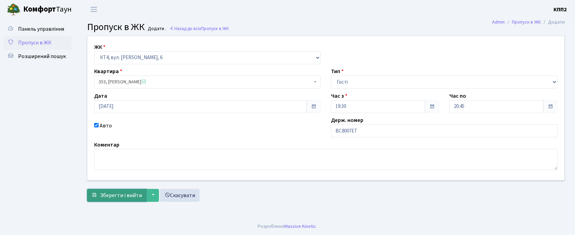
click at [110, 194] on span "Зберегти і вийти" at bounding box center [121, 195] width 42 height 8
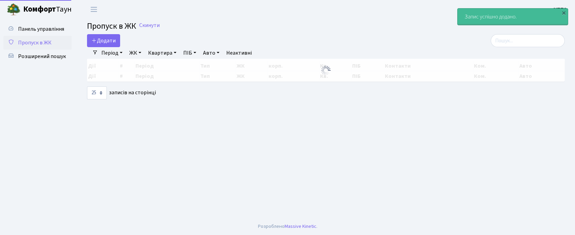
select select "25"
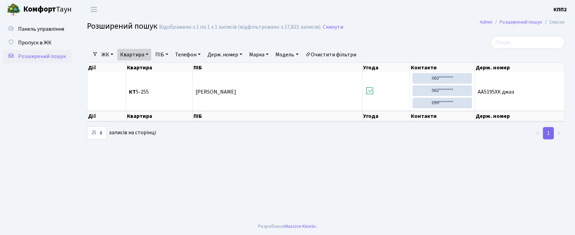
select select "25"
click at [58, 121] on ul "Панель управління Пропуск в ЖК Розширений пошук" at bounding box center [37, 118] width 68 height 192
click at [519, 42] on input "search" at bounding box center [529, 42] width 74 height 13
click at [63, 29] on span "Панель управління" at bounding box center [41, 29] width 46 height 8
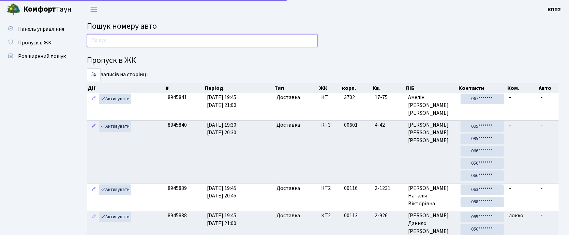
drag, startPoint x: 0, startPoint y: 0, endPoint x: 156, endPoint y: 47, distance: 162.8
click at [156, 47] on input "text" at bounding box center [202, 40] width 231 height 13
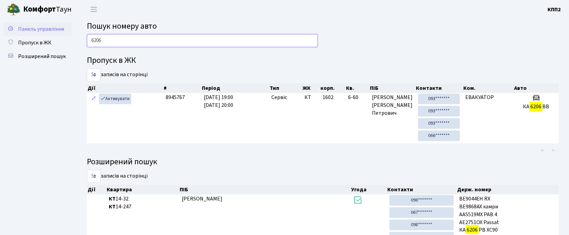
type input "6206"
click at [35, 29] on span "Панель управління" at bounding box center [41, 29] width 46 height 8
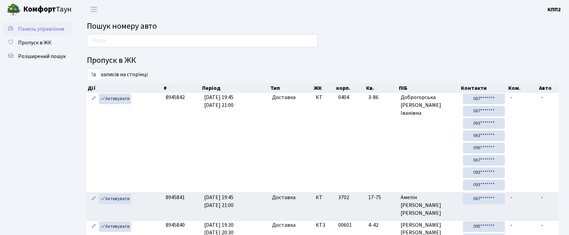
click at [46, 32] on span "Панель управління" at bounding box center [41, 29] width 46 height 8
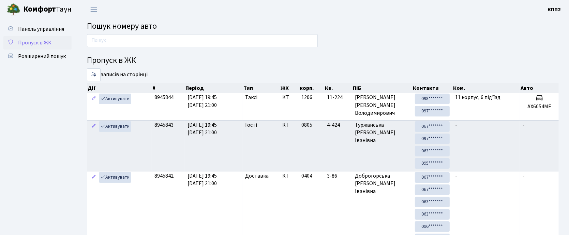
click at [42, 40] on span "Пропуск в ЖК" at bounding box center [34, 43] width 33 height 8
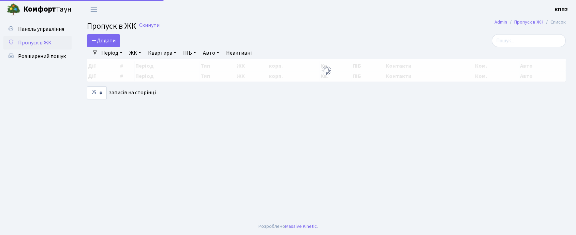
select select "25"
click at [542, 43] on input "search" at bounding box center [529, 40] width 74 height 13
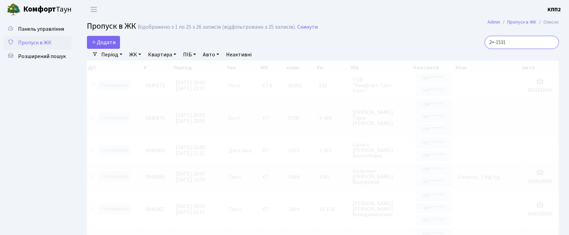
click at [549, 40] on input "2+-1531" at bounding box center [522, 42] width 74 height 13
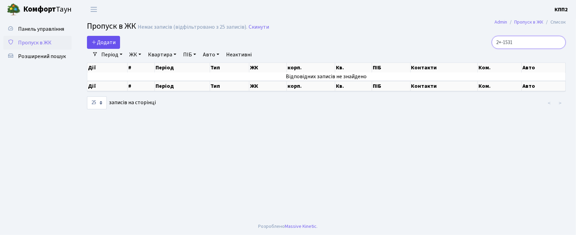
type input "2+-1531"
click at [111, 40] on span "Додати" at bounding box center [103, 43] width 24 height 8
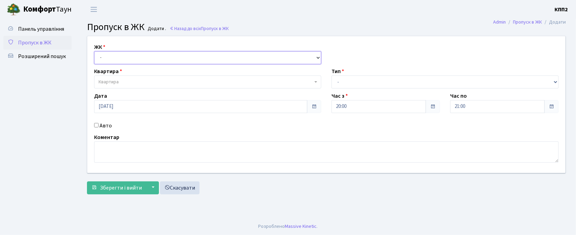
click at [106, 55] on select "- КТ, вул. Регенераторна, 4 КТ2, просп. Соборності, 17 КТ3, вул. Березнева, 16 …" at bounding box center [207, 57] width 227 height 13
select select "271"
click at [94, 51] on select "- КТ, вул. Регенераторна, 4 КТ2, просп. Соборності, 17 КТ3, вул. Березнева, 16 …" at bounding box center [207, 57] width 227 height 13
select select
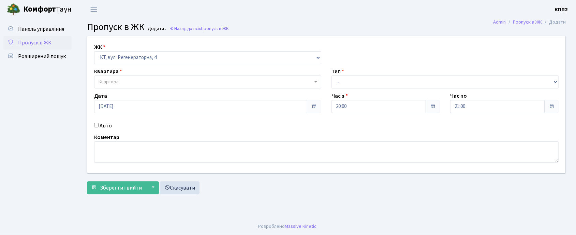
click at [116, 77] on span "Квартира" at bounding box center [207, 81] width 227 height 13
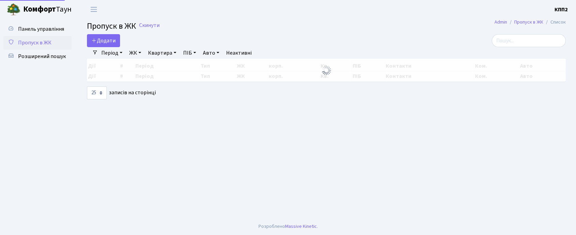
select select "25"
click at [532, 43] on input "search" at bounding box center [529, 40] width 74 height 13
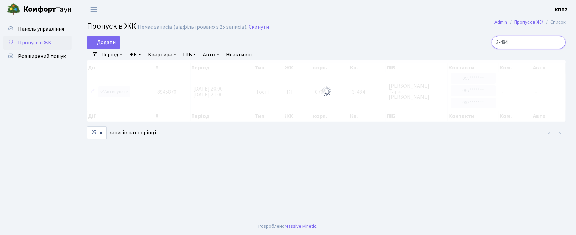
type input "3-484"
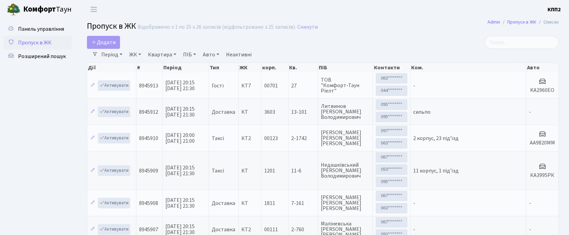
select select "25"
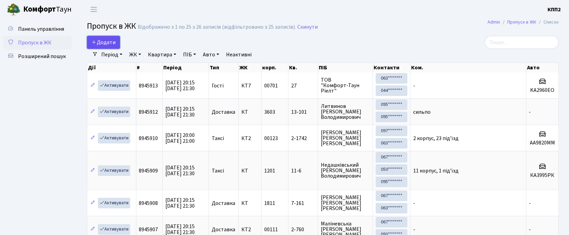
click at [107, 45] on span "Додати" at bounding box center [103, 43] width 24 height 8
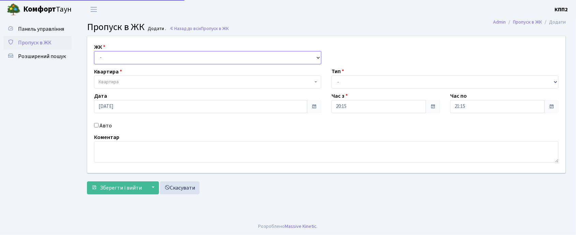
click at [113, 55] on select "- КТ, вул. Регенераторна, 4 КТ2, просп. [STREET_ADDRESS] [STREET_ADDRESS] [PERS…" at bounding box center [207, 57] width 227 height 13
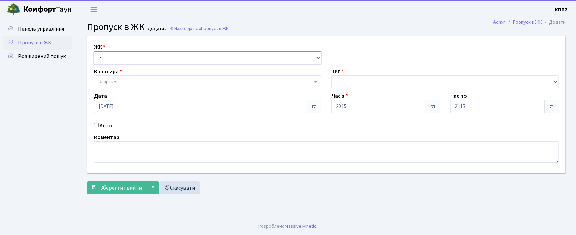
select select "271"
click at [94, 51] on select "- КТ, вул. Регенераторна, 4 КТ2, просп. [STREET_ADDRESS] [STREET_ADDRESS] [PERS…" at bounding box center [207, 57] width 227 height 13
select select
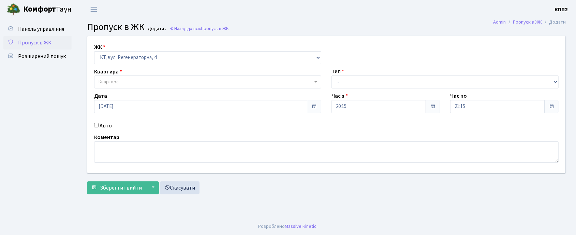
click at [123, 83] on span "Квартира" at bounding box center [206, 81] width 214 height 7
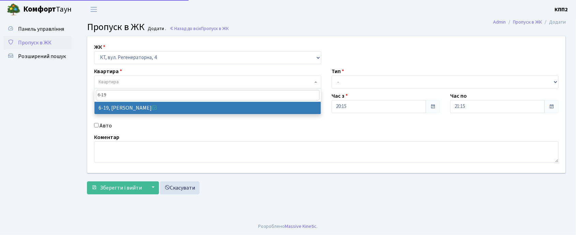
type input "6-19"
select select "5199"
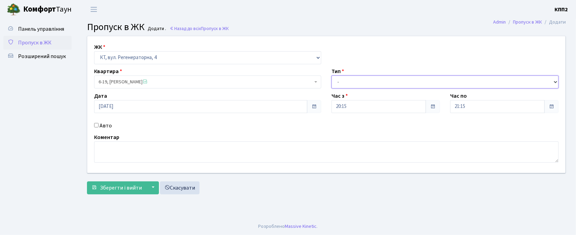
drag, startPoint x: 370, startPoint y: 78, endPoint x: 365, endPoint y: 88, distance: 11.4
click at [370, 78] on select "- Доставка Таксі Гості Сервіс" at bounding box center [445, 81] width 227 height 13
select select "3"
click at [332, 75] on select "- Доставка Таксі Гості Сервіс" at bounding box center [445, 81] width 227 height 13
click at [107, 127] on label "Авто" at bounding box center [106, 125] width 12 height 8
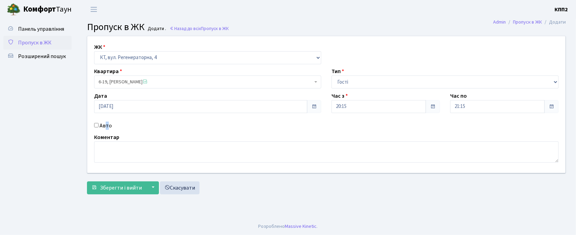
click at [96, 126] on input "Авто" at bounding box center [96, 125] width 4 height 4
checkbox input "true"
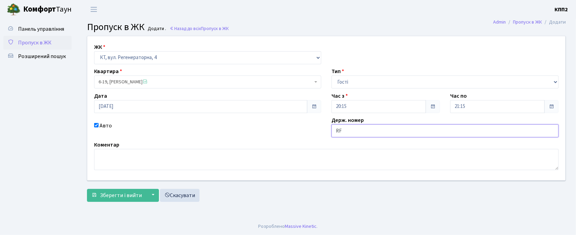
type input "R"
type input "KA5227EB"
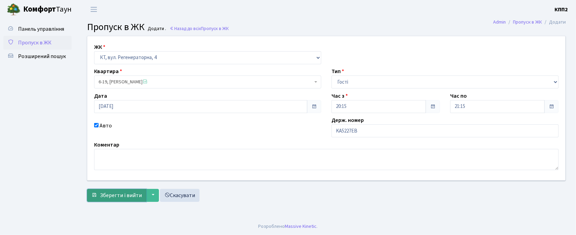
click at [98, 197] on button "Зберегти і вийти" at bounding box center [116, 195] width 59 height 13
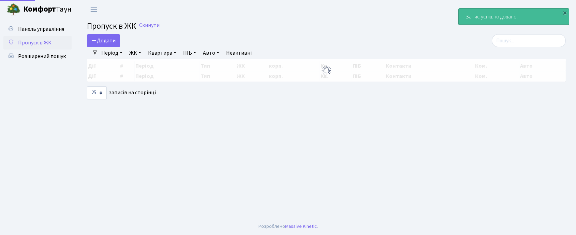
select select "25"
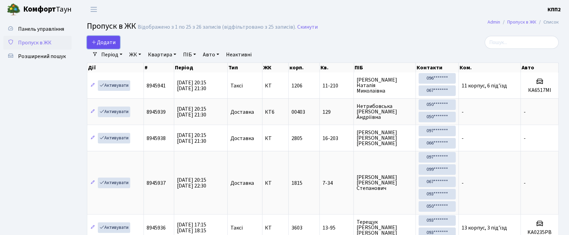
click at [109, 41] on span "Додати" at bounding box center [103, 43] width 24 height 8
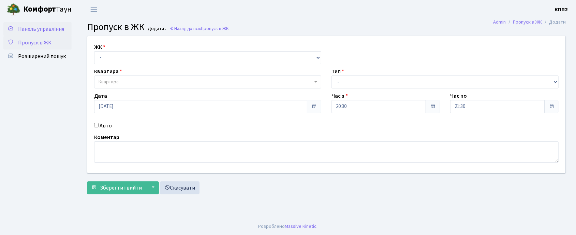
click at [60, 33] on link "Панель управління" at bounding box center [37, 29] width 68 height 14
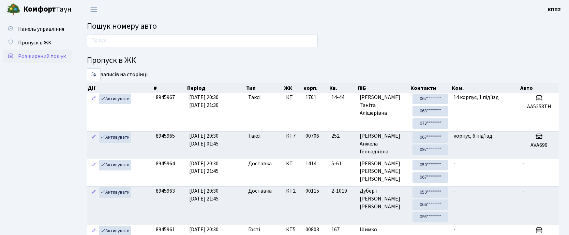
click at [21, 53] on span "Розширений пошук" at bounding box center [42, 57] width 48 height 8
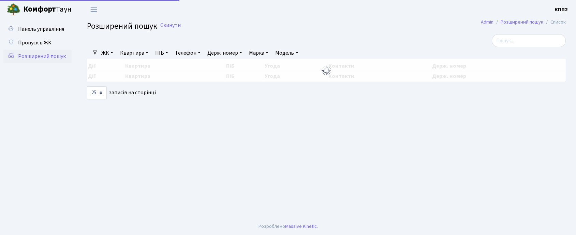
select select "25"
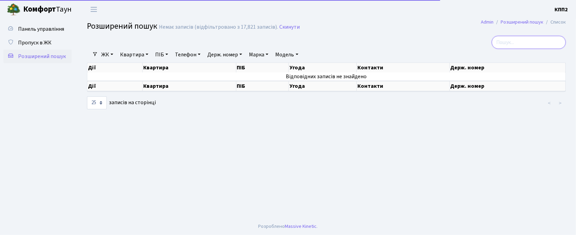
click at [539, 40] on input "search" at bounding box center [529, 42] width 74 height 13
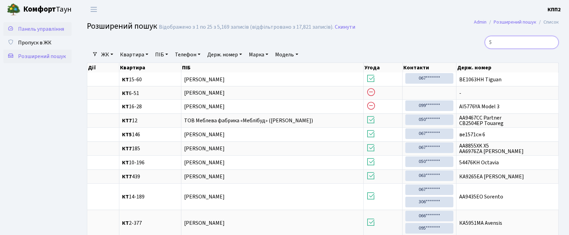
type input "5"
click at [29, 26] on span "Панель управління" at bounding box center [41, 29] width 46 height 8
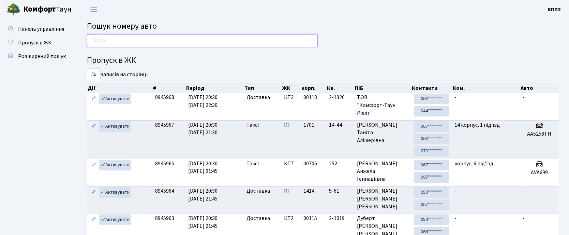
click at [177, 44] on input "text" at bounding box center [202, 40] width 231 height 13
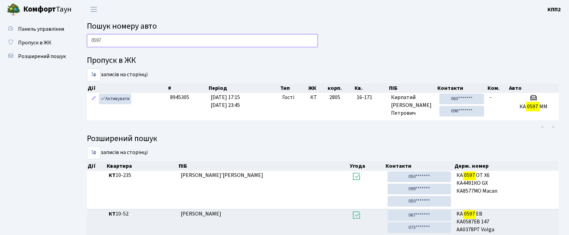
click at [192, 36] on input "0597" at bounding box center [202, 40] width 231 height 13
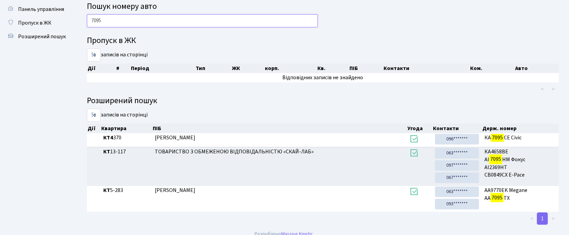
scroll to position [29, 0]
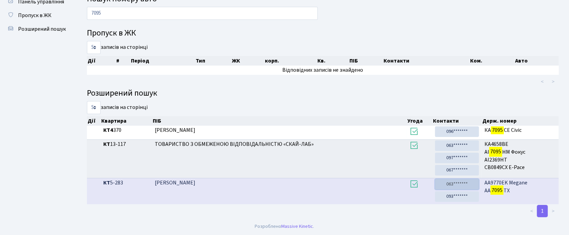
click at [464, 182] on link "063*******" at bounding box center [457, 184] width 44 height 11
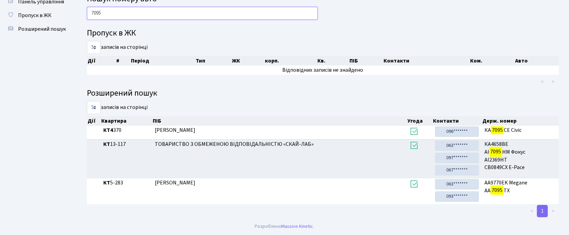
click at [119, 11] on input "7095" at bounding box center [202, 13] width 231 height 13
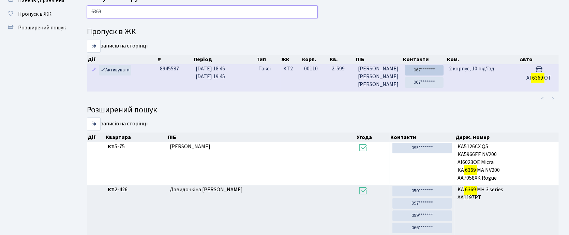
type input "6369"
click at [432, 71] on link "067*******" at bounding box center [424, 70] width 39 height 11
click at [414, 87] on link "067*******" at bounding box center [424, 82] width 39 height 11
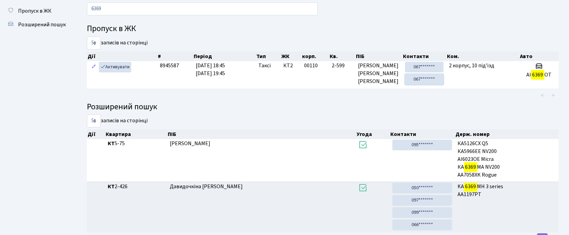
scroll to position [0, 0]
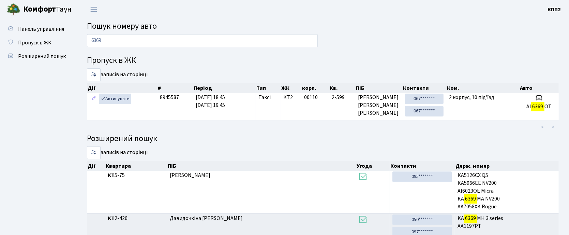
click at [140, 27] on span "Пошук номеру авто" at bounding box center [122, 26] width 70 height 12
click at [224, 30] on h2 "Пошук номеру авто" at bounding box center [323, 26] width 472 height 10
click at [134, 27] on span "Пошук номеру авто" at bounding box center [122, 26] width 70 height 12
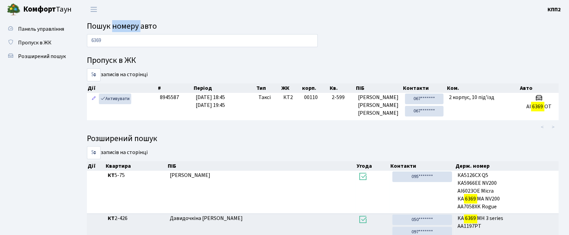
click at [134, 27] on span "Пошук номеру авто" at bounding box center [122, 26] width 70 height 12
click at [177, 27] on h2 "Пошук номеру авто" at bounding box center [323, 26] width 472 height 10
click at [176, 27] on h2 "Пошук номеру авто" at bounding box center [323, 26] width 472 height 10
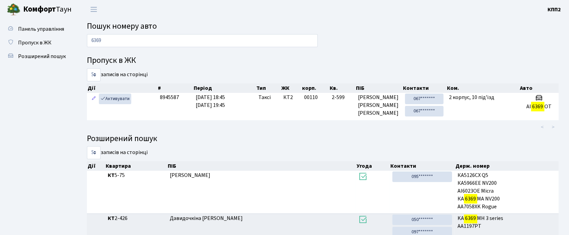
click at [148, 23] on span "Пошук номеру авто" at bounding box center [122, 26] width 70 height 12
click at [181, 27] on h2 "Пошук номеру авто" at bounding box center [323, 26] width 472 height 10
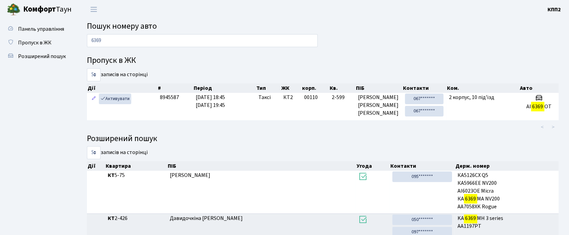
click at [122, 23] on span "Пошук номеру авто" at bounding box center [122, 26] width 70 height 12
click at [123, 23] on span "Пошук номеру авто" at bounding box center [122, 26] width 70 height 12
click at [201, 30] on h2 "Пошук номеру авто" at bounding box center [323, 26] width 472 height 10
click at [135, 24] on span "Пошук номеру авто" at bounding box center [122, 26] width 70 height 12
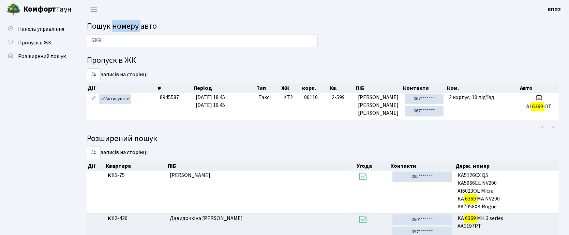
click at [135, 24] on span "Пошук номеру авто" at bounding box center [122, 26] width 70 height 12
click at [184, 30] on h2 "Пошук номеру авто" at bounding box center [323, 26] width 472 height 10
click at [123, 25] on span "Пошук номеру авто" at bounding box center [122, 26] width 70 height 12
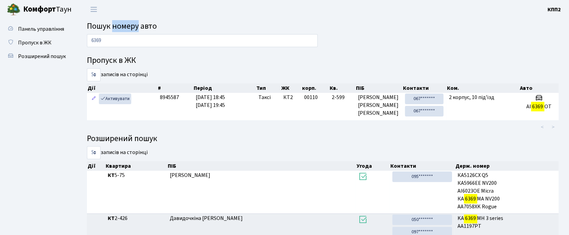
click at [124, 25] on span "Пошук номеру авто" at bounding box center [122, 26] width 70 height 12
click at [172, 25] on h2 "Пошук номеру авто" at bounding box center [323, 26] width 472 height 10
click at [144, 27] on span "Пошук номеру авто" at bounding box center [122, 26] width 70 height 12
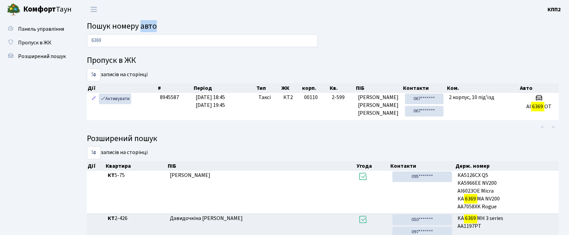
click at [145, 27] on span "Пошук номеру авто" at bounding box center [122, 26] width 70 height 12
click at [186, 26] on h2 "Пошук номеру авто" at bounding box center [323, 26] width 472 height 10
click at [147, 27] on span "Пошук номеру авто" at bounding box center [122, 26] width 70 height 12
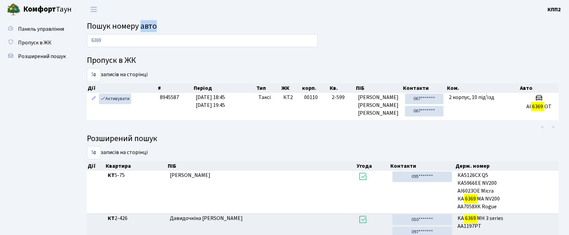
click at [147, 27] on span "Пошук номеру авто" at bounding box center [122, 26] width 70 height 12
click at [191, 26] on h2 "Пошук номеру авто" at bounding box center [323, 26] width 472 height 10
click at [129, 29] on span "Пошук номеру авто" at bounding box center [122, 26] width 70 height 12
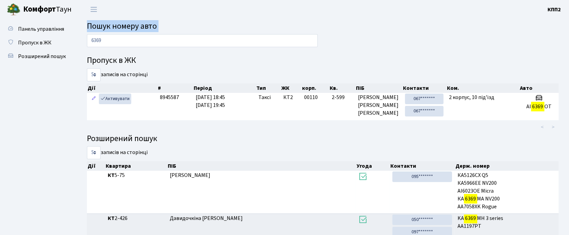
click at [130, 29] on span "Пошук номеру авто" at bounding box center [122, 26] width 70 height 12
click at [167, 25] on h2 "Пошук номеру авто" at bounding box center [323, 26] width 472 height 10
click at [151, 26] on span "Пошук номеру авто" at bounding box center [122, 26] width 70 height 12
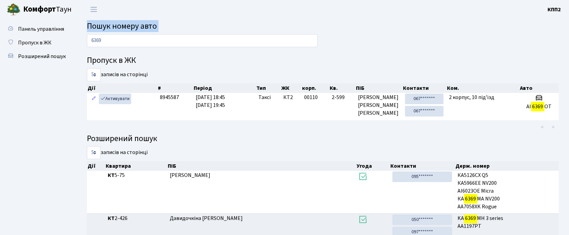
click at [120, 30] on span "Пошук номеру авто" at bounding box center [122, 26] width 70 height 12
click at [162, 27] on h2 "Пошук номеру авто" at bounding box center [323, 26] width 472 height 10
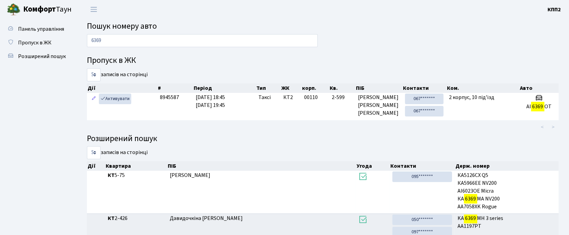
drag, startPoint x: 158, startPoint y: 27, endPoint x: 151, endPoint y: 27, distance: 7.5
click at [158, 27] on h2 "Пошук номеру авто" at bounding box center [323, 26] width 472 height 10
click at [151, 27] on span "Пошук номеру авто" at bounding box center [122, 26] width 70 height 12
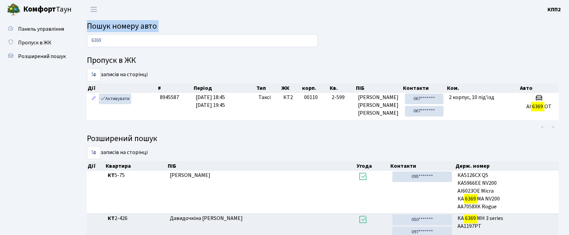
click at [162, 25] on h2 "Пошук номеру авто" at bounding box center [323, 26] width 472 height 10
click at [122, 28] on span "Пошук номеру авто" at bounding box center [122, 26] width 70 height 12
click at [123, 28] on span "Пошук номеру авто" at bounding box center [122, 26] width 70 height 12
click at [176, 26] on h2 "Пошук номеру авто" at bounding box center [323, 26] width 472 height 10
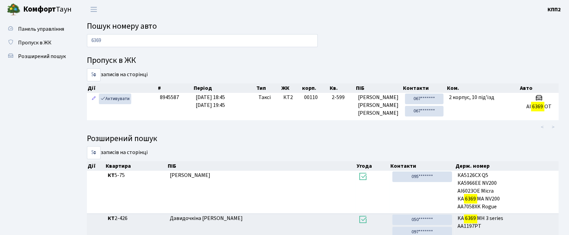
click at [176, 26] on h2 "Пошук номеру авто" at bounding box center [323, 26] width 472 height 10
click at [139, 29] on span "Пошук номеру авто" at bounding box center [122, 26] width 70 height 12
click at [182, 26] on h2 "Пошук номеру авто" at bounding box center [323, 26] width 472 height 10
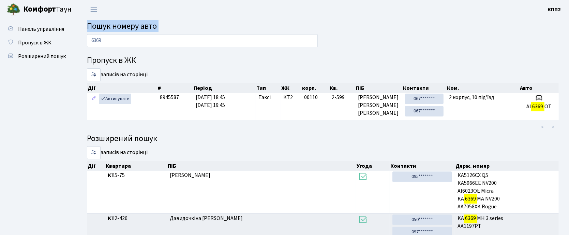
click at [183, 25] on h2 "Пошук номеру авто" at bounding box center [323, 26] width 472 height 10
click at [148, 24] on span "Пошук номеру авто" at bounding box center [122, 26] width 70 height 12
click at [37, 44] on span "Пропуск в ЖК" at bounding box center [34, 43] width 33 height 8
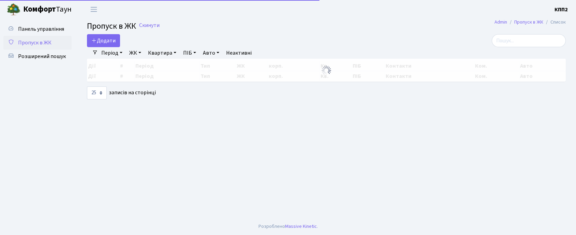
select select "25"
click at [97, 37] on span "Додати" at bounding box center [103, 41] width 24 height 8
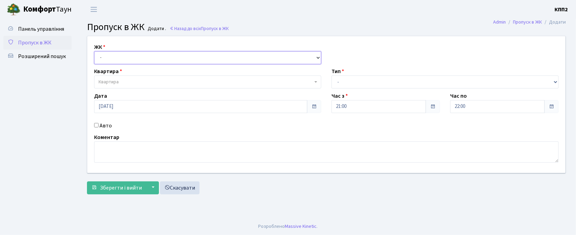
click at [104, 56] on select "- КТ, вул. Регенераторна, 4 КТ2, просп. [STREET_ADDRESS] [STREET_ADDRESS] [PERS…" at bounding box center [207, 57] width 227 height 13
select select "305"
click at [94, 51] on select "- КТ, вул. Регенераторна, 4 КТ2, просп. [STREET_ADDRESS] [STREET_ADDRESS] [PERS…" at bounding box center [207, 57] width 227 height 13
select select
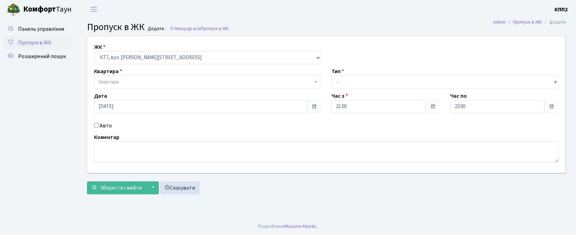
click at [117, 85] on span "Квартира" at bounding box center [109, 81] width 20 height 7
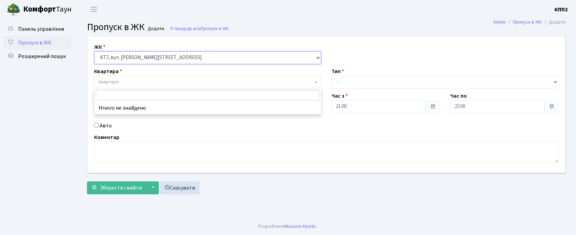
click at [118, 59] on select "- КТ, вул. Регенераторна, 4 КТ2, просп. Соборності, 17 КТ3, вул. Березнева, 16 …" at bounding box center [207, 57] width 227 height 13
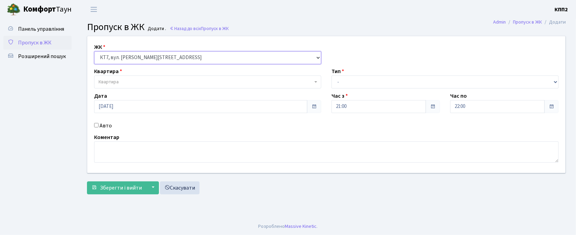
select select "271"
click at [94, 51] on select "- КТ, вул. Регенераторна, 4 КТ2, просп. Соборності, 17 КТ3, вул. Березнева, 16 …" at bounding box center [207, 57] width 227 height 13
select select
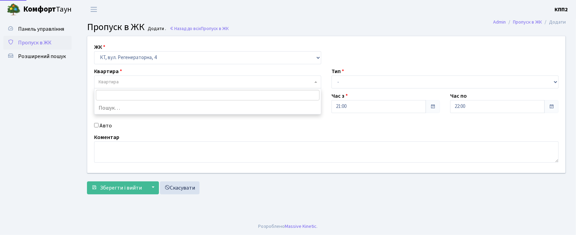
click at [116, 84] on span "Квартира" at bounding box center [109, 81] width 20 height 7
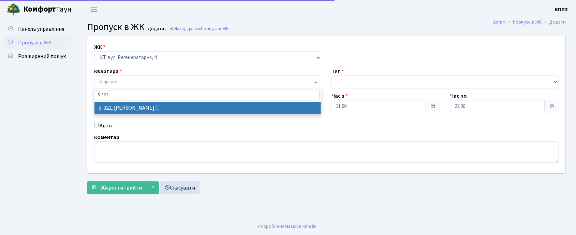
type input "5-322"
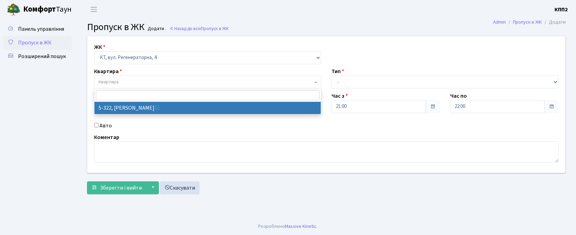
select select "2245"
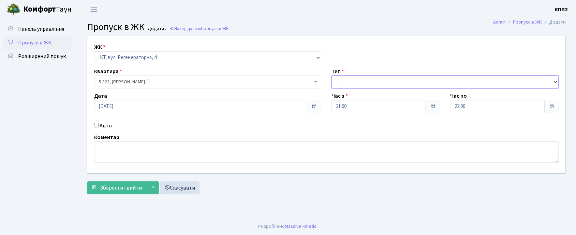
click at [341, 77] on select "- Доставка Таксі Гості Сервіс" at bounding box center [445, 81] width 227 height 13
select select "3"
click at [332, 75] on select "- Доставка Таксі Гості Сервіс" at bounding box center [445, 81] width 227 height 13
click at [36, 56] on span "Розширений пошук" at bounding box center [42, 57] width 48 height 8
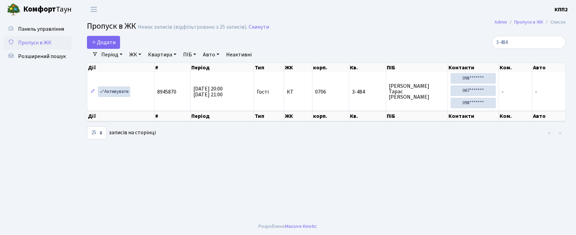
select select "25"
click at [34, 28] on span "Панель управління" at bounding box center [41, 29] width 46 height 8
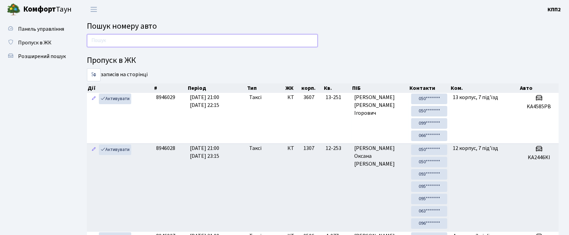
click at [117, 44] on input "text" at bounding box center [202, 40] width 231 height 13
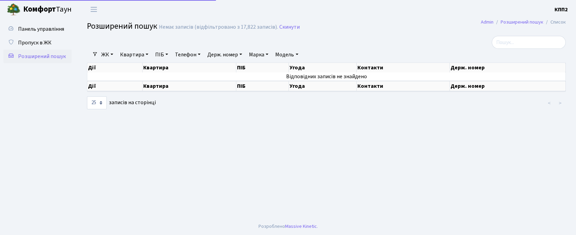
select select "25"
click at [530, 43] on input "search" at bounding box center [529, 42] width 74 height 13
click at [111, 50] on link "ЖК" at bounding box center [107, 55] width 17 height 12
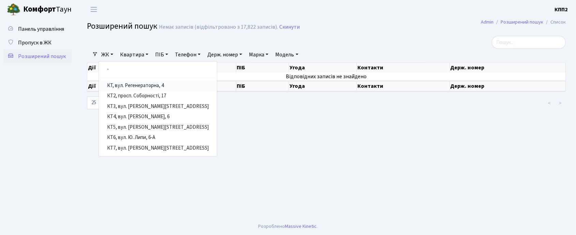
click at [134, 90] on link "КТ, вул. Регенераторна, 4" at bounding box center [158, 86] width 118 height 11
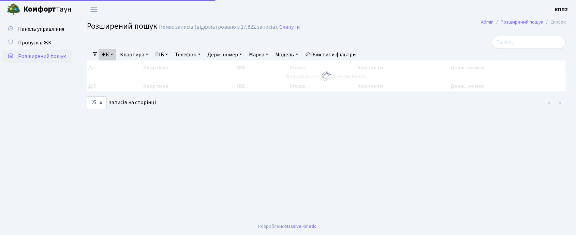
click at [143, 59] on link "Квартира" at bounding box center [134, 55] width 34 height 12
click at [136, 71] on input "5-322" at bounding box center [138, 67] width 40 height 13
type input "5-322"
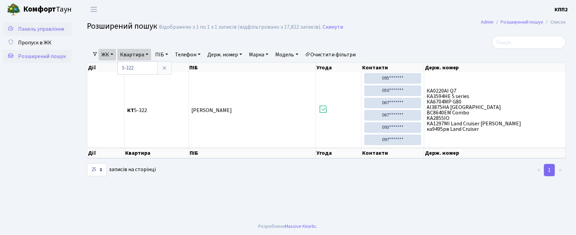
click at [54, 29] on span "Панель управління" at bounding box center [41, 29] width 46 height 8
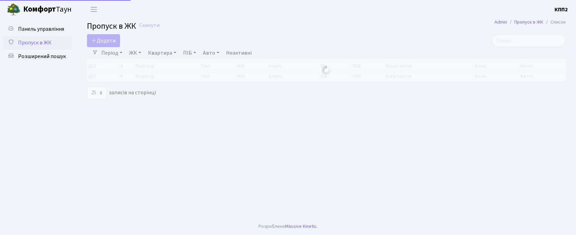
select select "25"
click at [117, 44] on link "Додати" at bounding box center [103, 40] width 33 height 13
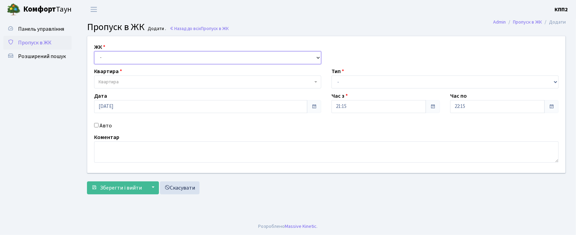
click at [128, 59] on select "- КТ, вул. Регенераторна, 4 КТ2, просп. [STREET_ADDRESS] [STREET_ADDRESS] [PERS…" at bounding box center [207, 57] width 227 height 13
select select "302"
click at [94, 51] on select "- КТ, вул. Регенераторна, 4 КТ2, просп. [STREET_ADDRESS] [STREET_ADDRESS] [PERS…" at bounding box center [207, 57] width 227 height 13
select select
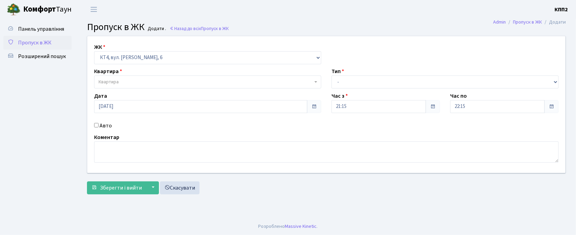
click at [117, 87] on span "Квартира" at bounding box center [207, 81] width 227 height 13
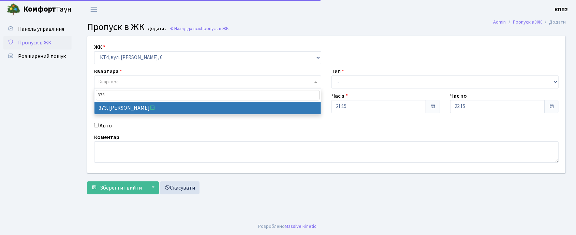
type input "373"
select select "17080"
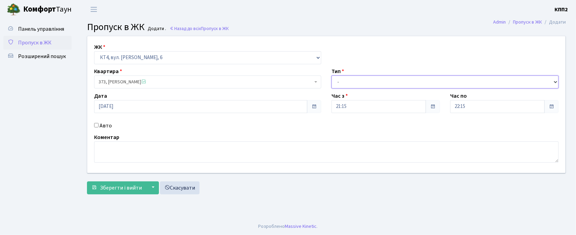
drag, startPoint x: 343, startPoint y: 78, endPoint x: 340, endPoint y: 82, distance: 4.6
click at [343, 78] on select "- Доставка Таксі Гості Сервіс" at bounding box center [445, 81] width 227 height 13
select select "3"
click at [332, 75] on select "- Доставка Таксі Гості Сервіс" at bounding box center [445, 81] width 227 height 13
click at [107, 124] on label "Авто" at bounding box center [106, 125] width 12 height 8
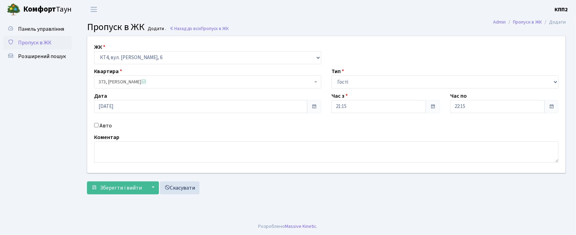
click at [99, 124] on input "Авто" at bounding box center [96, 125] width 4 height 4
checkbox input "true"
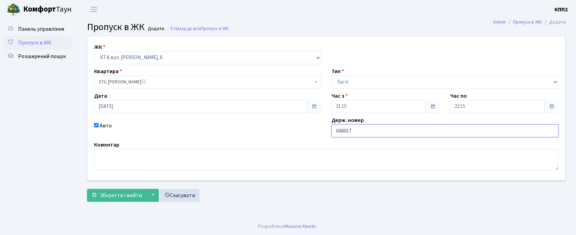
type input "КА6017ІХ"
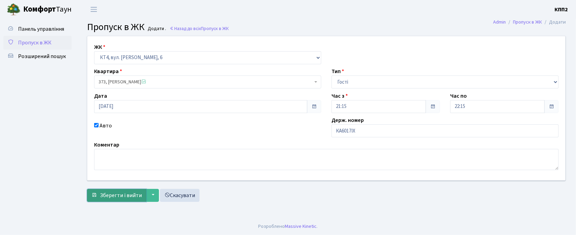
click at [110, 191] on span "Зберегти і вийти" at bounding box center [121, 195] width 42 height 8
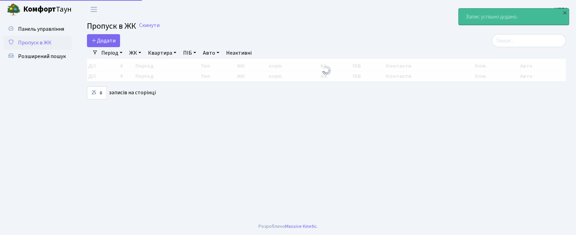
select select "25"
